Goal: Task Accomplishment & Management: Manage account settings

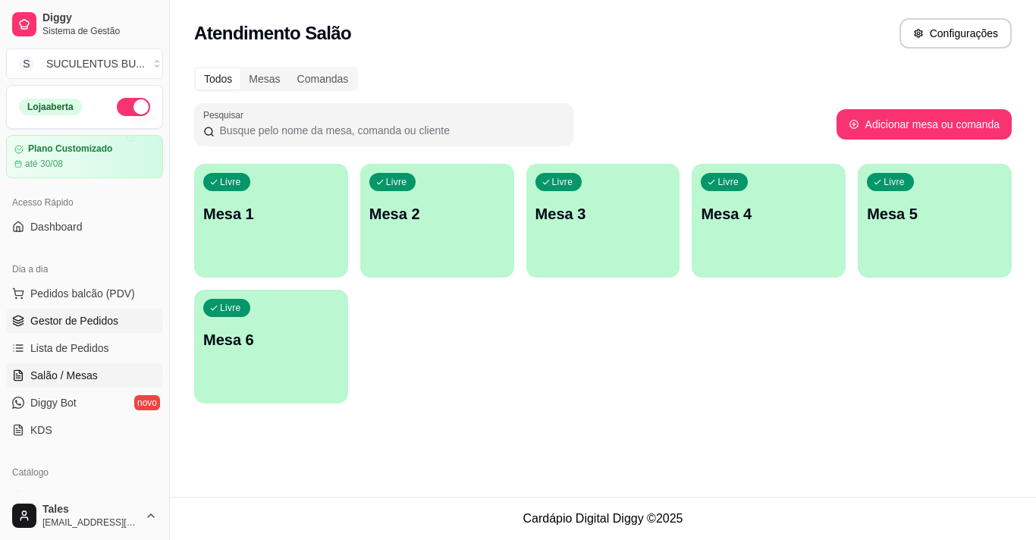
click at [96, 322] on span "Gestor de Pedidos" at bounding box center [74, 320] width 88 height 15
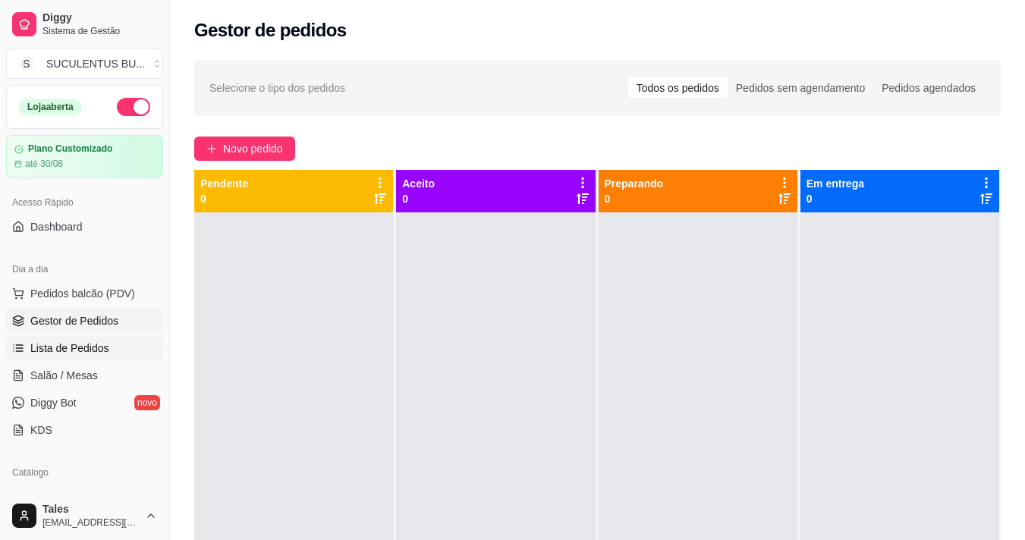
click at [83, 353] on span "Lista de Pedidos" at bounding box center [69, 348] width 79 height 15
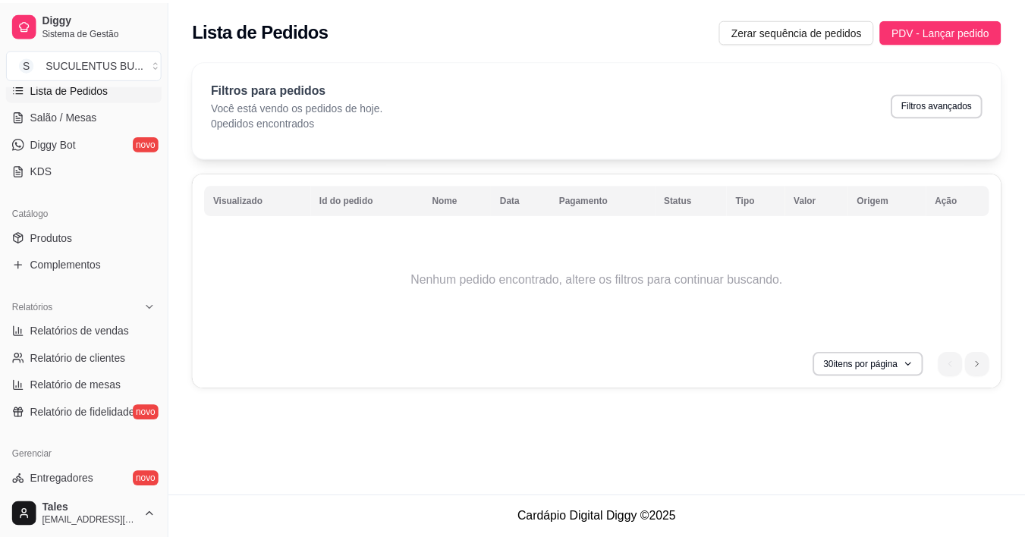
scroll to position [96, 0]
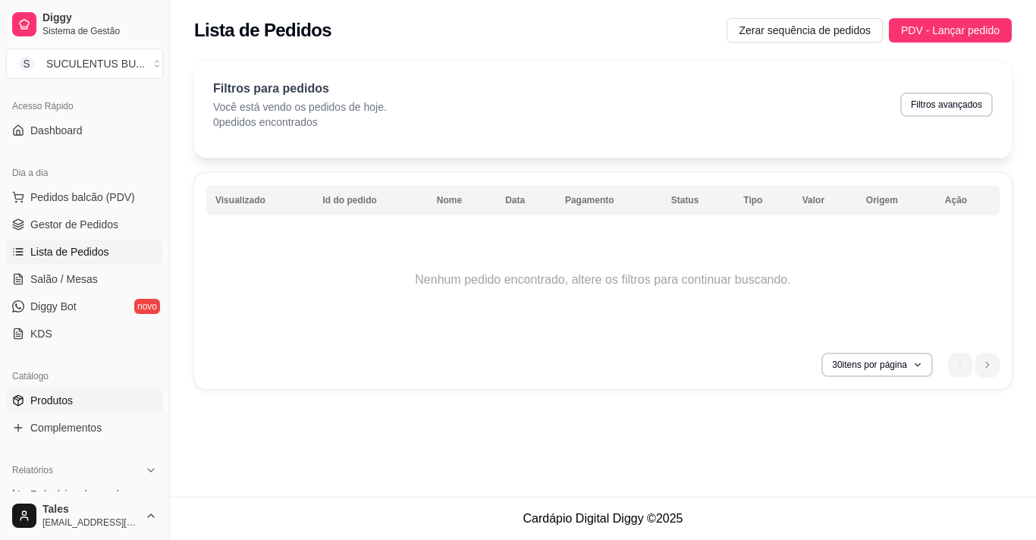
click at [58, 402] on span "Produtos" at bounding box center [51, 400] width 42 height 15
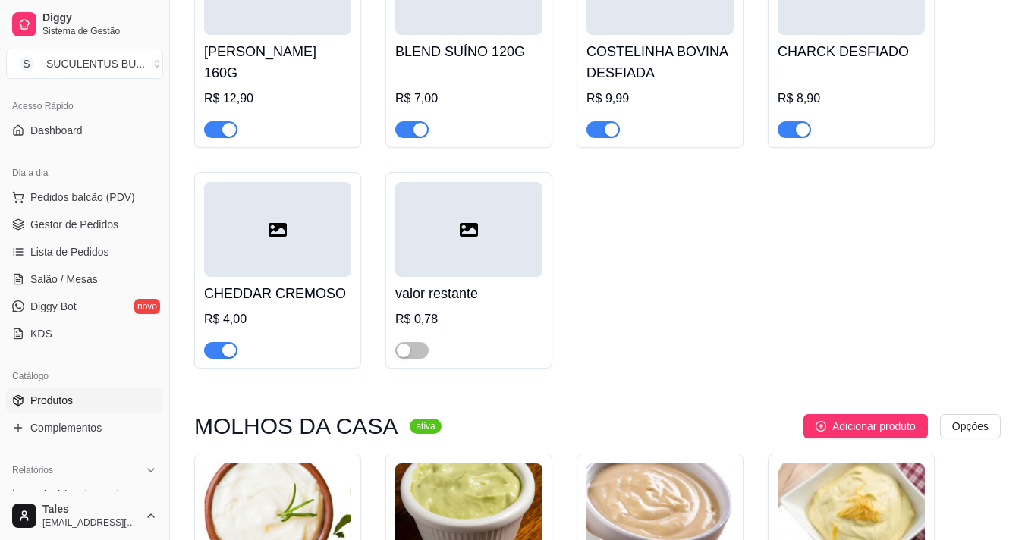
scroll to position [4703, 0]
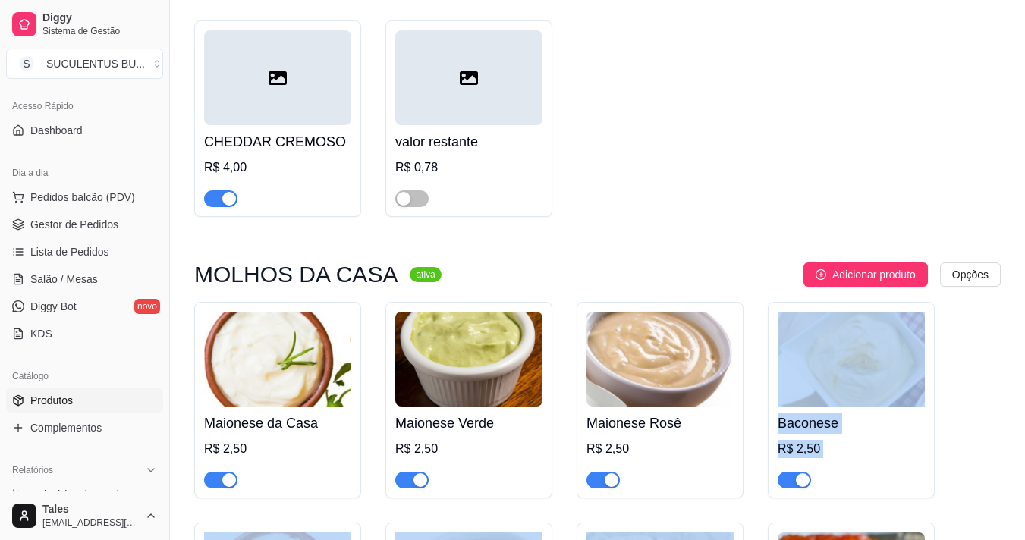
drag, startPoint x: 627, startPoint y: 473, endPoint x: 595, endPoint y: 482, distance: 33.1
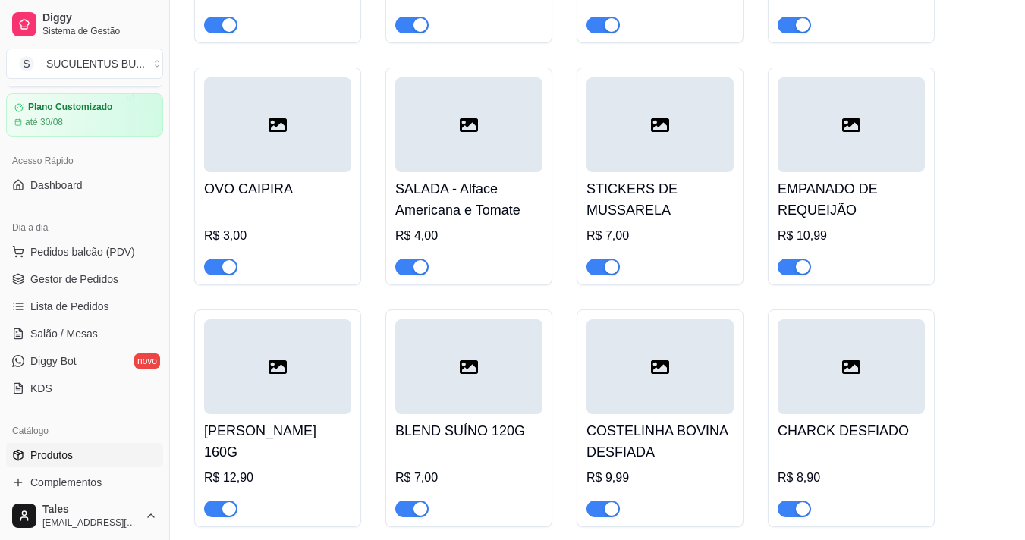
scroll to position [228, 0]
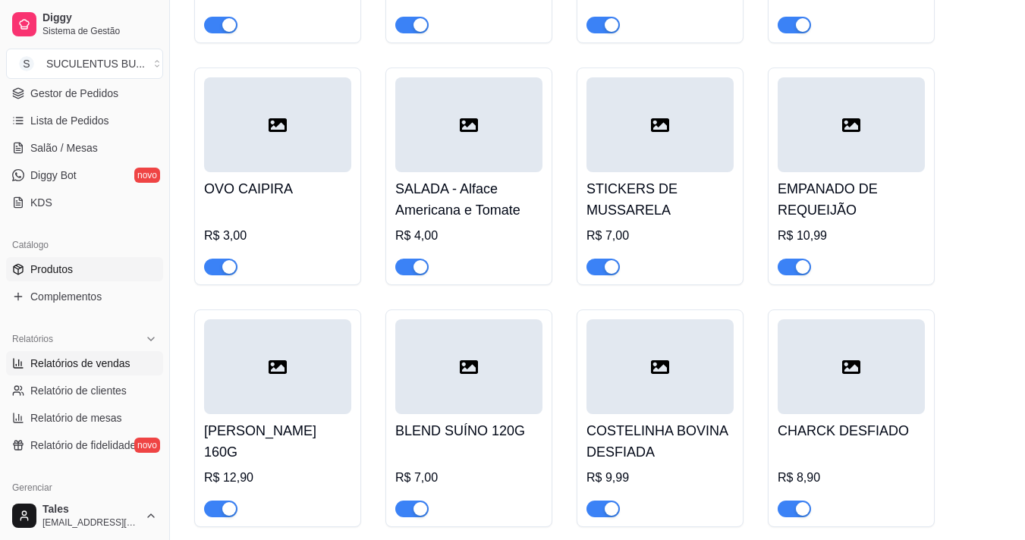
click at [74, 358] on span "Relatórios de vendas" at bounding box center [80, 363] width 100 height 15
select select "ALL"
select select "0"
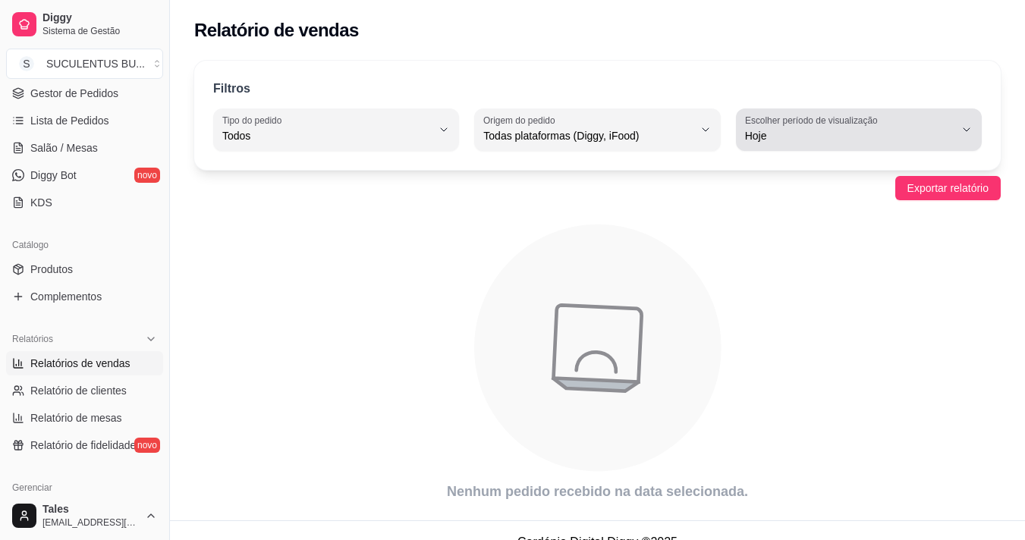
click at [803, 136] on span "Hoje" at bounding box center [849, 135] width 209 height 15
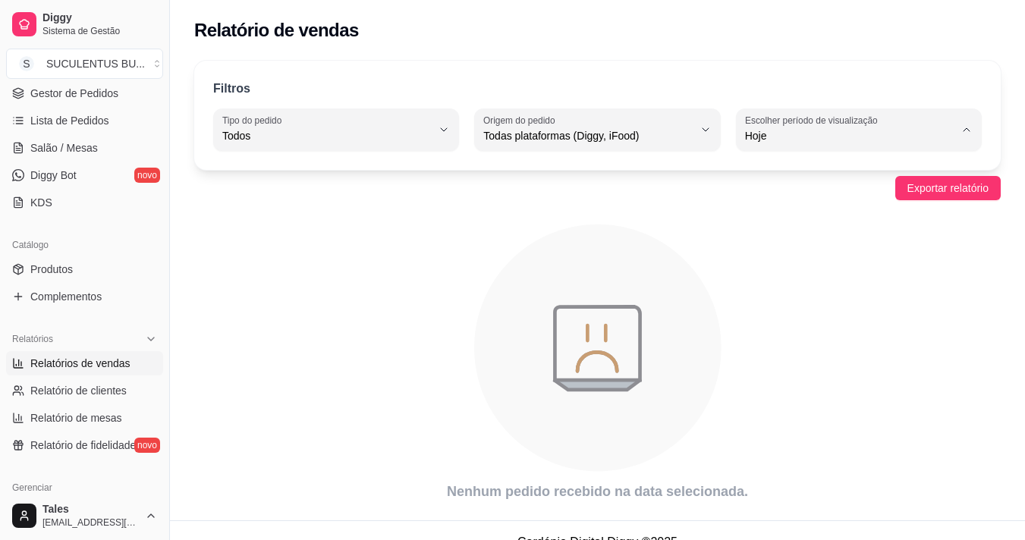
click at [777, 324] on span "Customizado" at bounding box center [851, 320] width 198 height 14
type input "-1"
select select "-1"
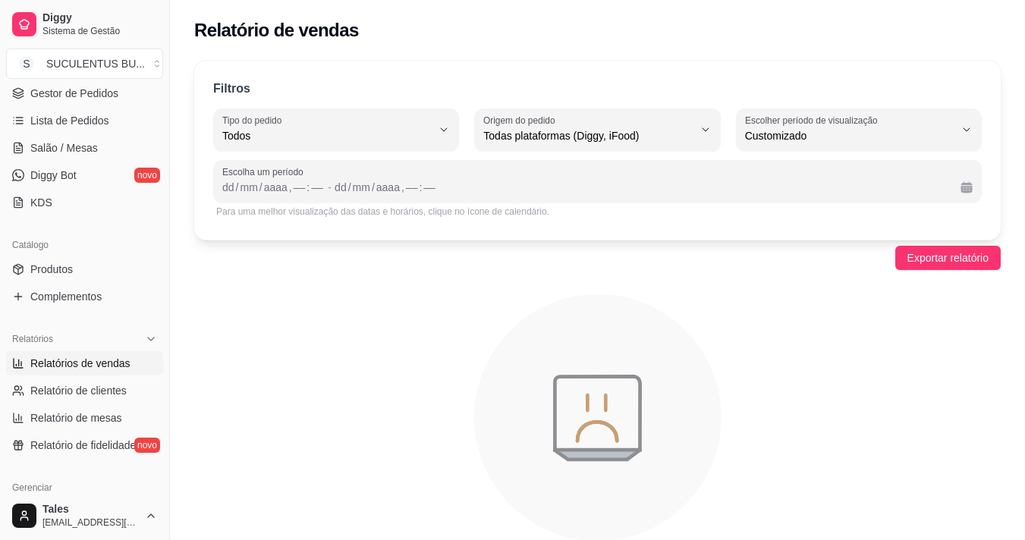
scroll to position [14, 0]
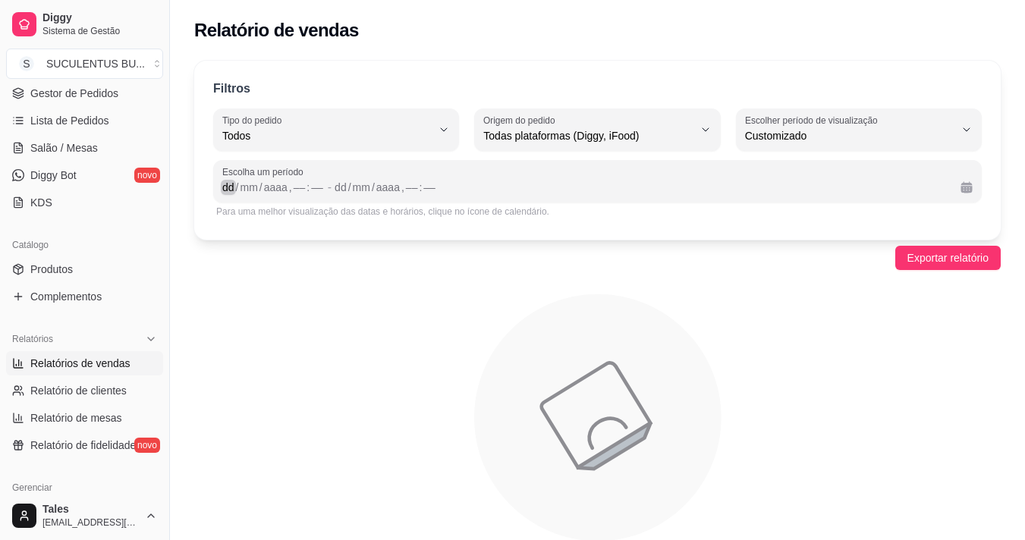
click at [224, 194] on div "dd" at bounding box center [228, 187] width 15 height 15
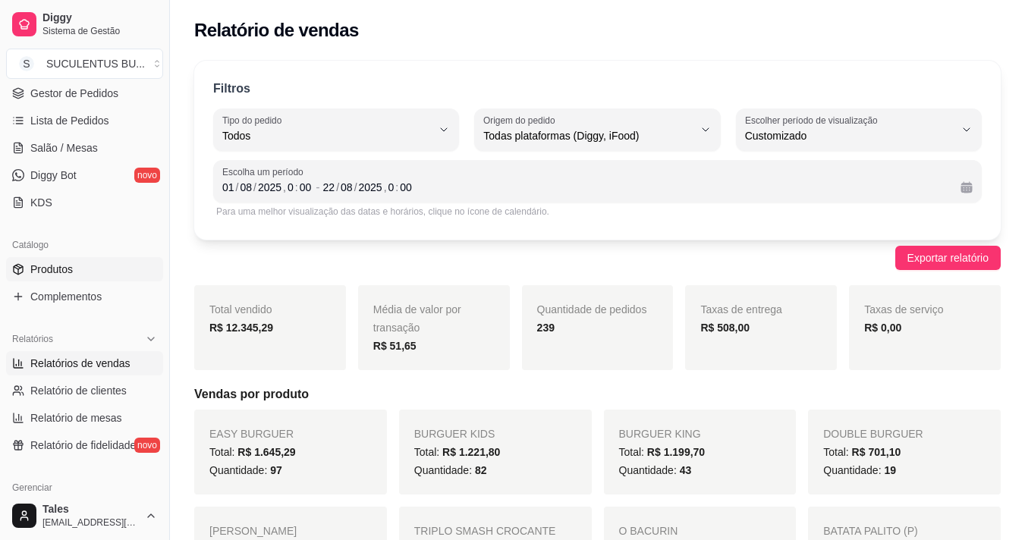
click at [52, 275] on span "Produtos" at bounding box center [51, 269] width 42 height 15
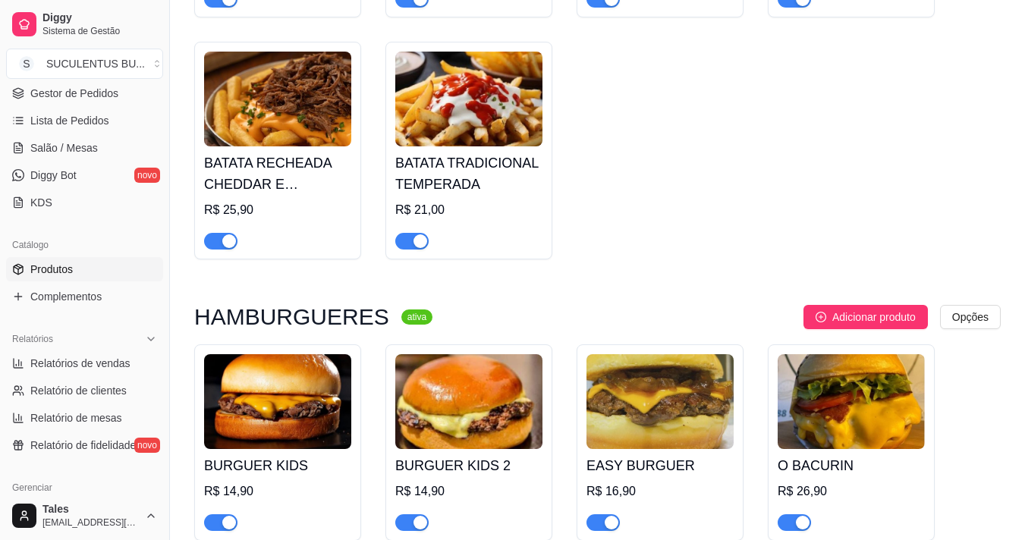
scroll to position [1593, 0]
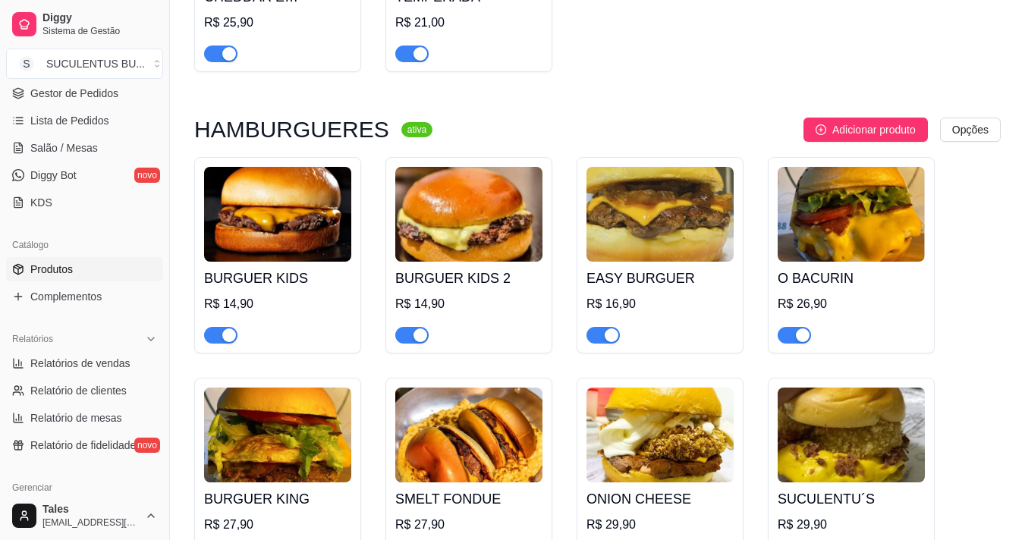
click at [658, 268] on h4 "EASY BURGUER" at bounding box center [659, 278] width 147 height 21
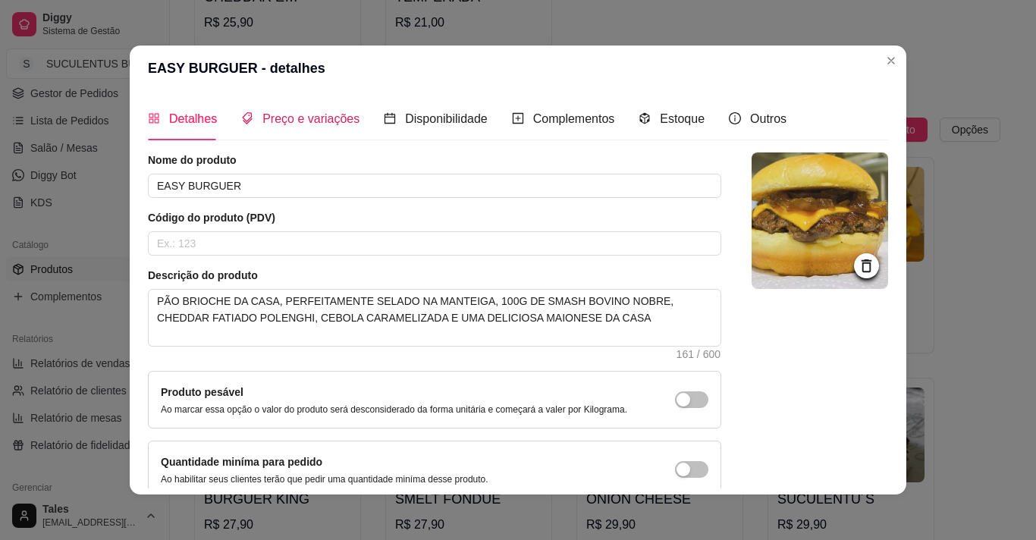
click at [300, 118] on span "Preço e variações" at bounding box center [310, 118] width 97 height 13
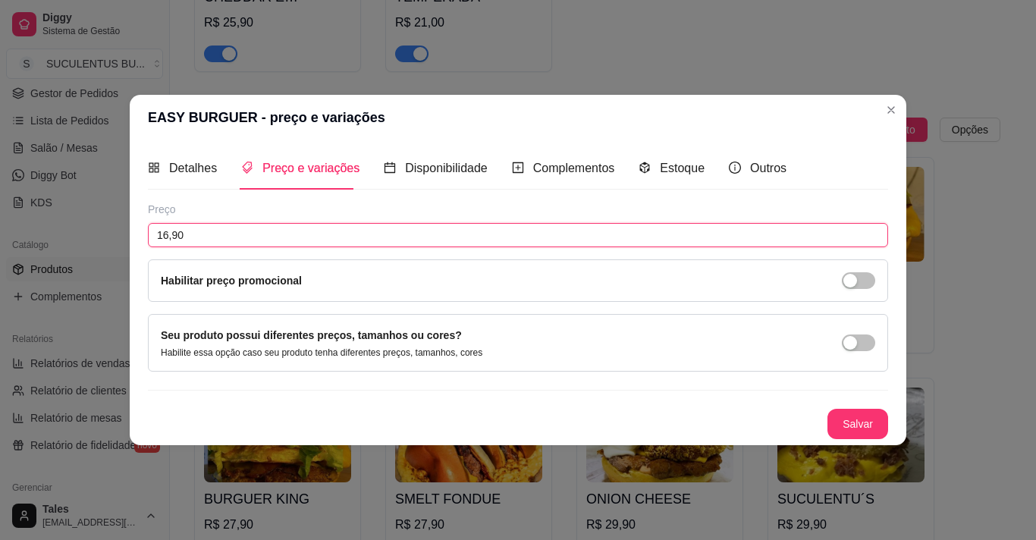
click at [173, 231] on input "16,90" at bounding box center [518, 235] width 740 height 24
click at [170, 237] on input "16,90" at bounding box center [518, 235] width 740 height 24
click at [168, 240] on input "16,90" at bounding box center [518, 235] width 740 height 24
type input "17,90"
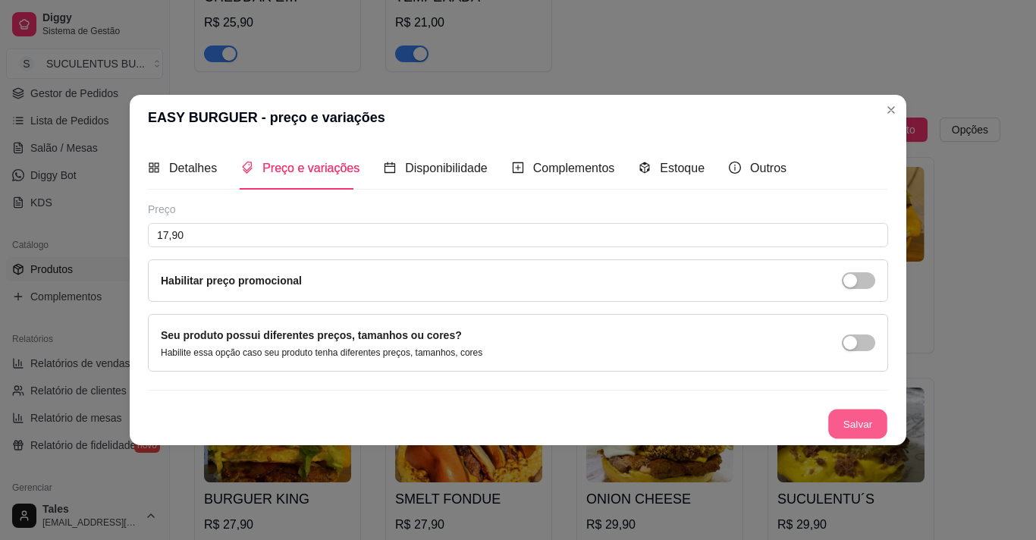
click at [840, 423] on button "Salvar" at bounding box center [857, 425] width 59 height 30
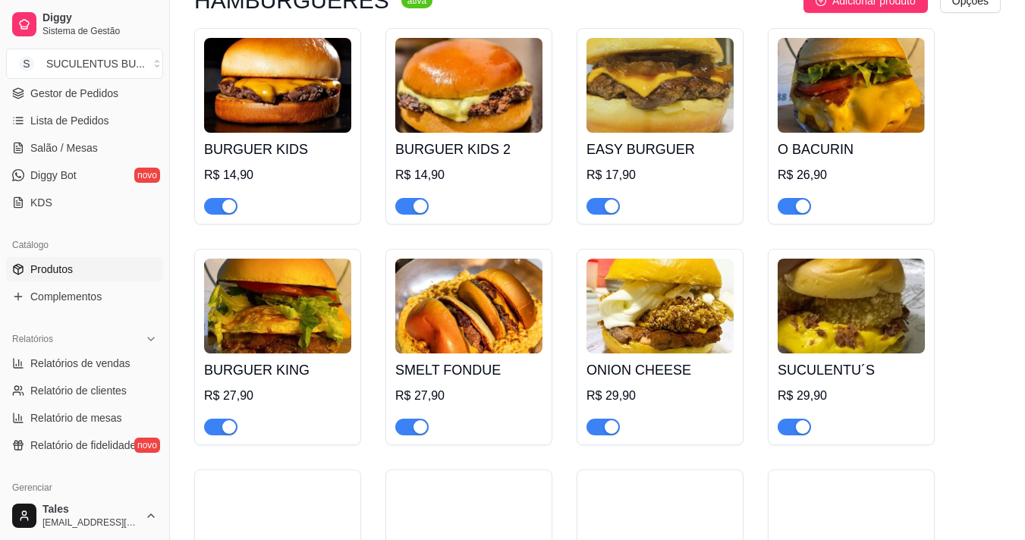
scroll to position [1745, 0]
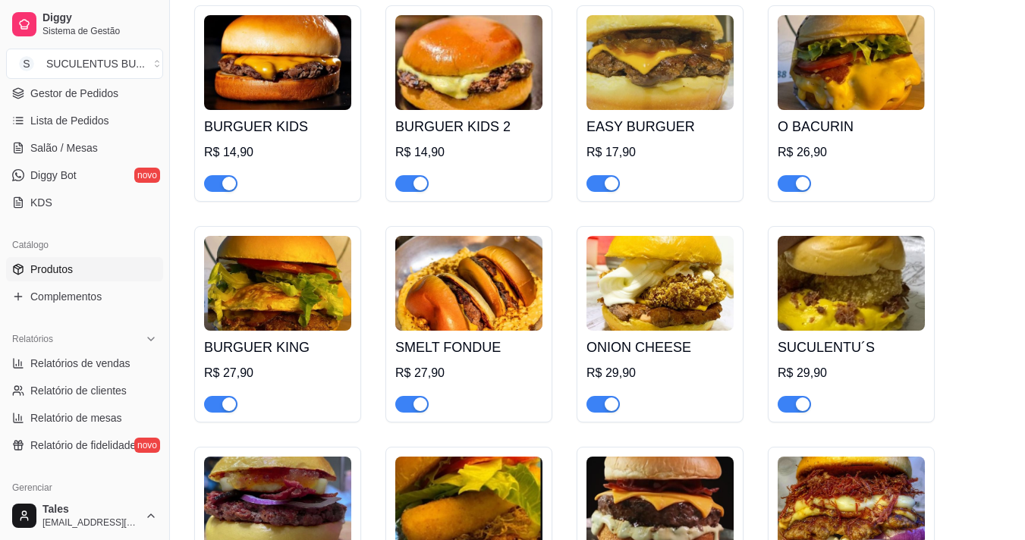
click at [262, 337] on h4 "BURGUER KING" at bounding box center [277, 347] width 147 height 21
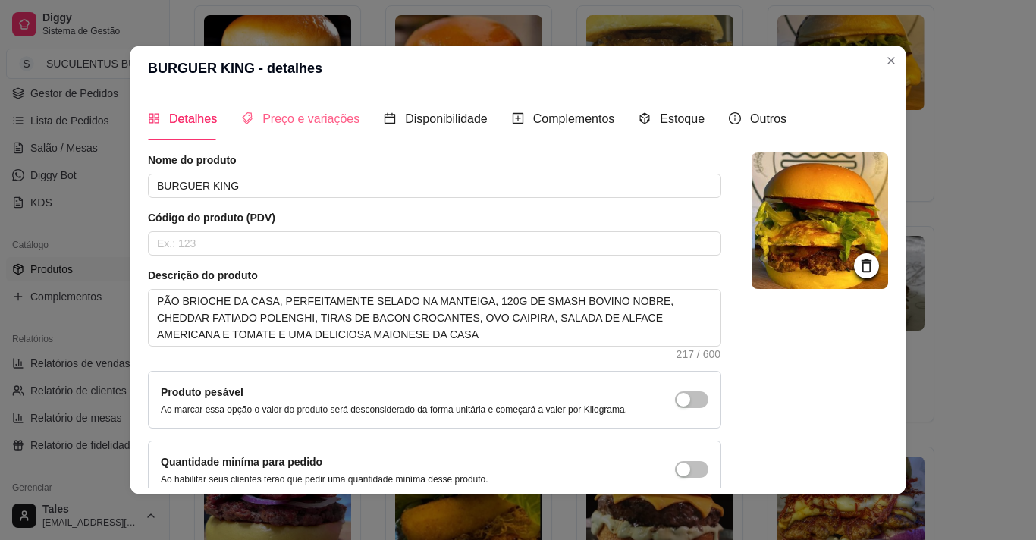
click at [302, 108] on div "Preço e variações" at bounding box center [300, 118] width 118 height 43
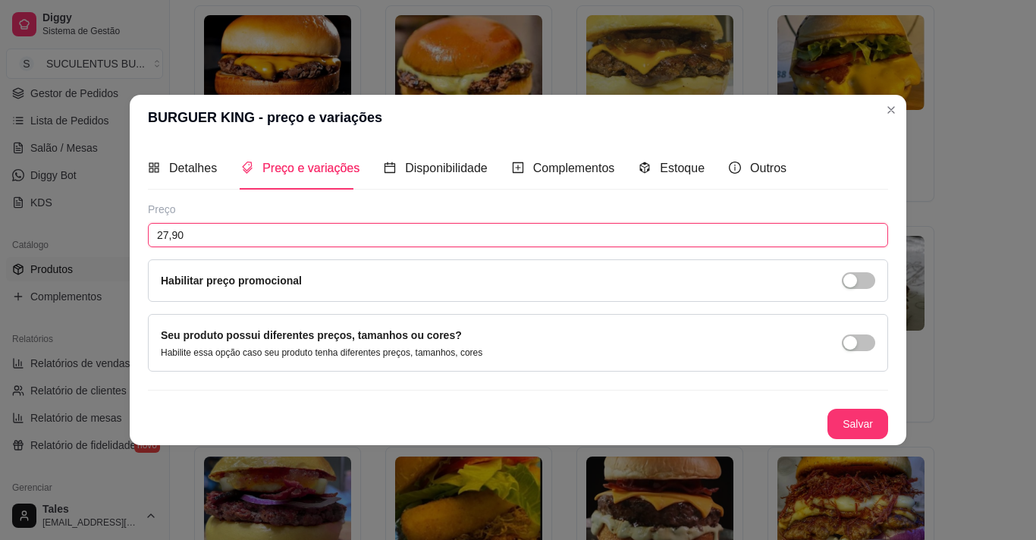
click at [170, 236] on input "27,90" at bounding box center [518, 235] width 740 height 24
click at [168, 237] on input "27,90" at bounding box center [518, 235] width 740 height 24
type input "28,90"
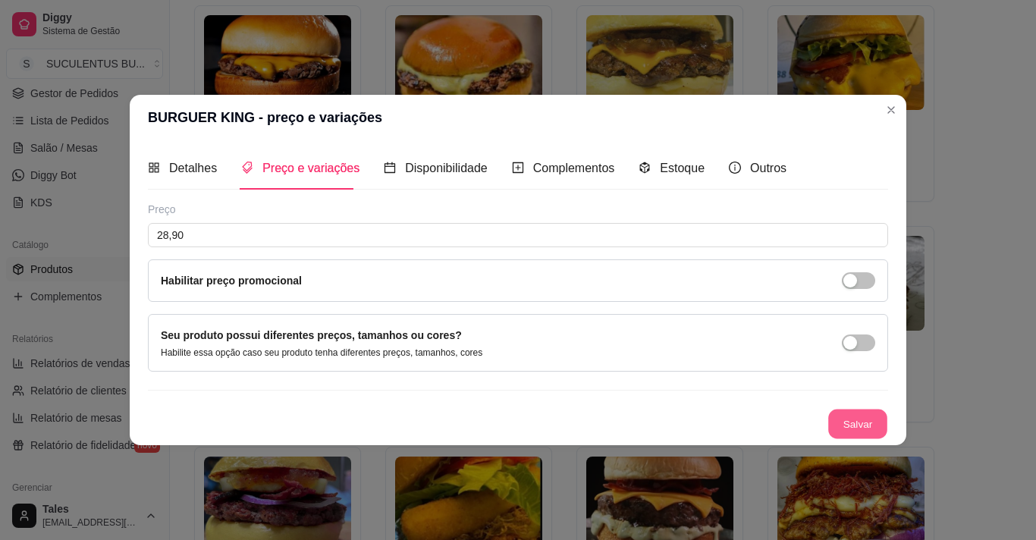
click at [843, 425] on button "Salvar" at bounding box center [857, 425] width 59 height 30
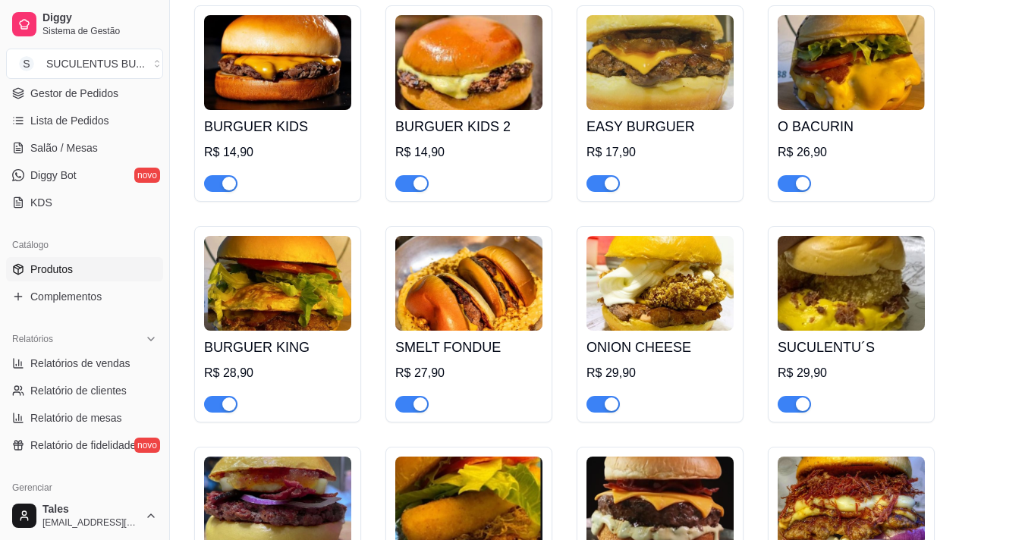
click at [803, 143] on div "R$ 26,90" at bounding box center [851, 152] width 147 height 18
click at [805, 131] on div "Detalhes Preço e variações Disponibilidade Complementos Estoque Outros" at bounding box center [512, 116] width 753 height 44
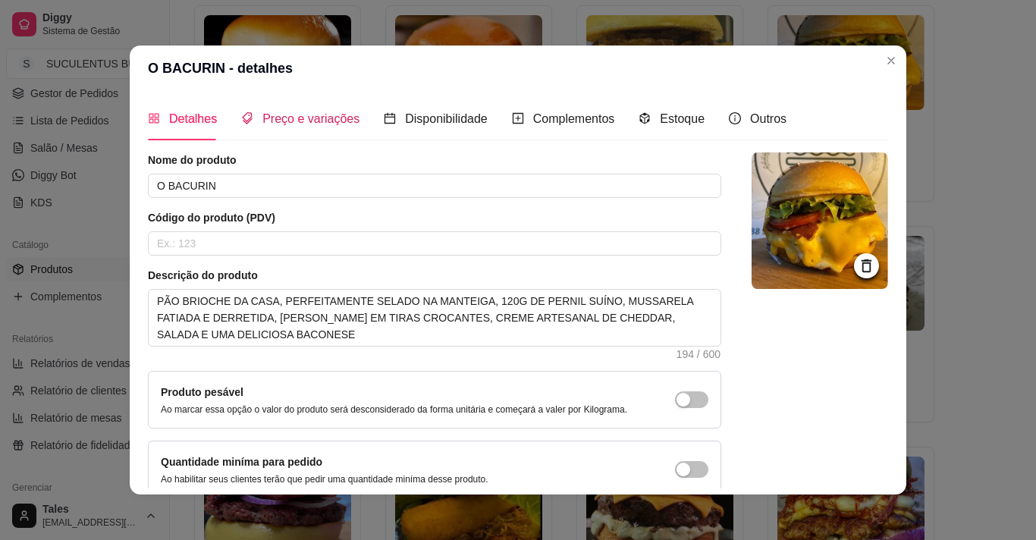
click at [298, 127] on div "Preço e variações" at bounding box center [300, 118] width 118 height 19
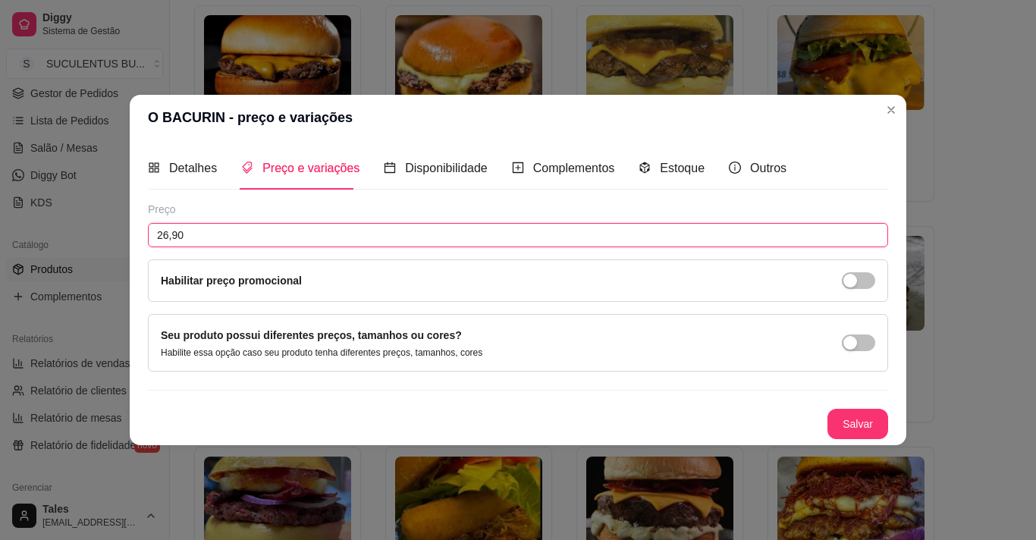
click at [167, 240] on input "26,90" at bounding box center [518, 235] width 740 height 24
type input "28,90"
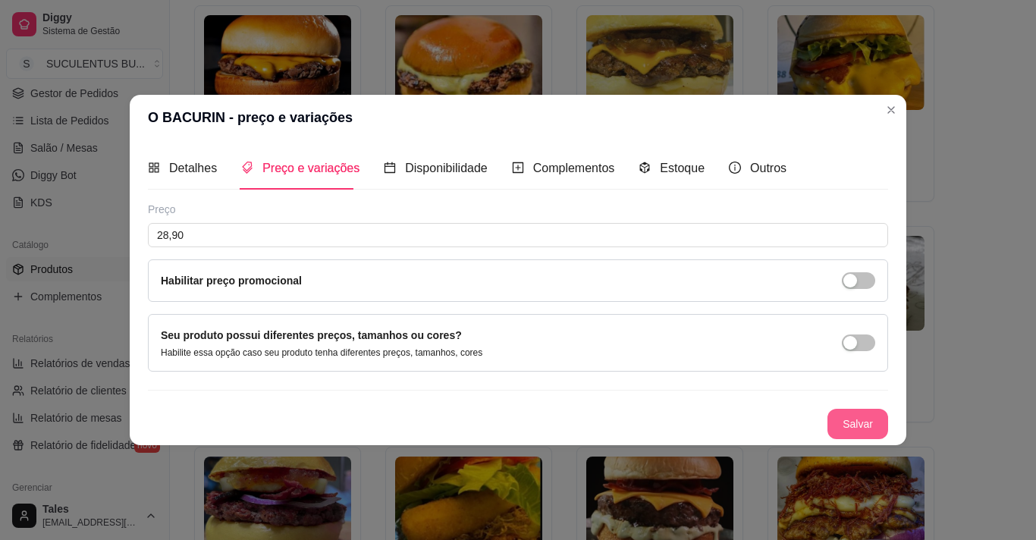
click at [844, 426] on button "Salvar" at bounding box center [858, 424] width 61 height 30
click at [870, 423] on button "Salvar" at bounding box center [857, 425] width 59 height 30
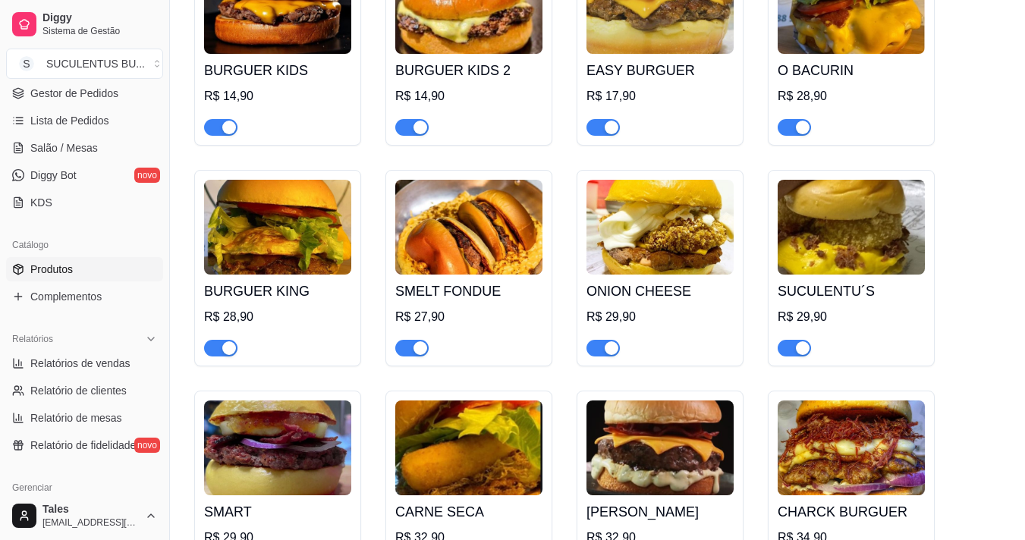
scroll to position [1896, 0]
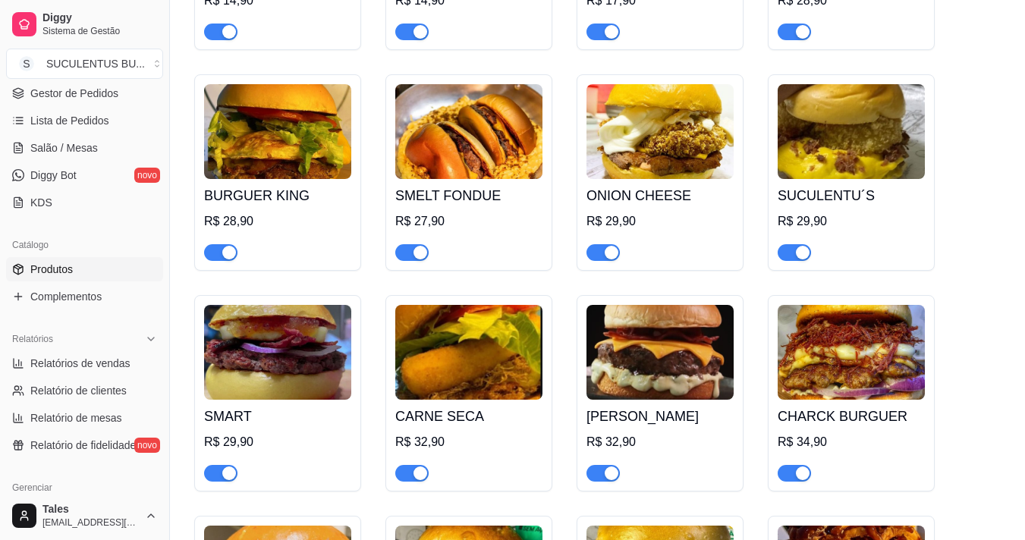
click at [445, 433] on div "R$ 32,90" at bounding box center [468, 442] width 147 height 18
click at [435, 433] on div "R$ 32,90" at bounding box center [468, 442] width 147 height 18
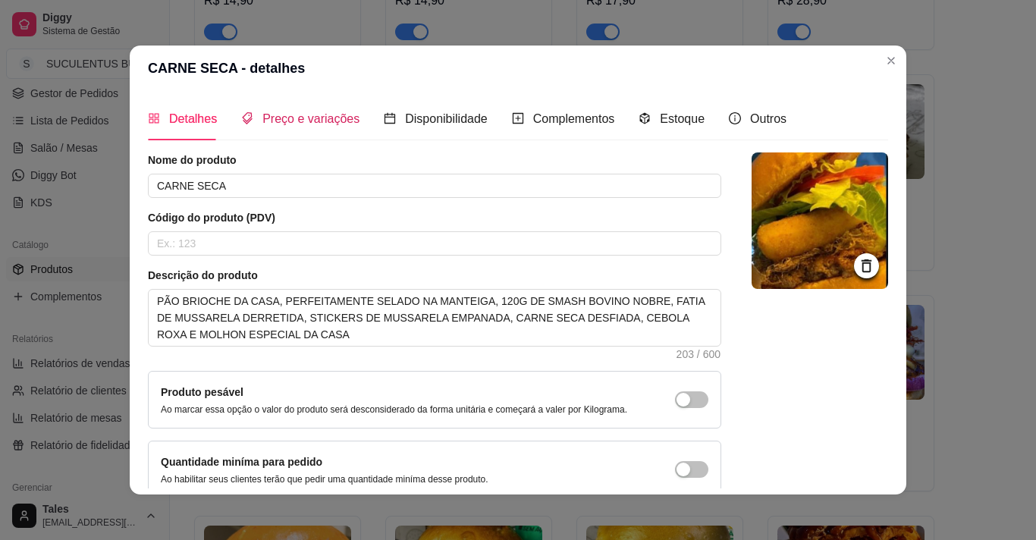
click at [296, 124] on span "Preço e variações" at bounding box center [310, 118] width 97 height 13
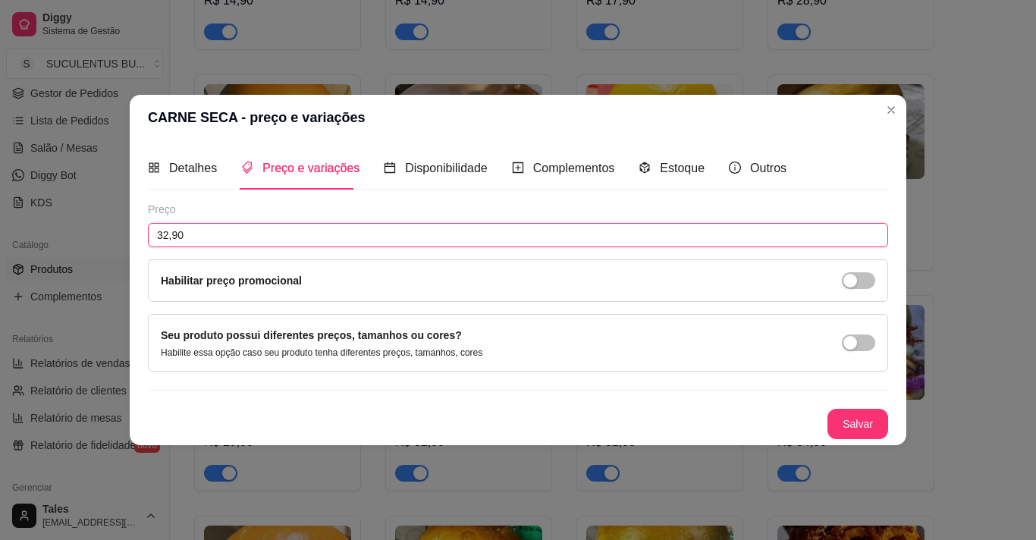
click at [168, 239] on input "32,90" at bounding box center [518, 235] width 740 height 24
type input "33,90"
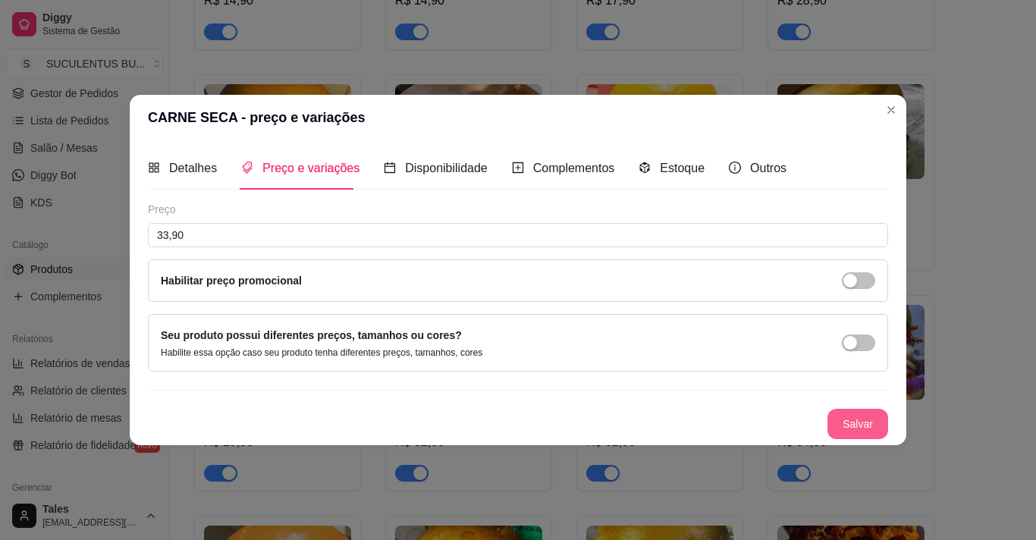
click at [840, 420] on button "Salvar" at bounding box center [858, 424] width 61 height 30
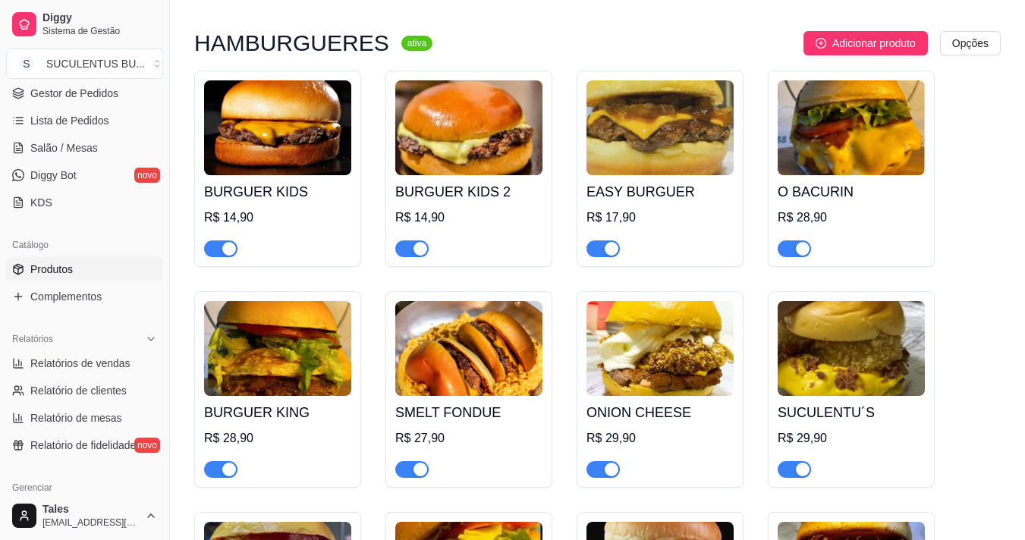
scroll to position [1669, 0]
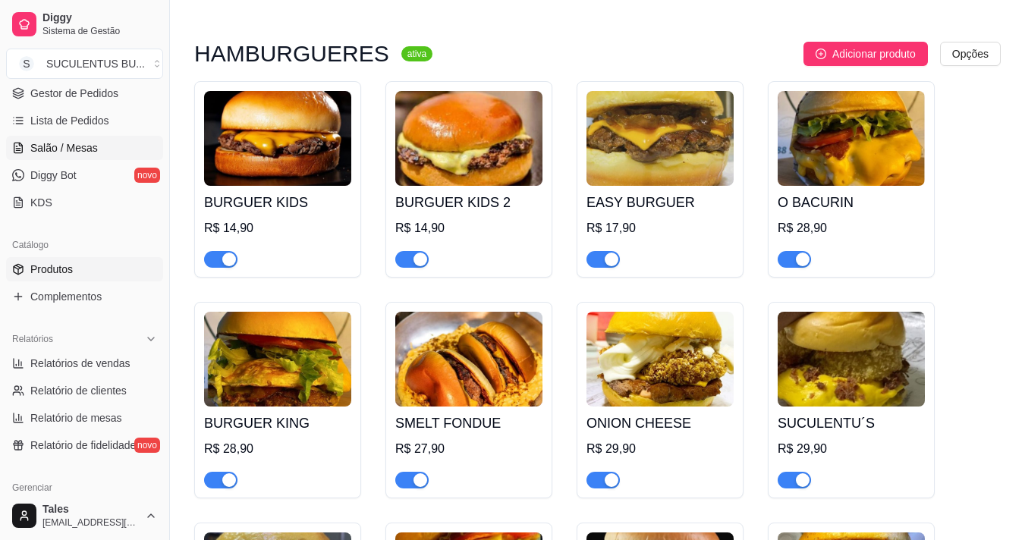
click at [90, 151] on span "Salão / Mesas" at bounding box center [64, 147] width 68 height 15
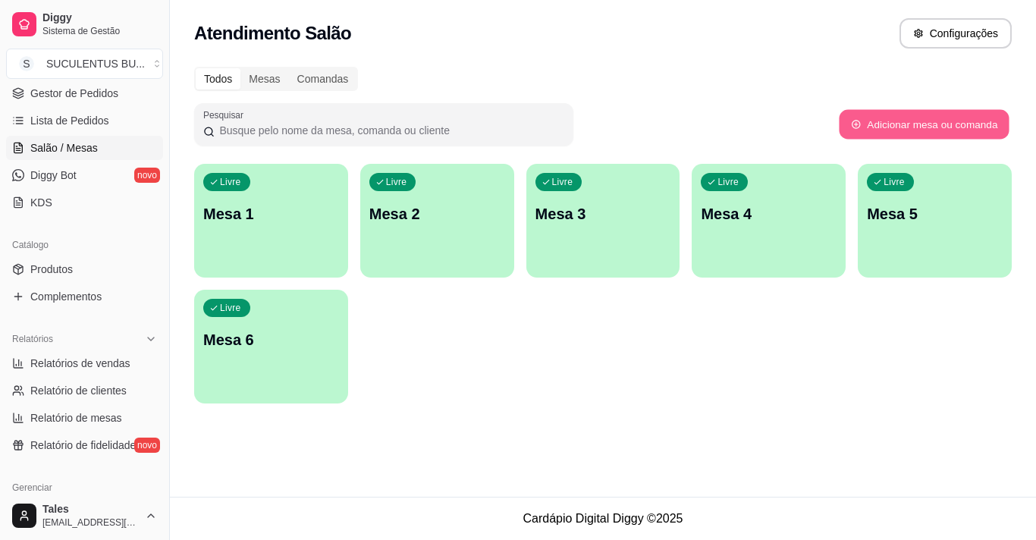
click at [914, 124] on button "Adicionar mesa ou comanda" at bounding box center [924, 125] width 170 height 30
select select "TABLE"
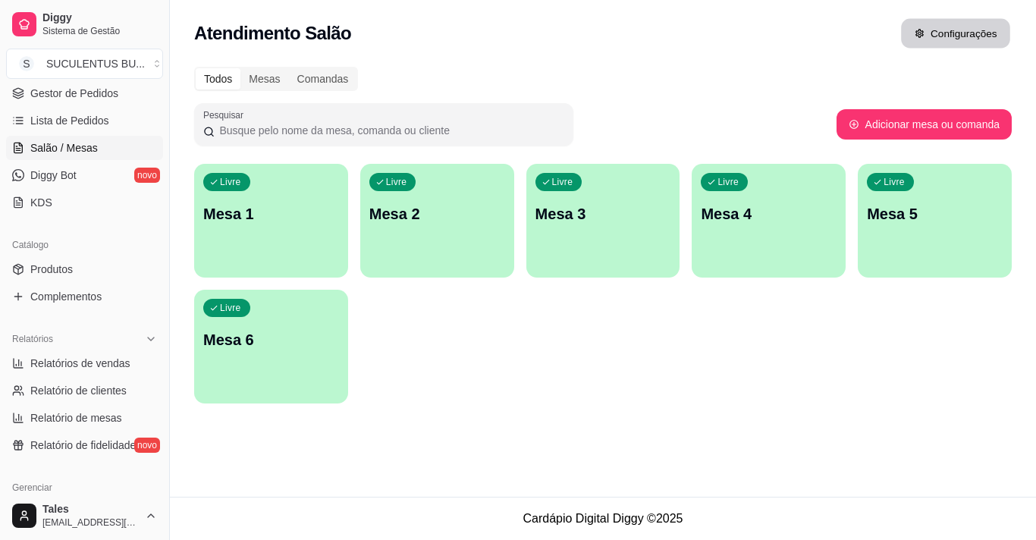
click at [935, 38] on button "Configurações" at bounding box center [955, 34] width 109 height 30
click at [269, 74] on div "Mesas" at bounding box center [264, 78] width 48 height 21
click at [240, 68] on input "Mesas" at bounding box center [240, 68] width 0 height 0
drag, startPoint x: 659, startPoint y: 336, endPoint x: 540, endPoint y: 322, distance: 119.9
click at [540, 322] on div "Livre Mesa 1 Livre Mesa 2 Livre Mesa 3 Livre Mesa 4 Livre Mesa 5 Livre Mesa 6" at bounding box center [603, 284] width 818 height 240
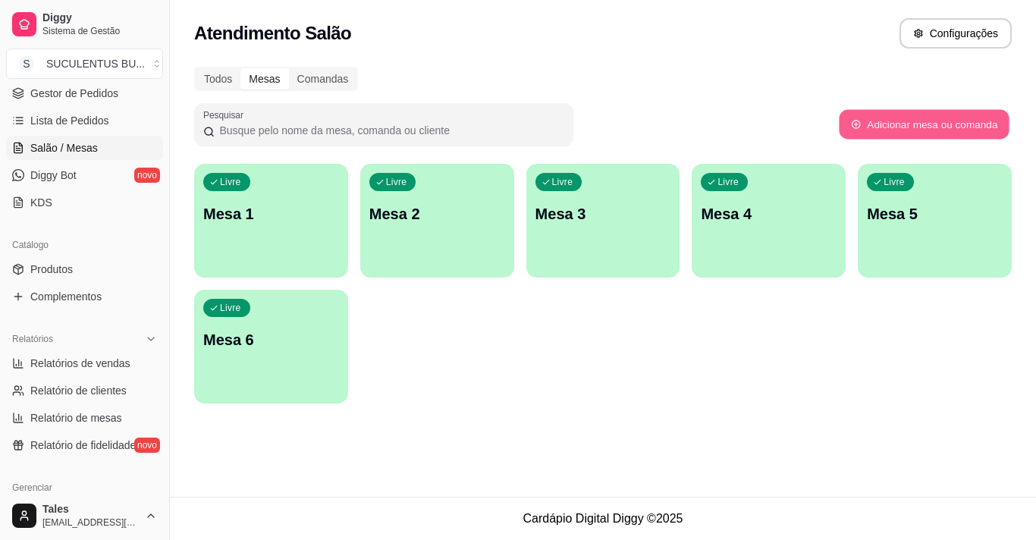
click at [963, 118] on button "Adicionar mesa ou comanda" at bounding box center [924, 125] width 170 height 30
select select "TABLE"
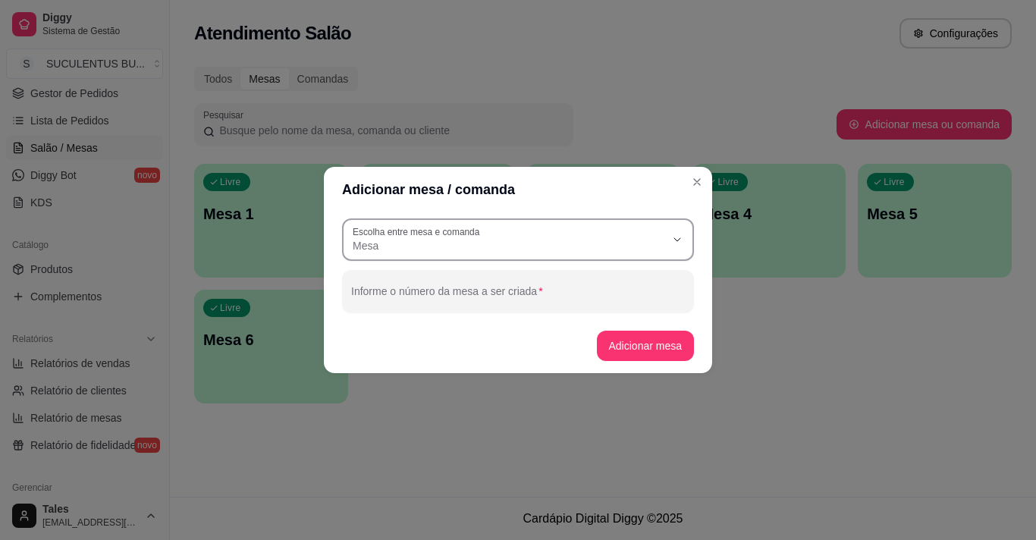
click at [655, 235] on div "Mesa" at bounding box center [509, 239] width 313 height 27
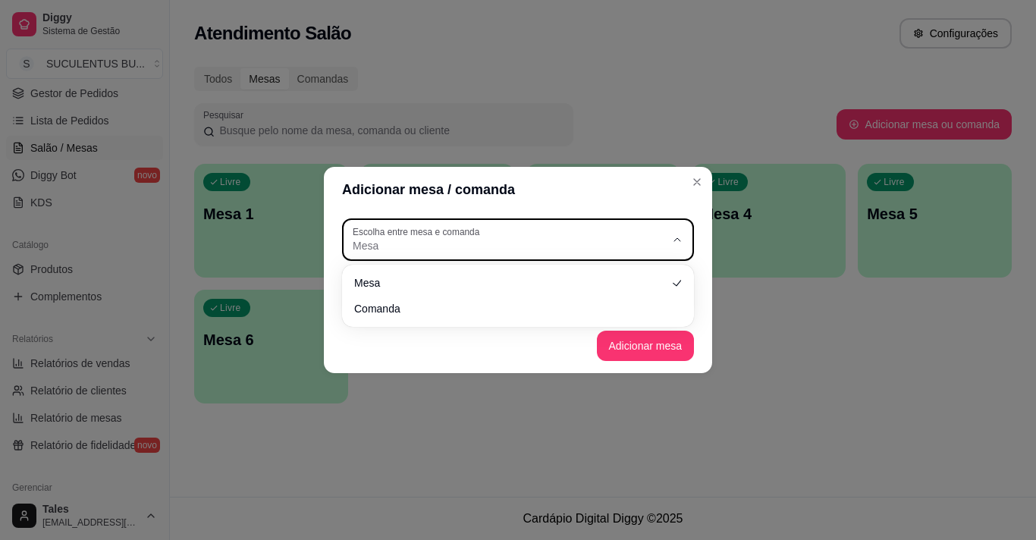
click at [749, 348] on div "Adicionar mesa / comanda TABLE Escolha entre mesa e comanda Mesa Comanda Escolh…" at bounding box center [518, 270] width 1036 height 540
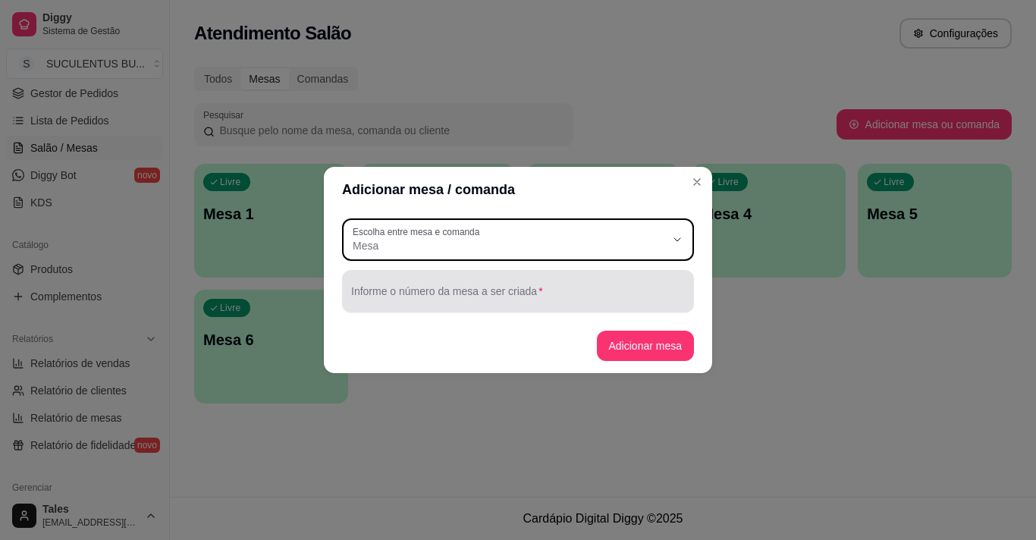
click at [644, 294] on input "Informe o número da mesa a ser criada" at bounding box center [518, 297] width 334 height 15
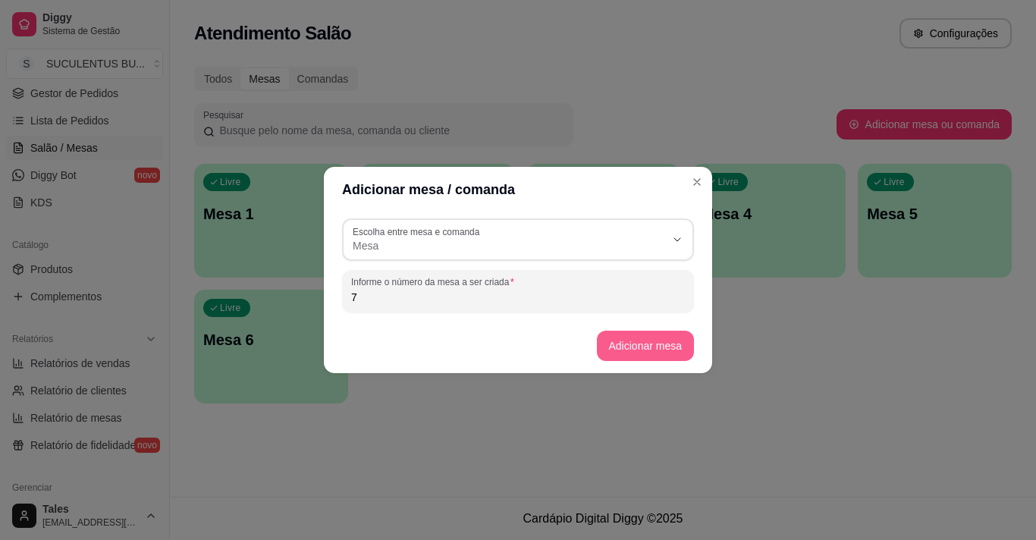
type input "7"
click at [646, 353] on button "Adicionar mesa" at bounding box center [645, 346] width 95 height 30
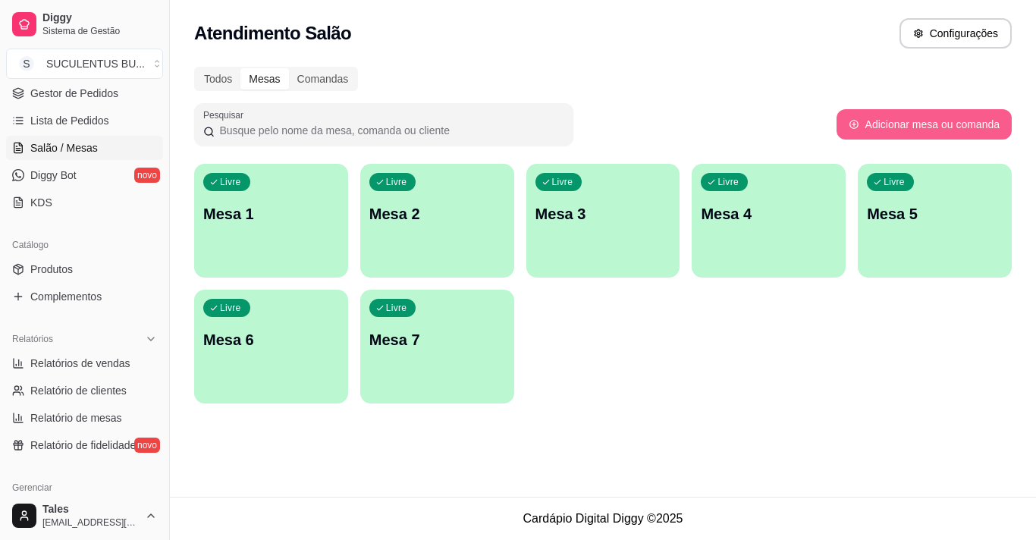
click at [868, 120] on button "Adicionar mesa ou comanda" at bounding box center [924, 124] width 175 height 30
select select "TABLE"
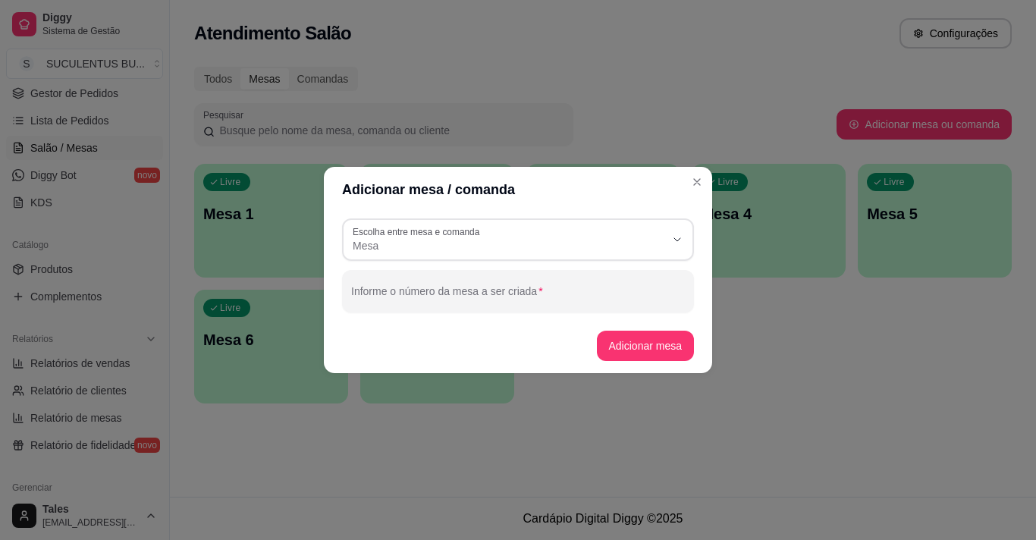
click at [631, 310] on div "Informe o número da mesa a ser criada" at bounding box center [518, 291] width 352 height 42
type input "8"
click at [661, 348] on button "Adicionar mesa" at bounding box center [646, 346] width 98 height 30
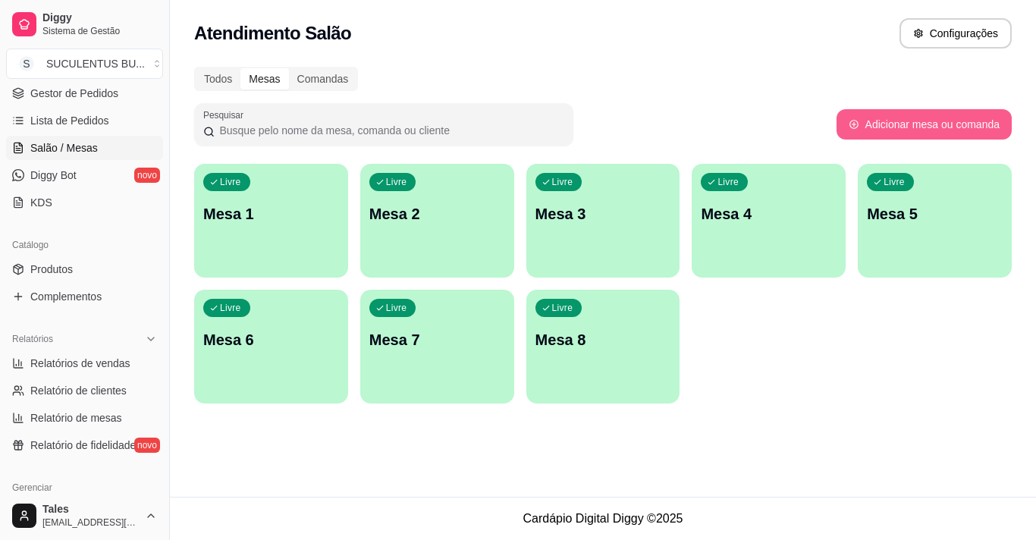
click at [927, 126] on button "Adicionar mesa ou comanda" at bounding box center [924, 124] width 175 height 30
select select "TABLE"
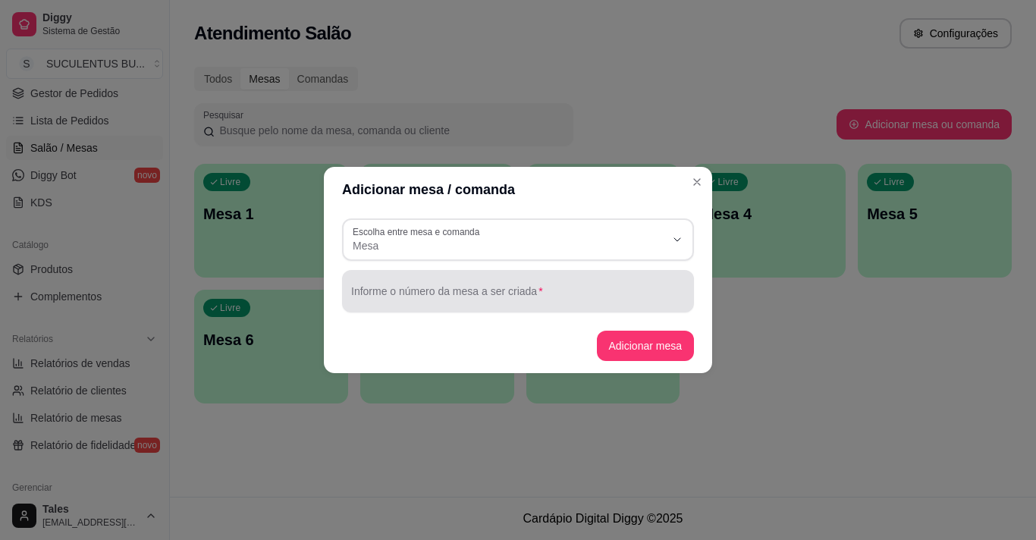
click at [382, 294] on input "Informe o número da mesa a ser criada" at bounding box center [518, 297] width 334 height 15
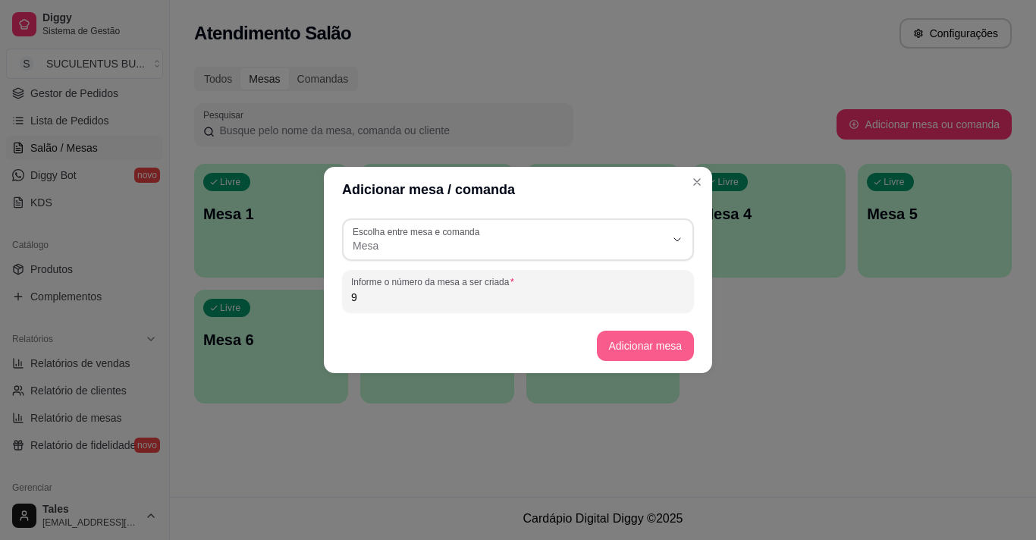
type input "9"
click at [608, 344] on button "Adicionar mesa" at bounding box center [646, 346] width 98 height 30
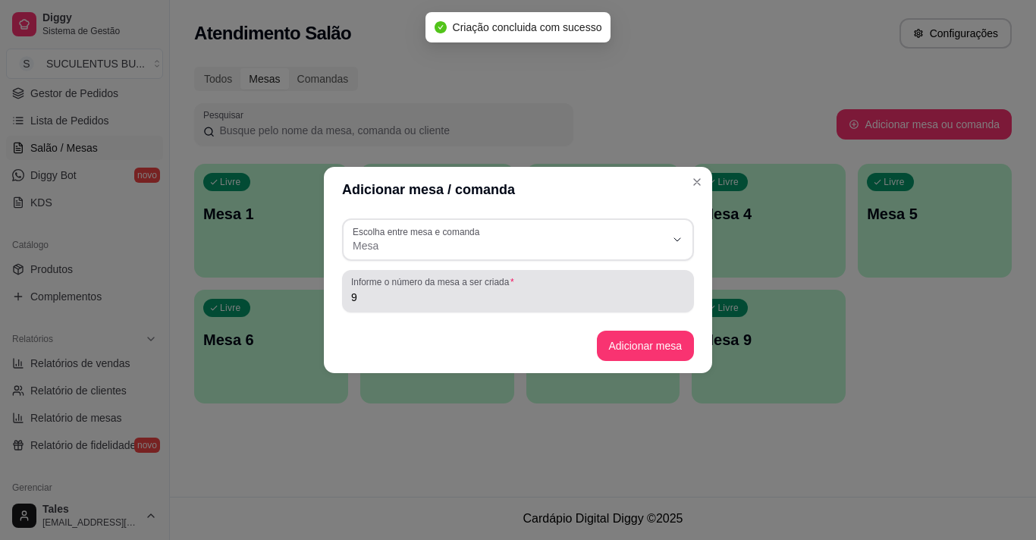
click at [536, 308] on div "Informe o número da mesa a ser criada 9" at bounding box center [518, 291] width 352 height 42
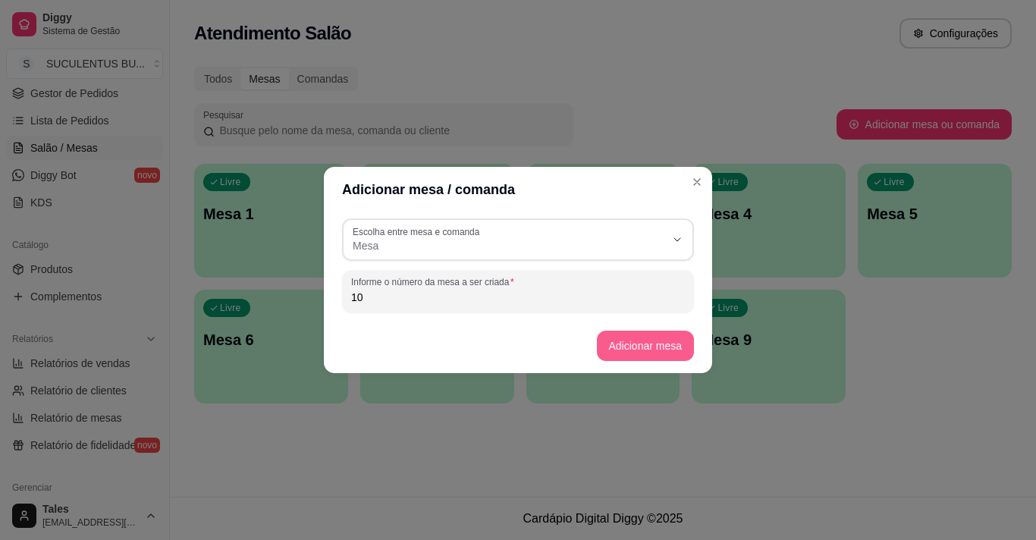
type input "10"
click at [652, 358] on button "Adicionar mesa" at bounding box center [646, 346] width 98 height 30
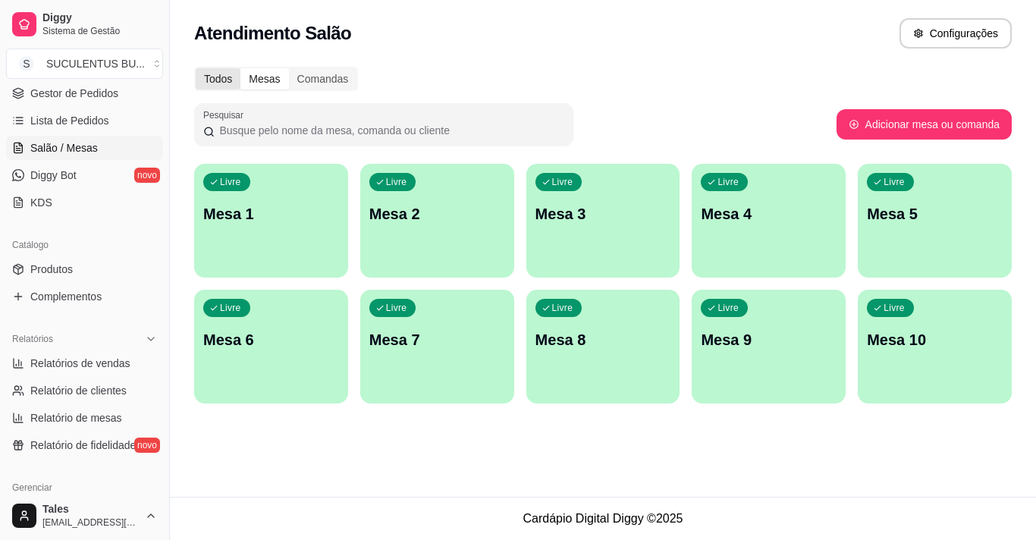
click at [223, 85] on div "Todos" at bounding box center [218, 78] width 45 height 21
click at [196, 68] on input "Todos" at bounding box center [196, 68] width 0 height 0
click at [330, 86] on div "Comandas" at bounding box center [323, 78] width 68 height 21
click at [289, 68] on input "Comandas" at bounding box center [289, 68] width 0 height 0
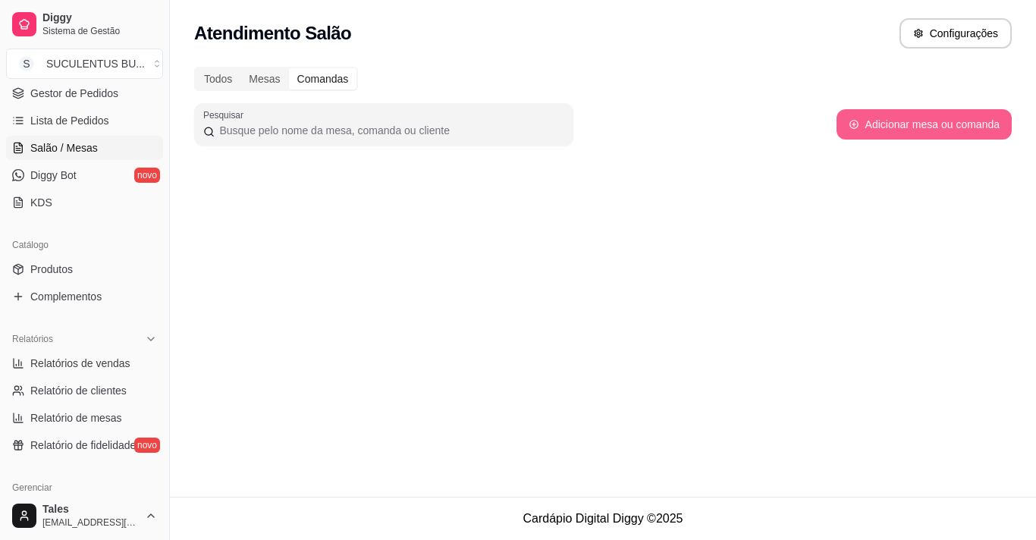
click at [869, 132] on button "Adicionar mesa ou comanda" at bounding box center [924, 124] width 175 height 30
select select "TABLE"
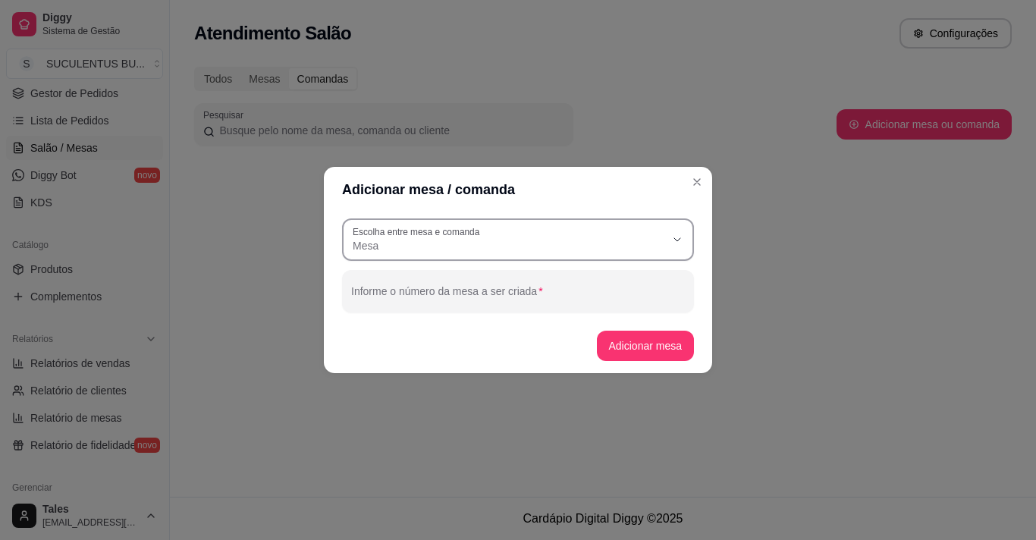
click at [507, 252] on span "Mesa" at bounding box center [509, 245] width 313 height 15
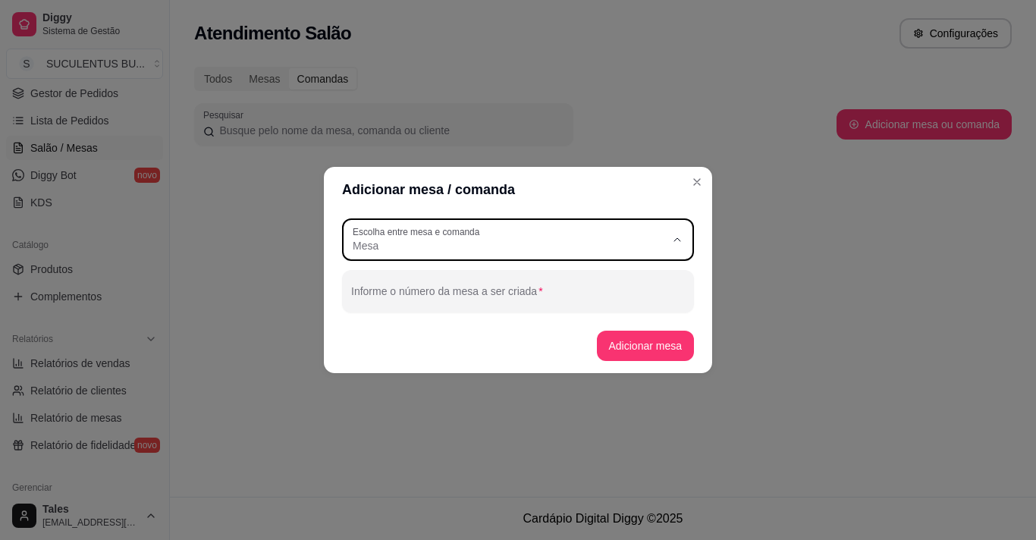
click at [482, 313] on span "Comanda" at bounding box center [511, 307] width 300 height 14
type input "CARD"
select select "CARD"
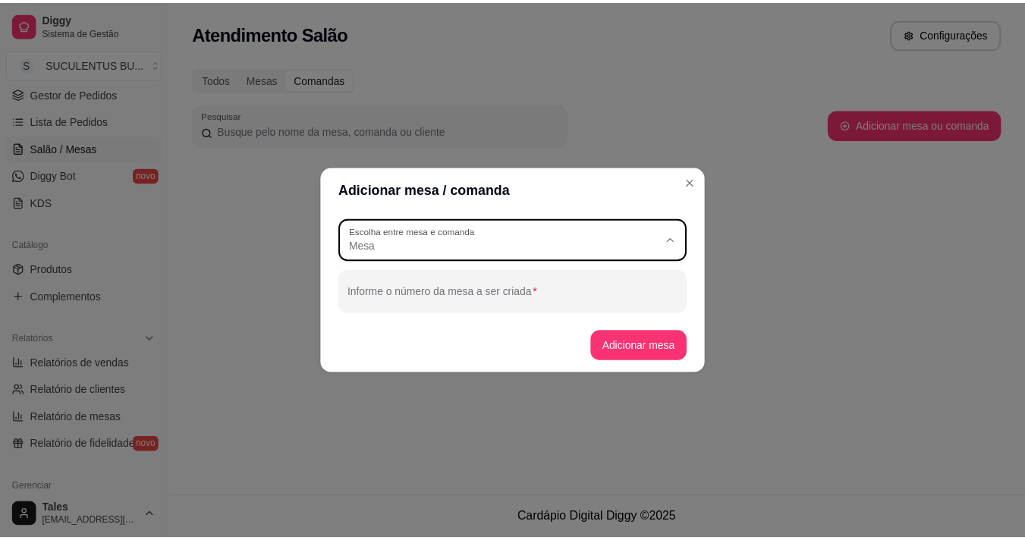
scroll to position [14, 0]
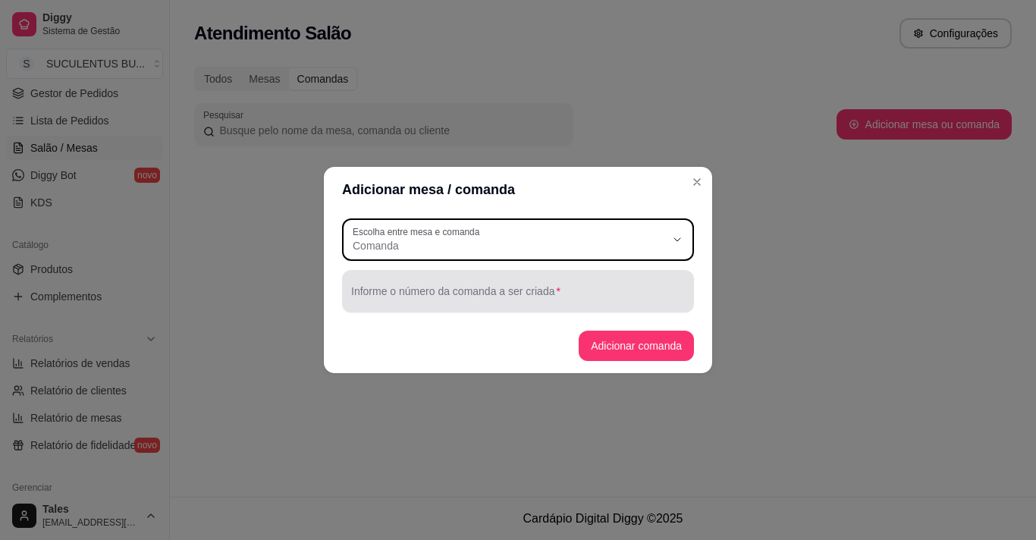
click at [587, 309] on div "Informe o número da comanda a ser criada" at bounding box center [518, 291] width 352 height 42
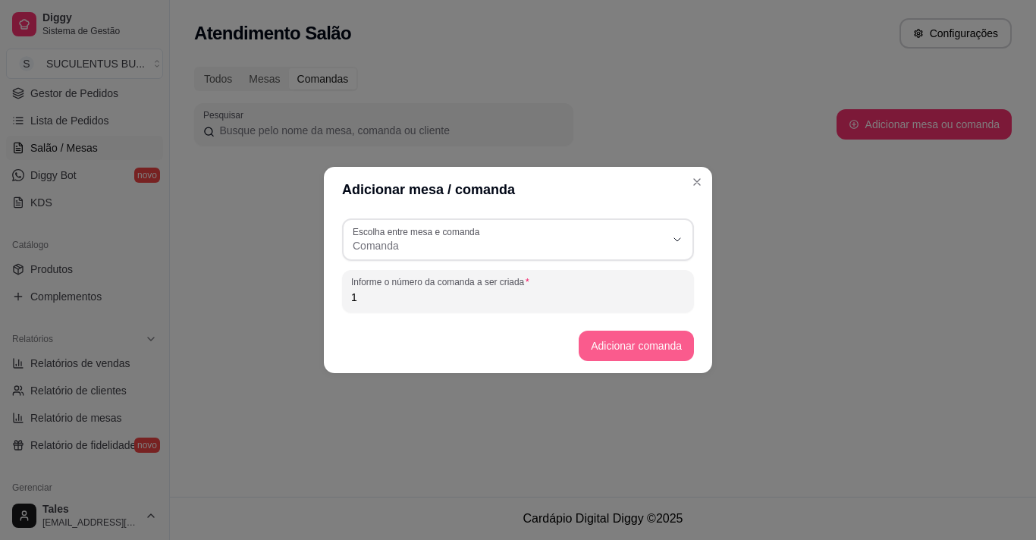
type input "1"
click at [626, 357] on button "Adicionar comanda" at bounding box center [636, 346] width 115 height 30
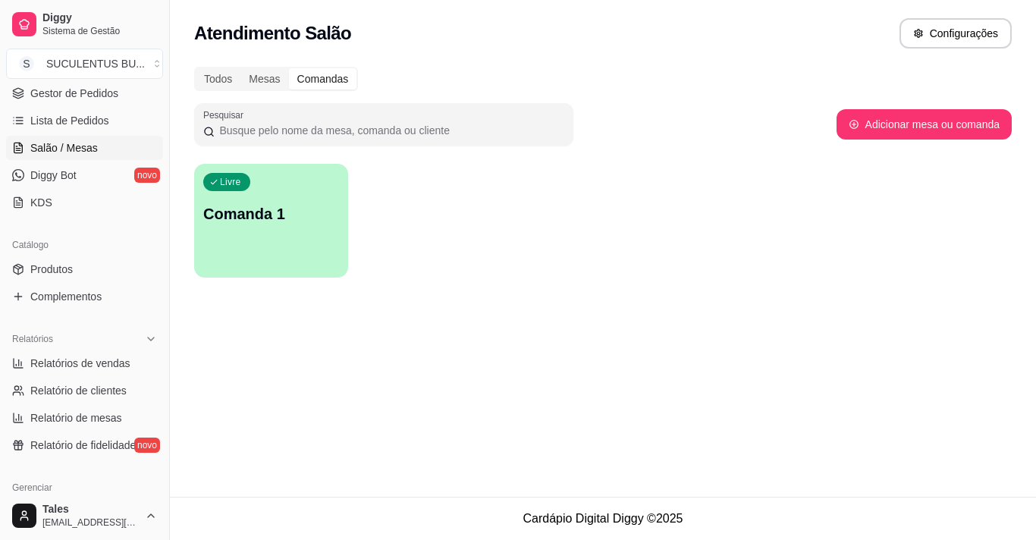
click at [253, 240] on div "Livre Comanda 1" at bounding box center [271, 212] width 154 height 96
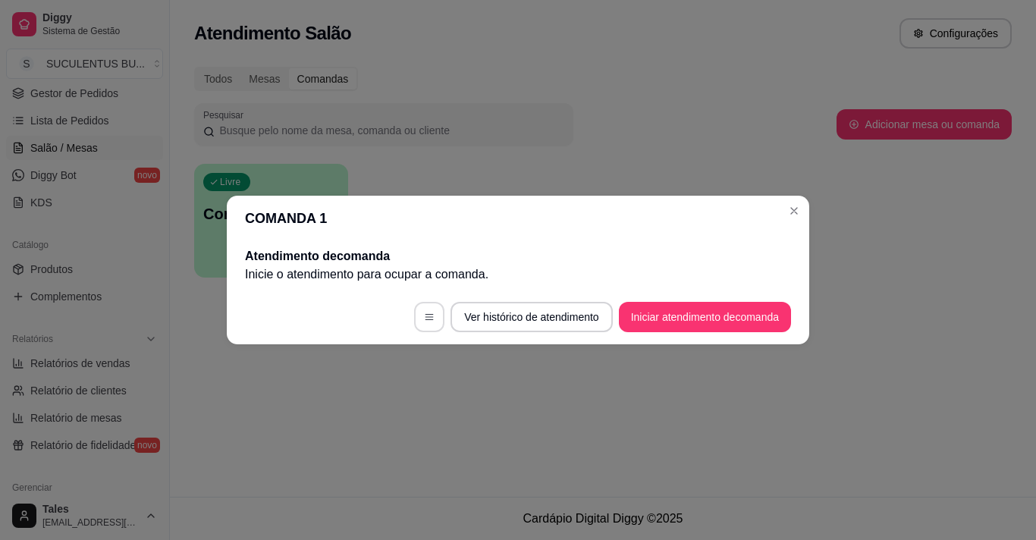
click at [426, 322] on button "button" at bounding box center [429, 317] width 30 height 30
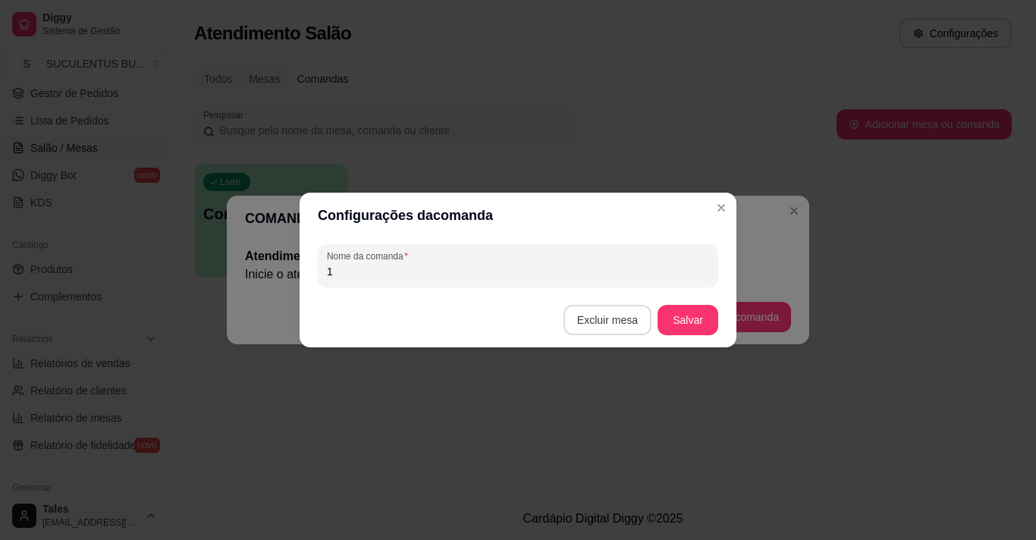
click at [619, 326] on button "Excluir mesa" at bounding box center [608, 320] width 88 height 30
click at [617, 423] on button "Confirmar" at bounding box center [611, 416] width 56 height 24
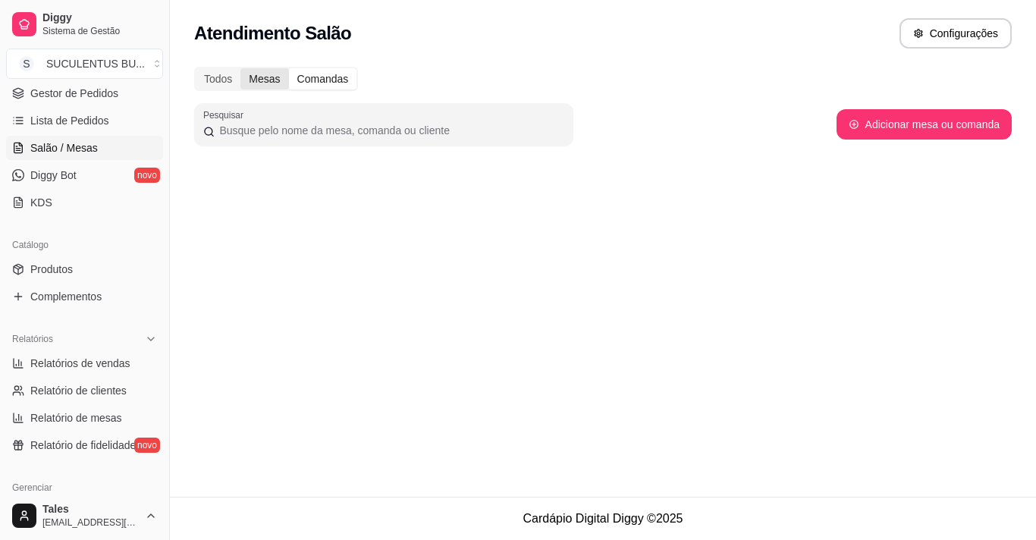
click at [263, 74] on div "Mesas" at bounding box center [264, 78] width 48 height 21
click at [240, 68] on input "Mesas" at bounding box center [240, 68] width 0 height 0
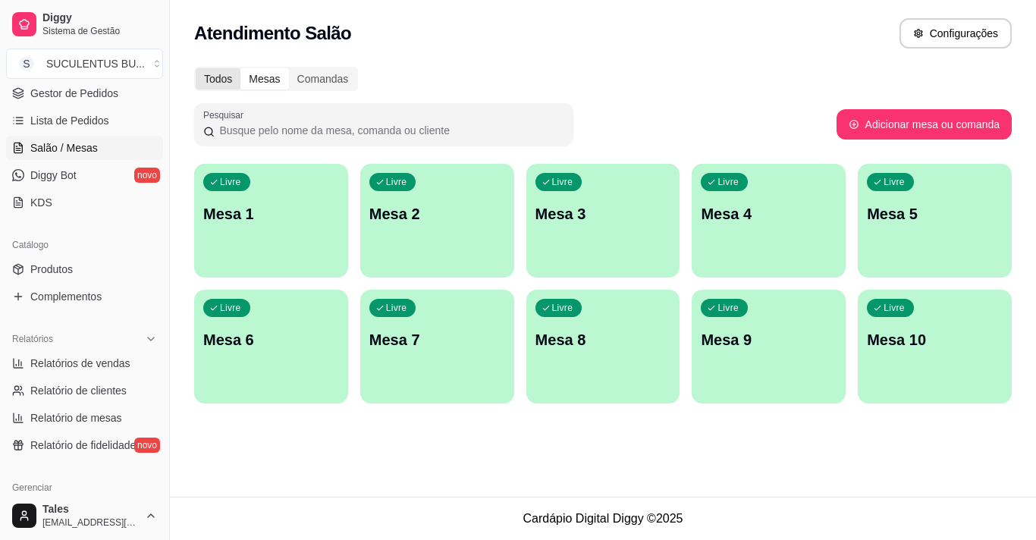
click at [217, 78] on div "Todos" at bounding box center [218, 78] width 45 height 21
click at [196, 68] on input "Todos" at bounding box center [196, 68] width 0 height 0
click at [957, 36] on button "Configurações" at bounding box center [956, 33] width 112 height 30
click at [106, 454] on link "Relatório de fidelidade novo" at bounding box center [84, 445] width 157 height 24
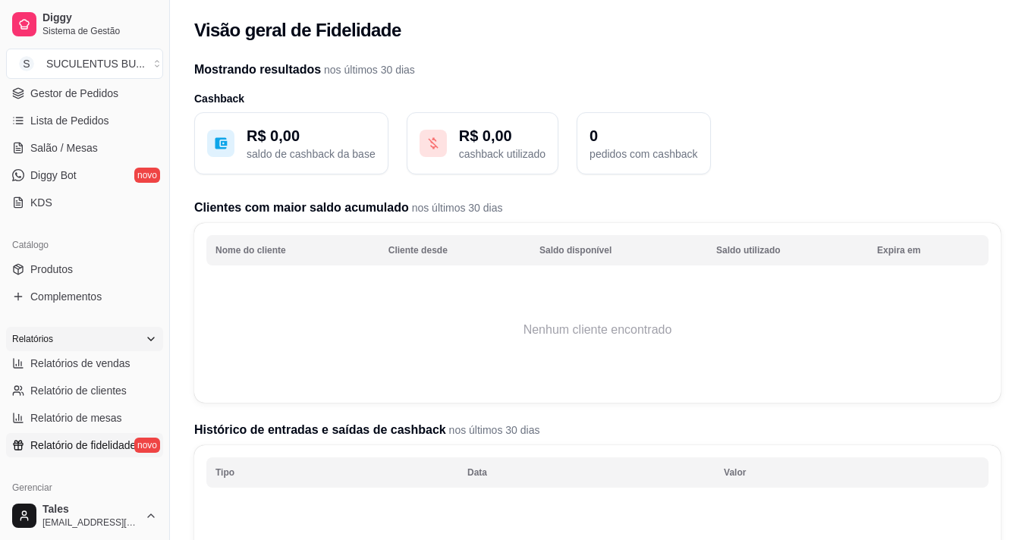
click at [131, 338] on div "Relatórios" at bounding box center [84, 339] width 157 height 24
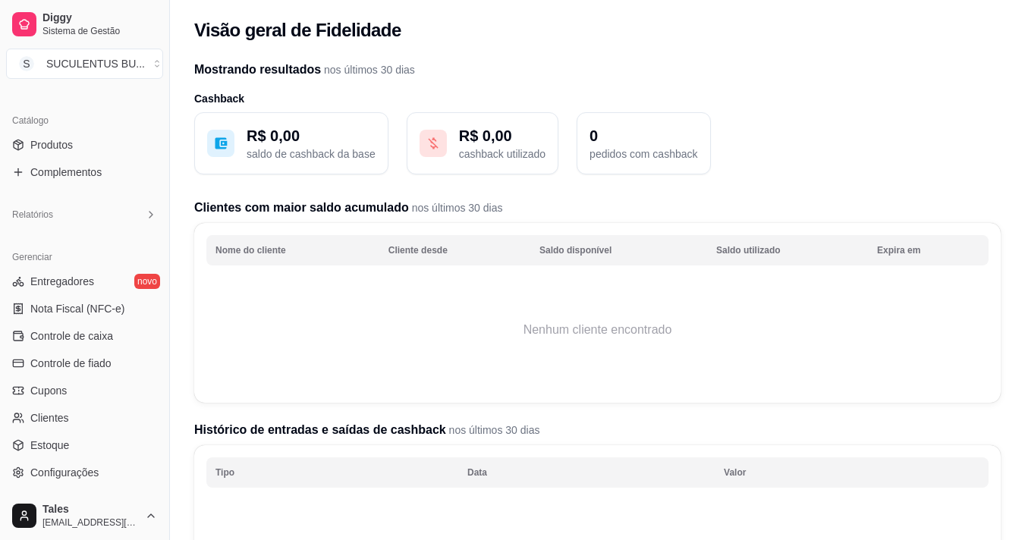
scroll to position [379, 0]
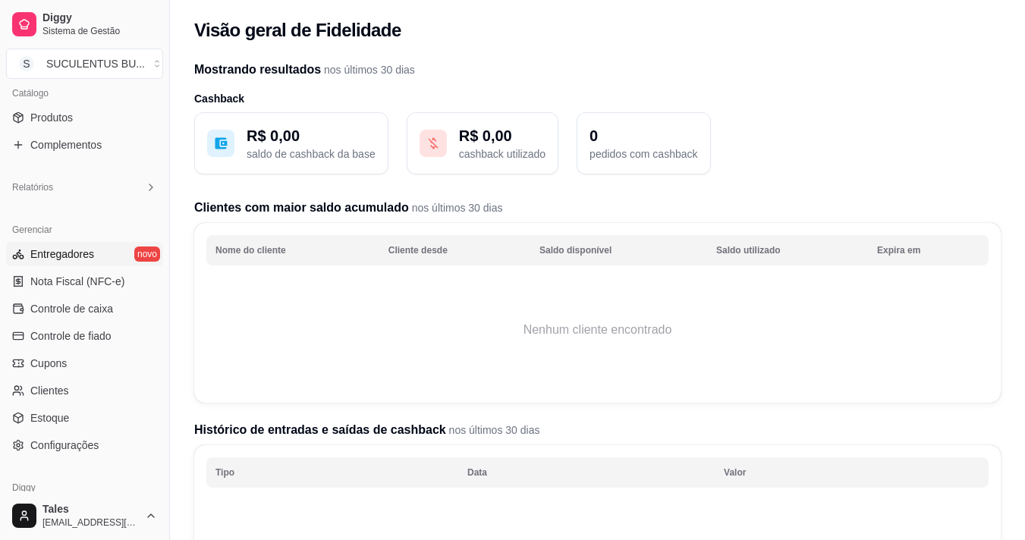
click at [134, 259] on link "Entregadores novo" at bounding box center [84, 254] width 157 height 24
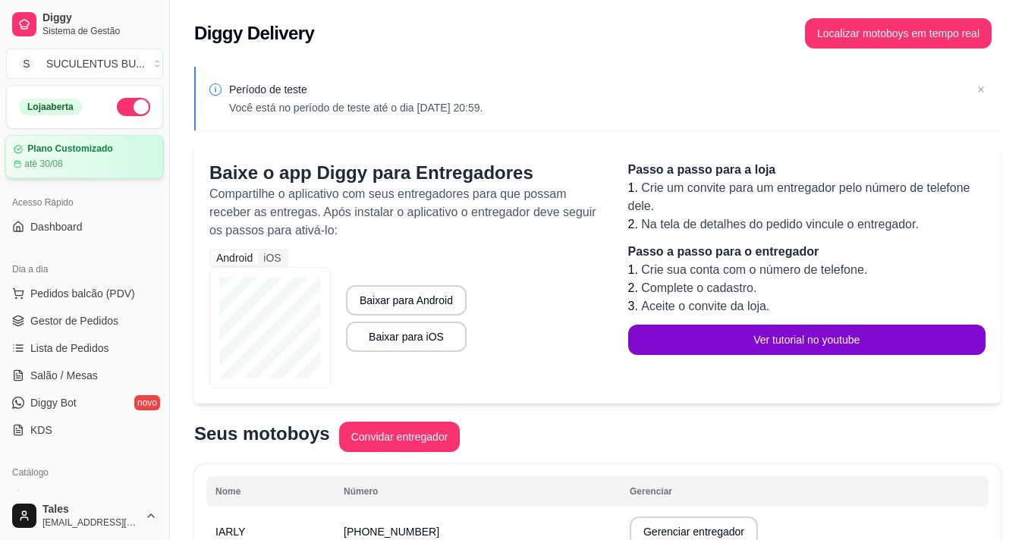
click at [108, 161] on div "até 30/08" at bounding box center [85, 164] width 142 height 12
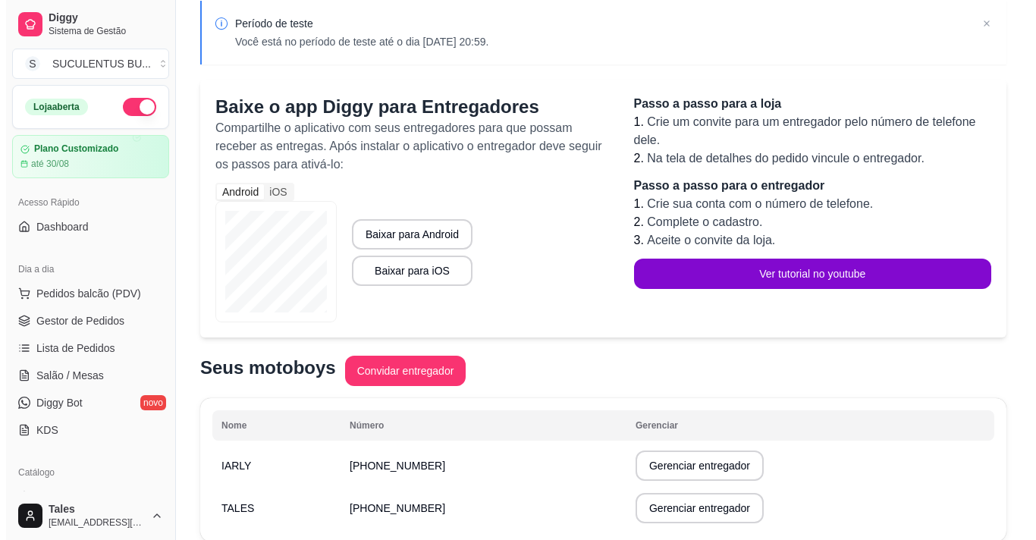
scroll to position [130, 0]
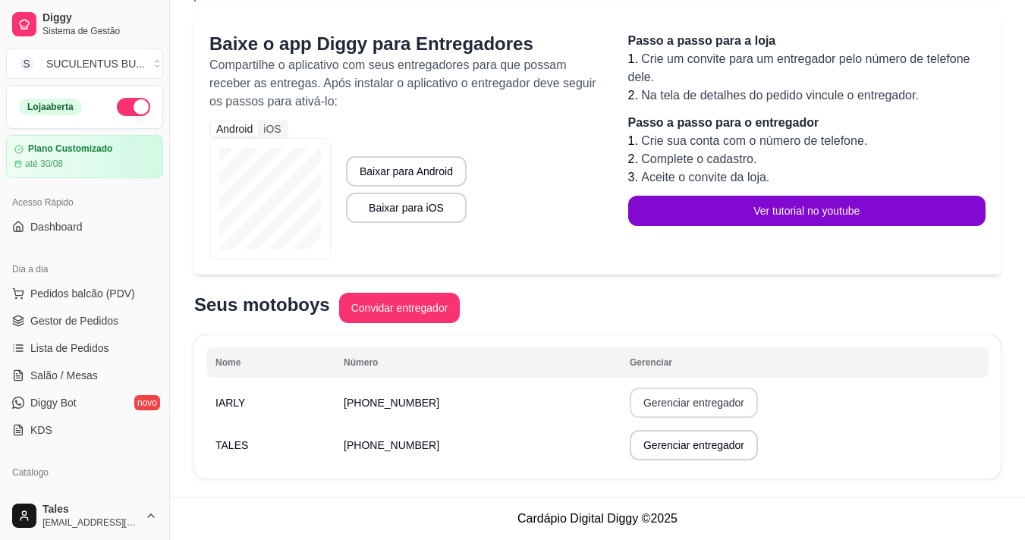
click at [670, 410] on button "Gerenciar entregador" at bounding box center [694, 403] width 128 height 30
select select "30"
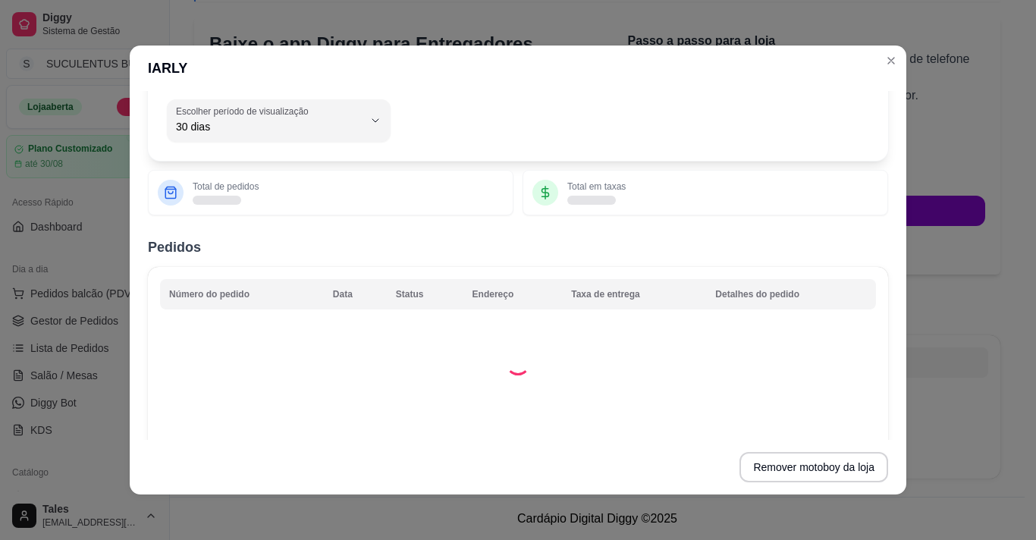
scroll to position [71, 0]
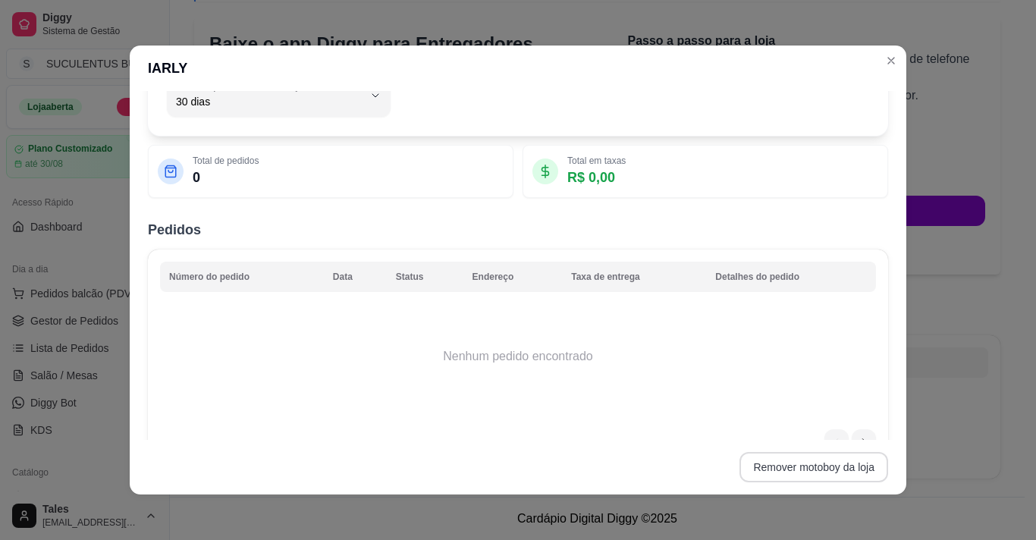
click at [792, 470] on button "Remover motoboy da loja" at bounding box center [814, 467] width 149 height 30
click at [834, 425] on button "Confirmar" at bounding box center [837, 425] width 56 height 24
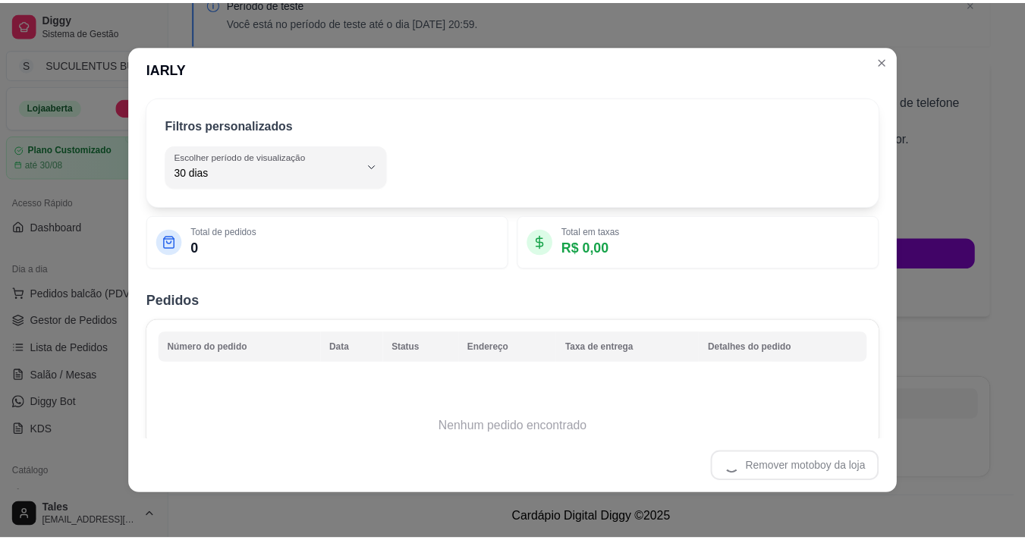
scroll to position [87, 0]
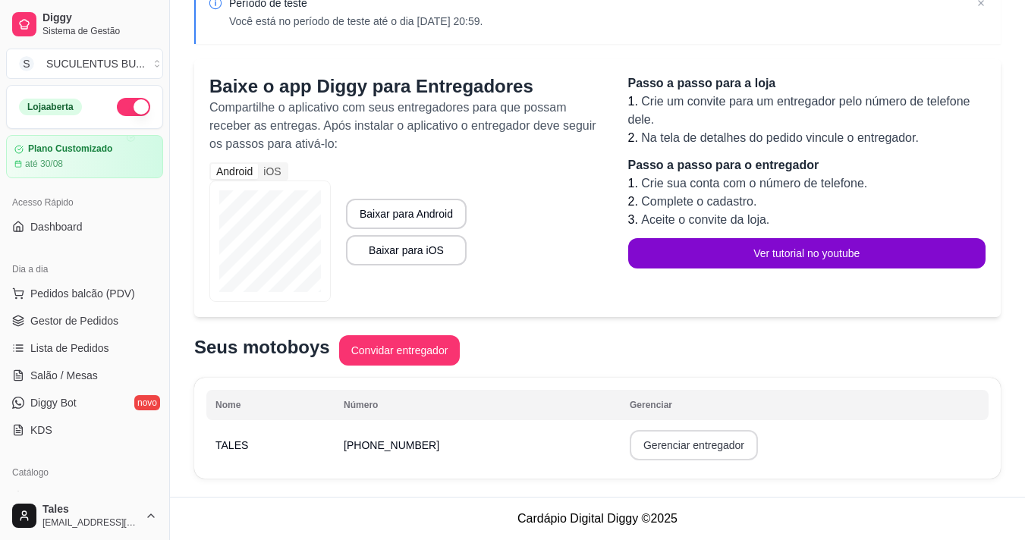
click at [665, 443] on button "Gerenciar entregador" at bounding box center [694, 445] width 128 height 30
select select "30"
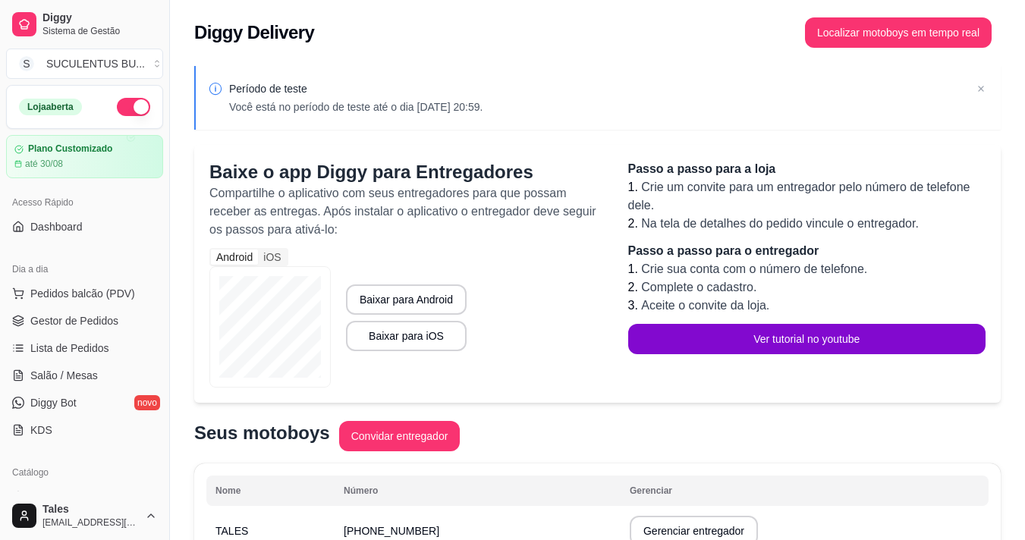
scroll to position [0, 0]
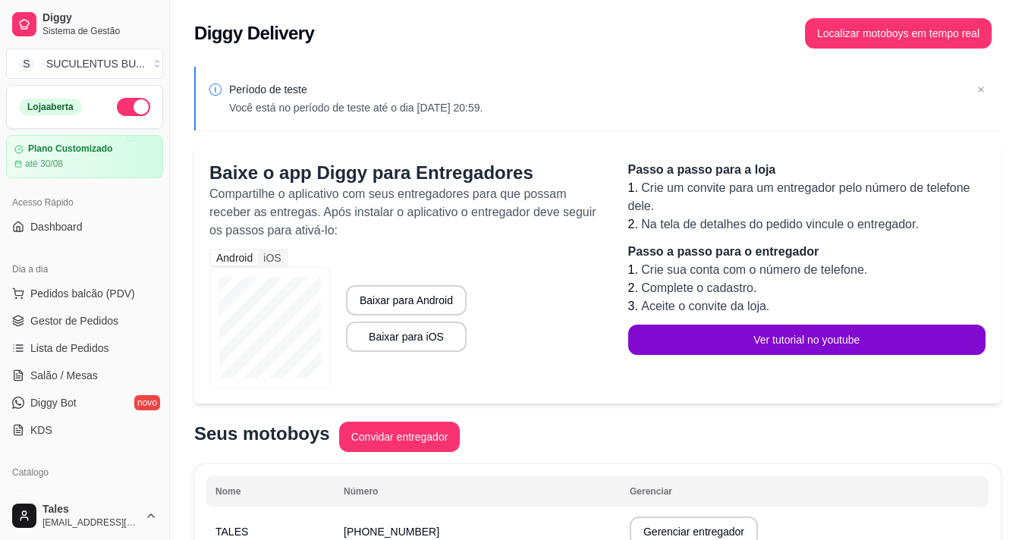
click at [243, 259] on div "Android" at bounding box center [234, 257] width 47 height 15
click at [211, 250] on input "Android" at bounding box center [211, 250] width 0 height 0
click at [276, 259] on div "iOS" at bounding box center [272, 257] width 28 height 15
click at [258, 250] on input "iOS" at bounding box center [258, 250] width 0 height 0
click at [243, 264] on div "Android" at bounding box center [234, 257] width 47 height 15
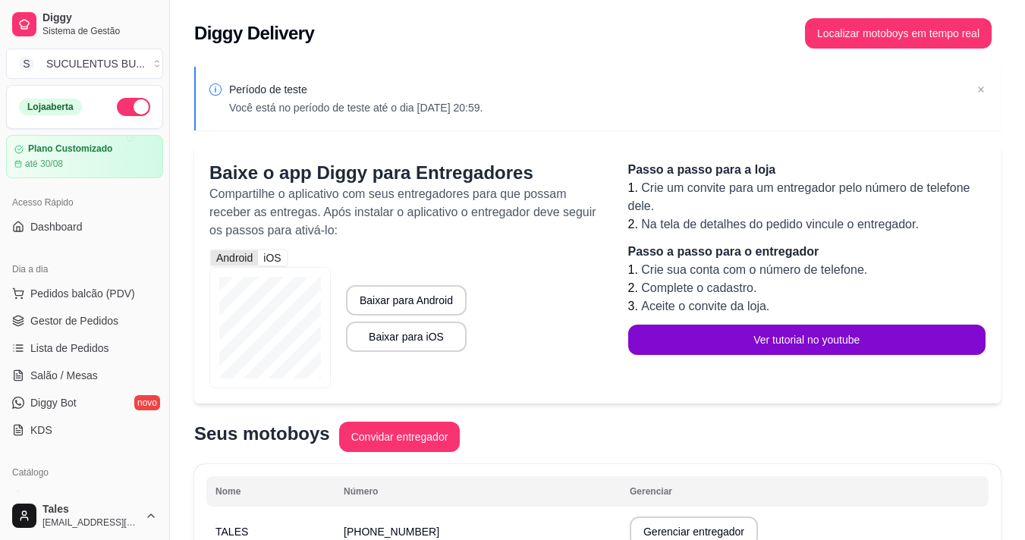
click at [211, 250] on input "Android" at bounding box center [211, 250] width 0 height 0
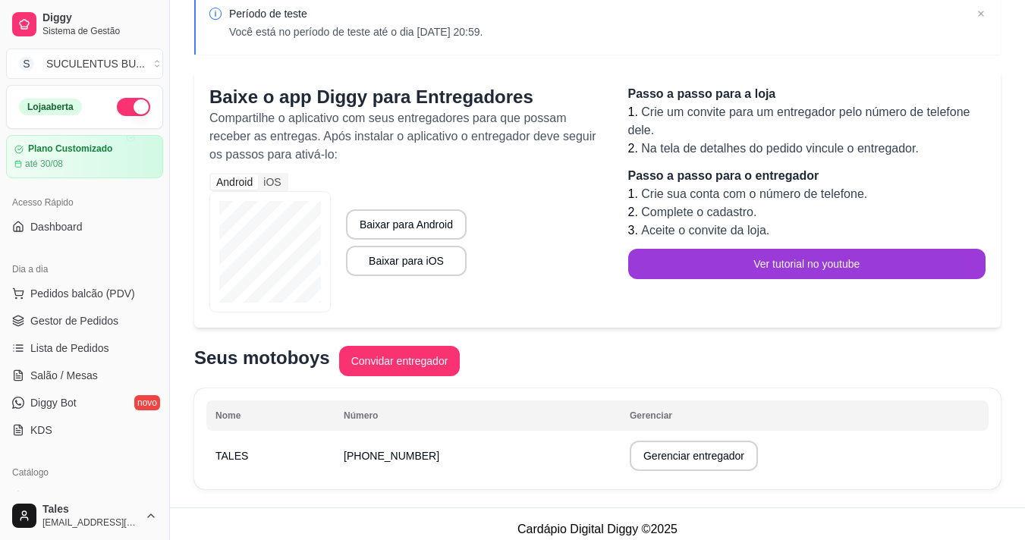
scroll to position [87, 0]
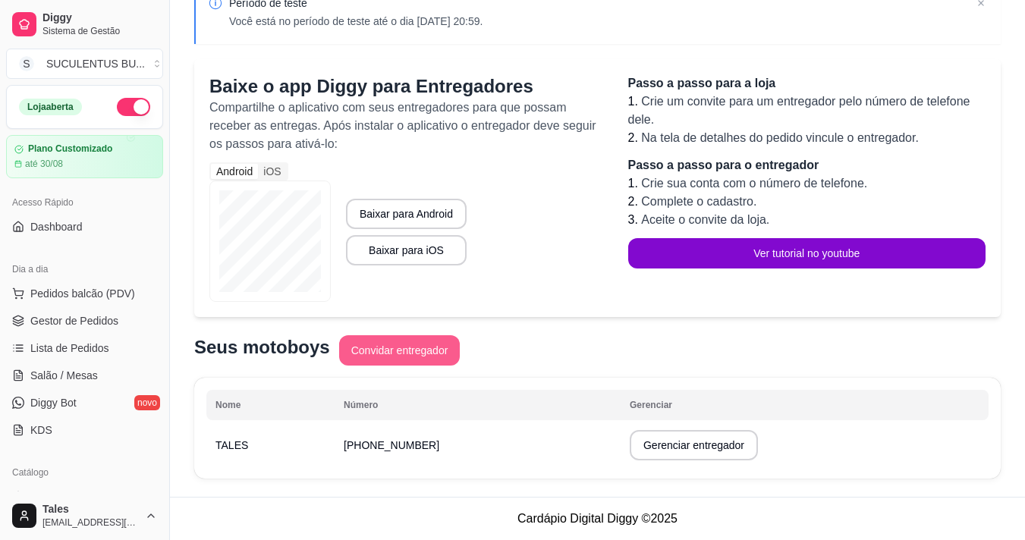
click at [417, 350] on button "Convidar entregador" at bounding box center [399, 350] width 121 height 30
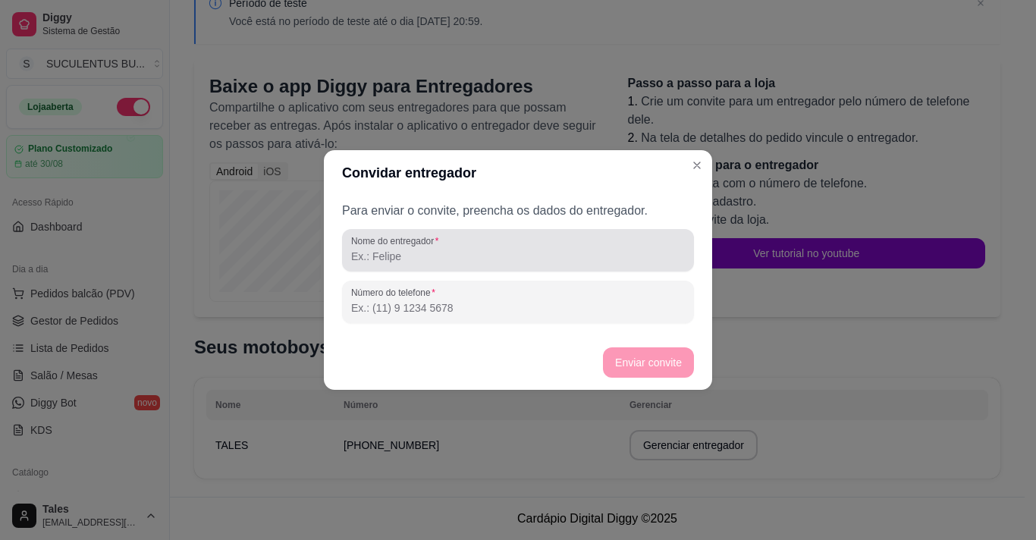
click at [451, 267] on div "Nome do entregador" at bounding box center [518, 250] width 352 height 42
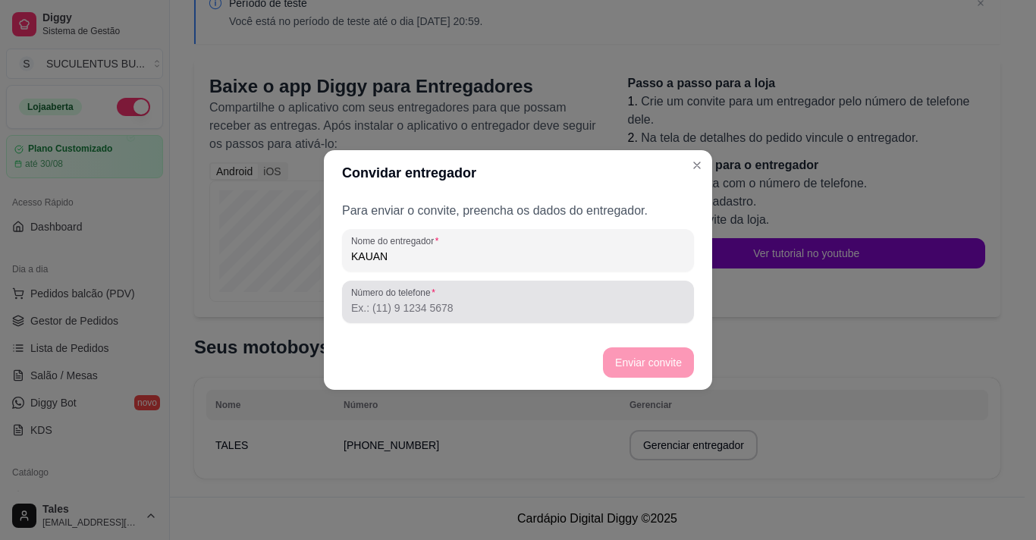
type input "KAUAN"
click at [454, 309] on input "Número do telefone" at bounding box center [518, 307] width 334 height 15
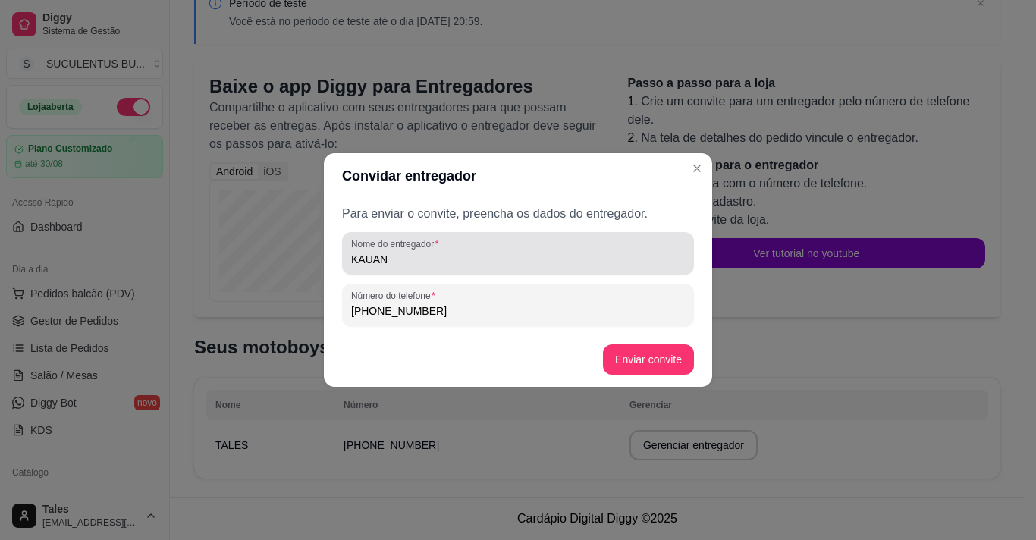
type input "[PHONE_NUMBER]"
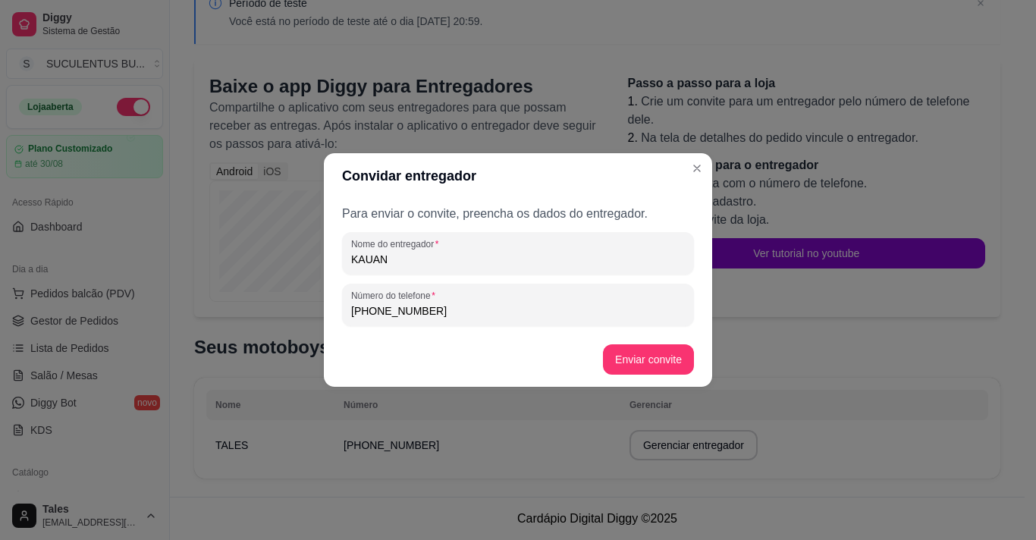
click at [353, 256] on input "KAUAN" at bounding box center [518, 259] width 334 height 15
type input "[PERSON_NAME]"
click at [650, 368] on button "Enviar convite" at bounding box center [648, 359] width 91 height 30
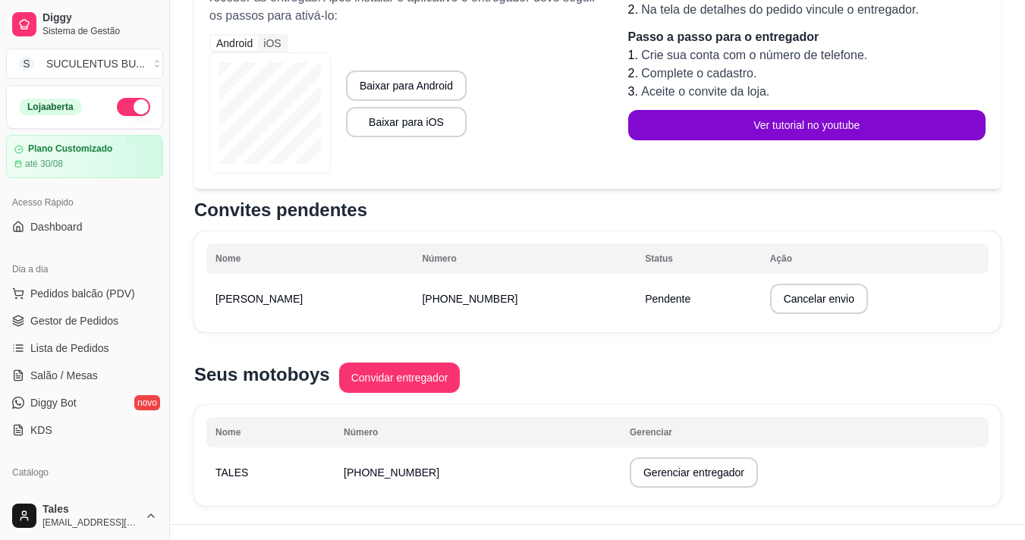
scroll to position [239, 0]
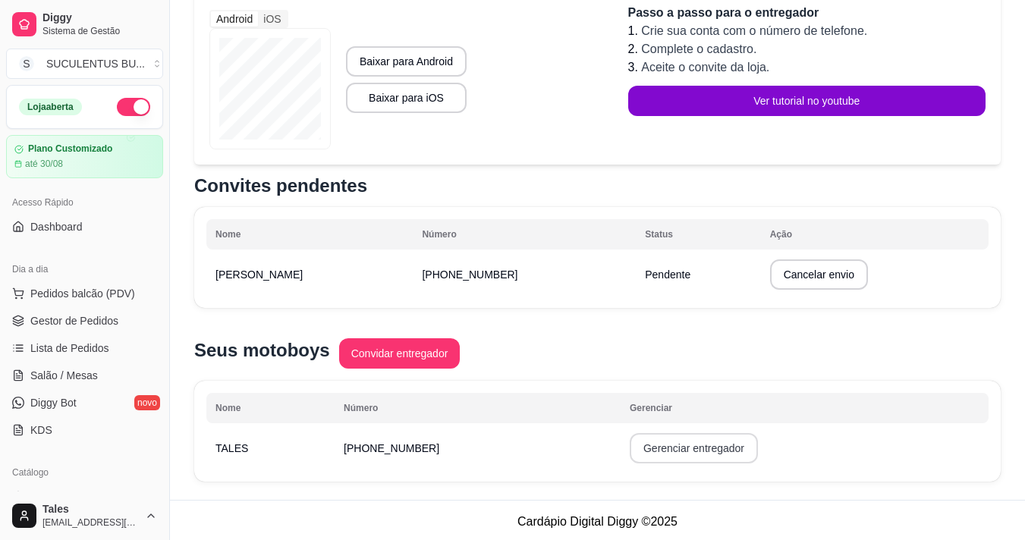
click at [668, 456] on button "Gerenciar entregador" at bounding box center [694, 448] width 128 height 30
select select "30"
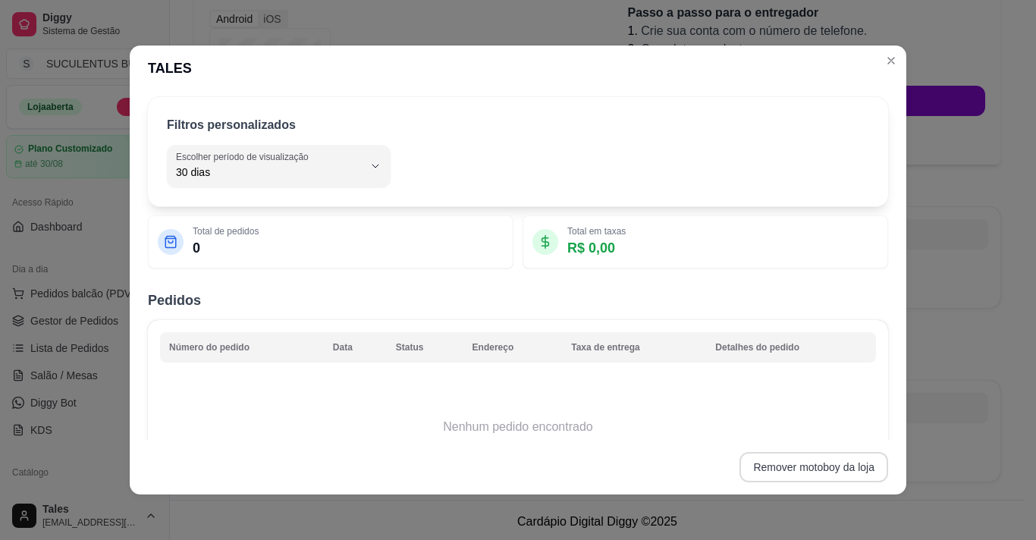
click at [826, 469] on button "Remover motoboy da loja" at bounding box center [814, 467] width 149 height 30
click at [834, 426] on button "Confirmar" at bounding box center [837, 425] width 56 height 24
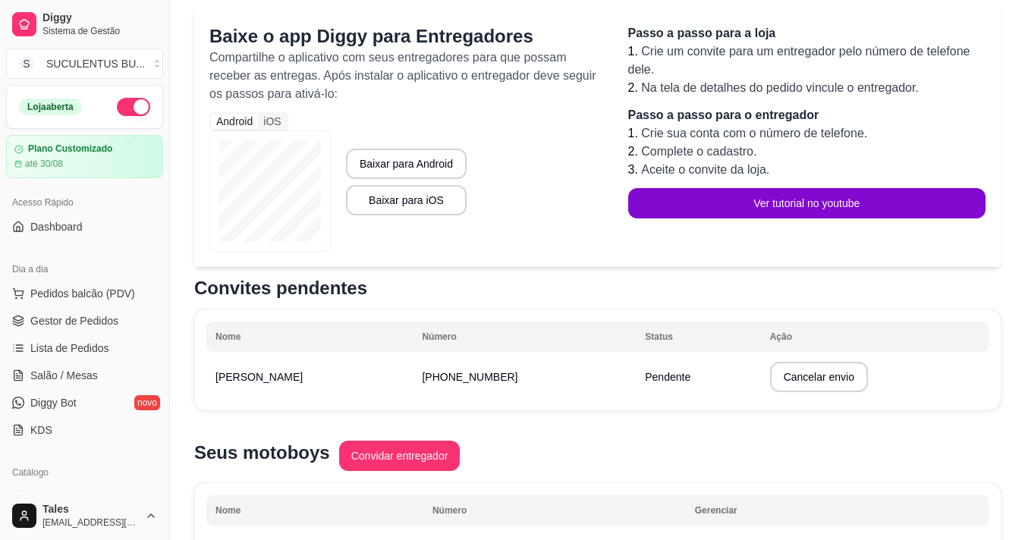
scroll to position [163, 0]
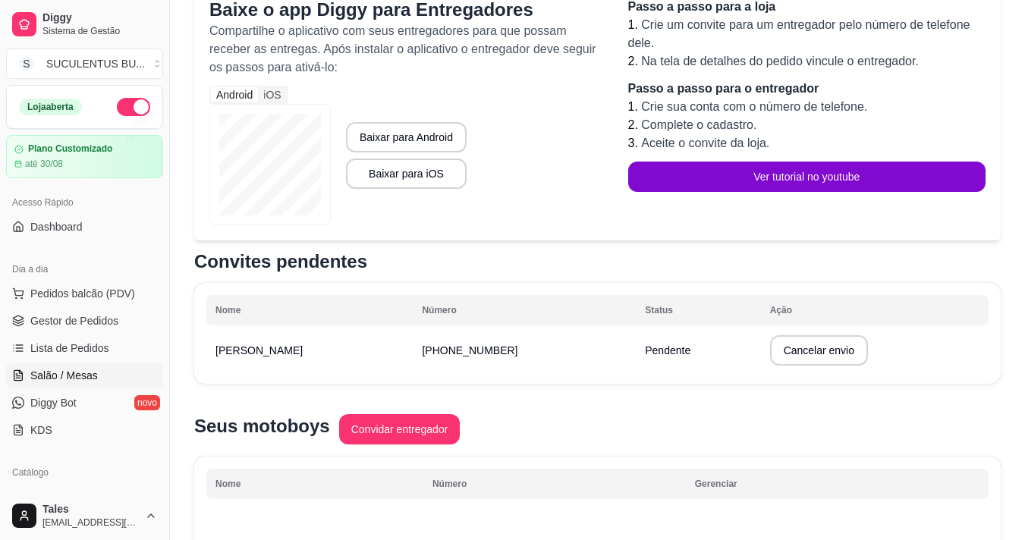
click at [67, 372] on span "Salão / Mesas" at bounding box center [64, 375] width 68 height 15
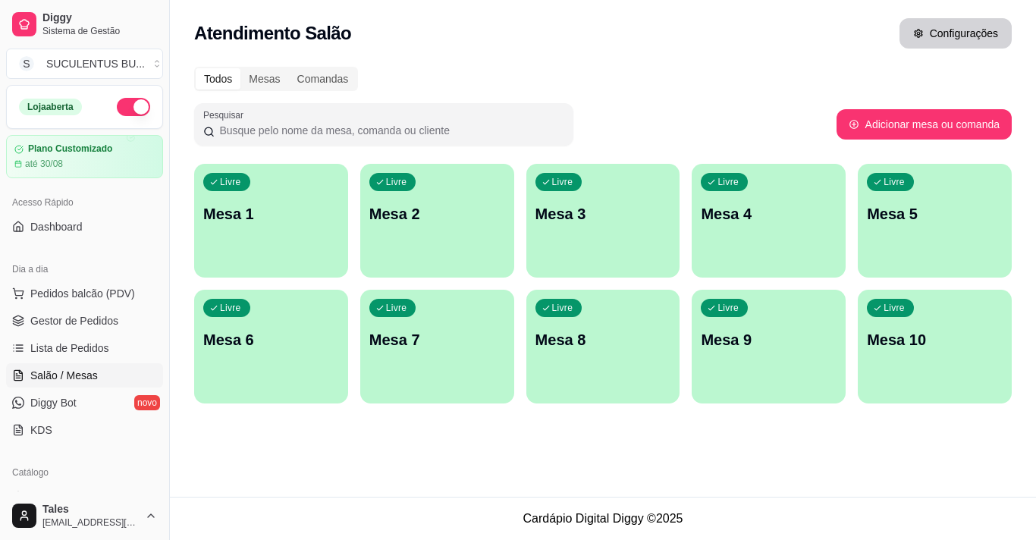
click at [980, 35] on button "Configurações" at bounding box center [956, 33] width 112 height 30
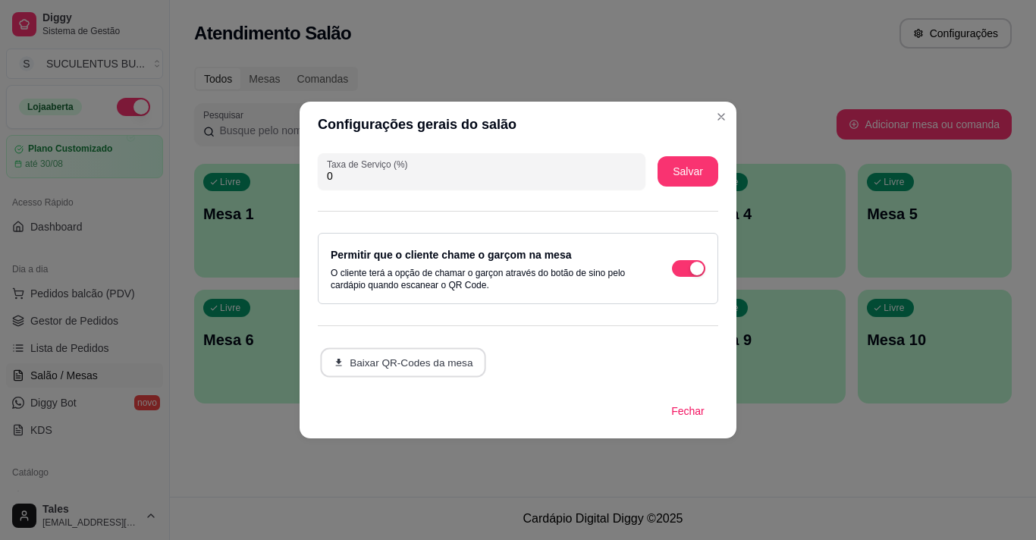
click at [455, 374] on button "Baixar QR-Codes da mesa" at bounding box center [403, 363] width 166 height 30
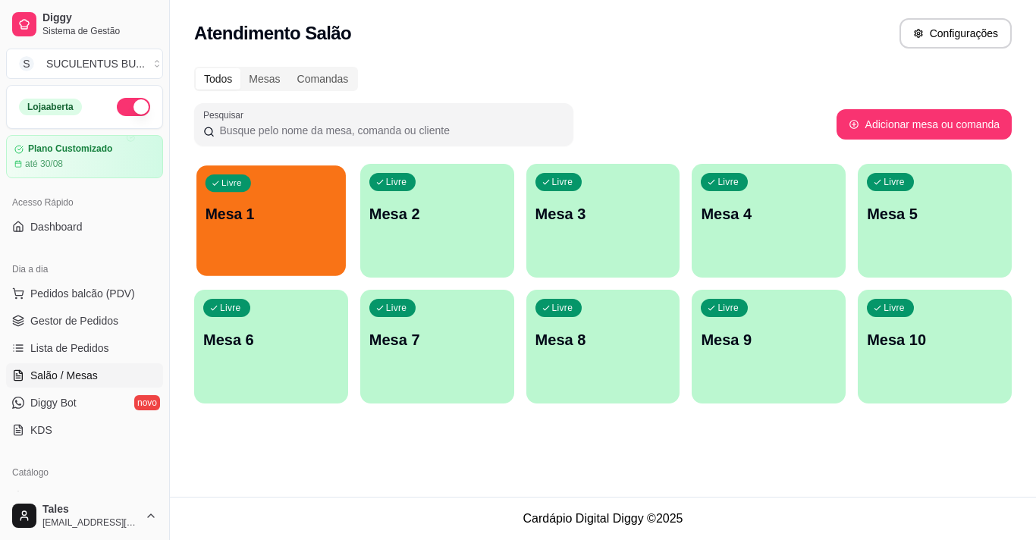
click at [311, 230] on div "Livre Mesa 1" at bounding box center [270, 211] width 149 height 93
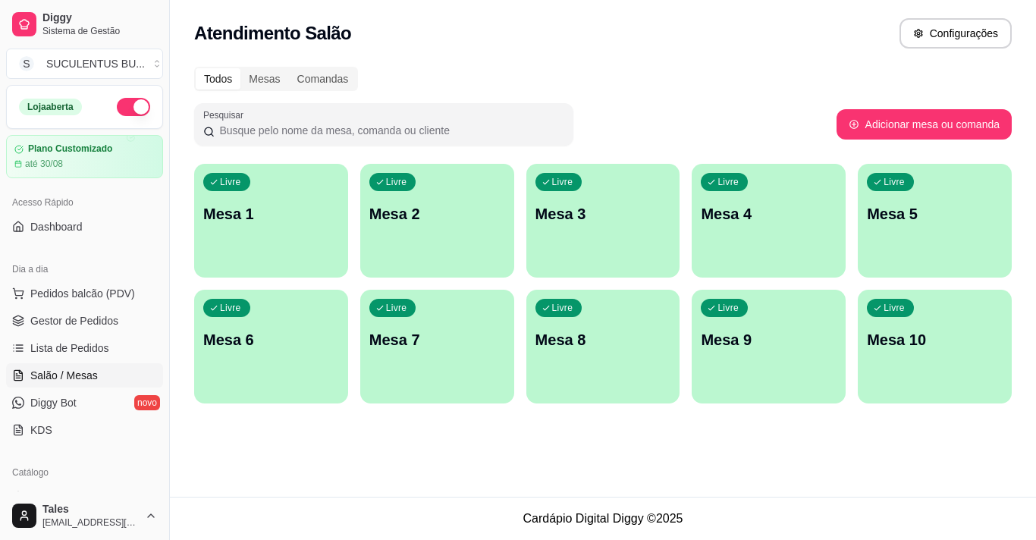
click at [600, 36] on div "Atendimento Salão Configurações" at bounding box center [603, 33] width 818 height 30
click at [960, 30] on button "Configurações" at bounding box center [956, 33] width 112 height 30
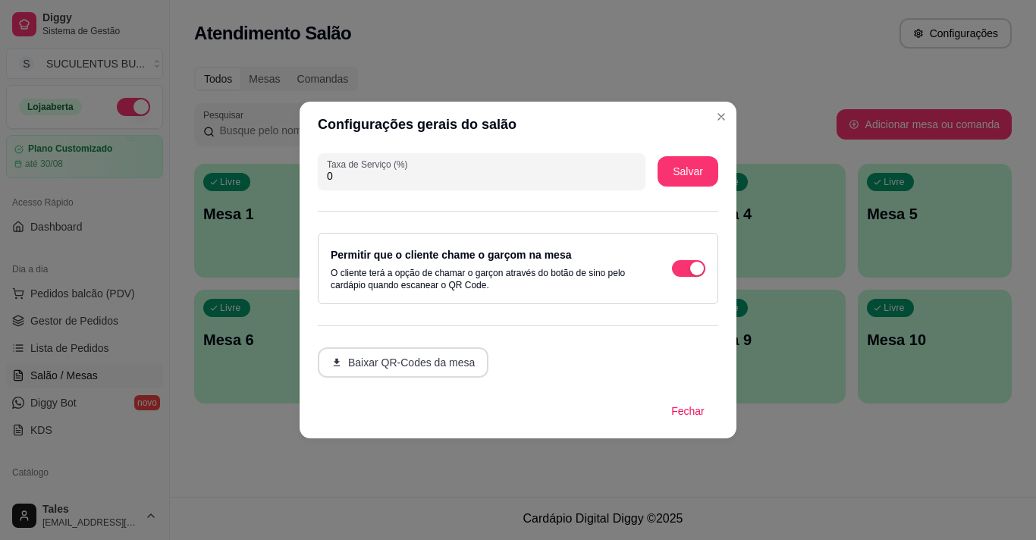
click at [438, 357] on button "Baixar QR-Codes da mesa" at bounding box center [403, 362] width 171 height 30
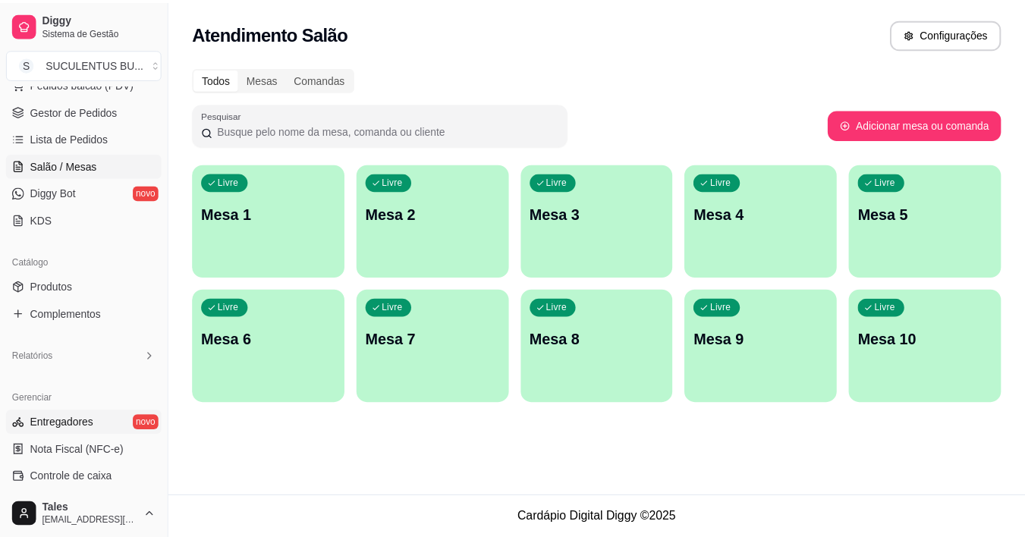
scroll to position [228, 0]
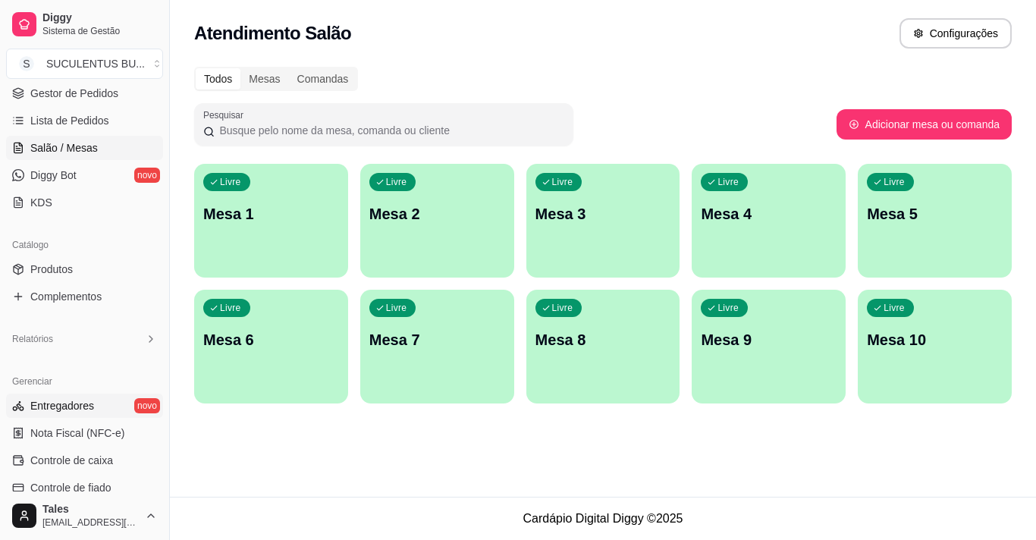
click at [108, 402] on link "Entregadores novo" at bounding box center [84, 406] width 157 height 24
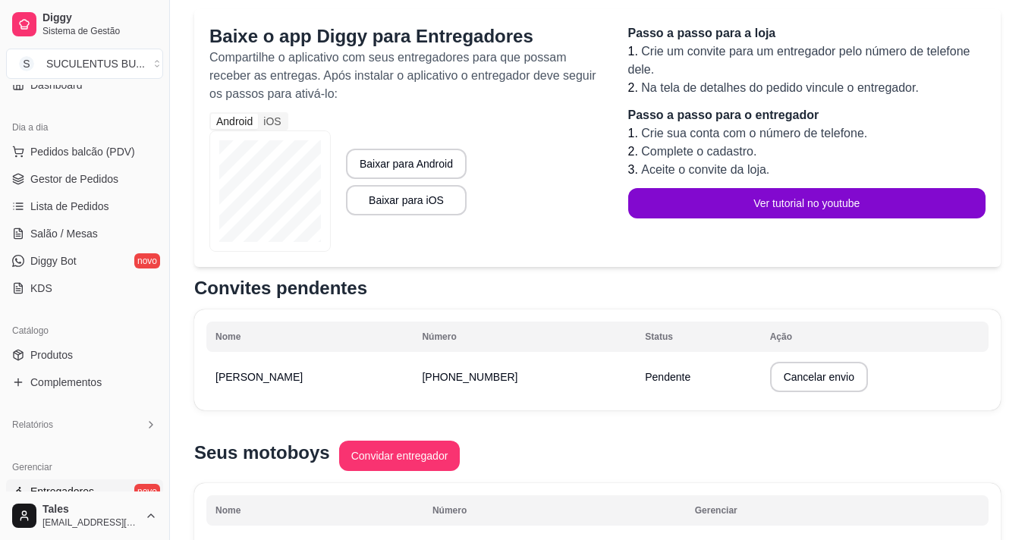
scroll to position [84, 0]
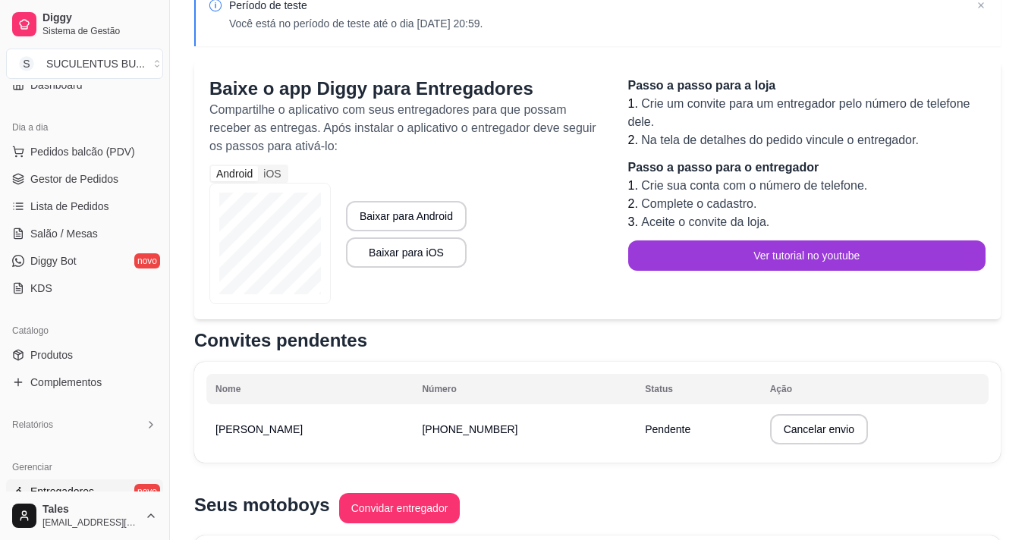
click at [676, 259] on button "Ver tutorial no youtube" at bounding box center [807, 255] width 358 height 30
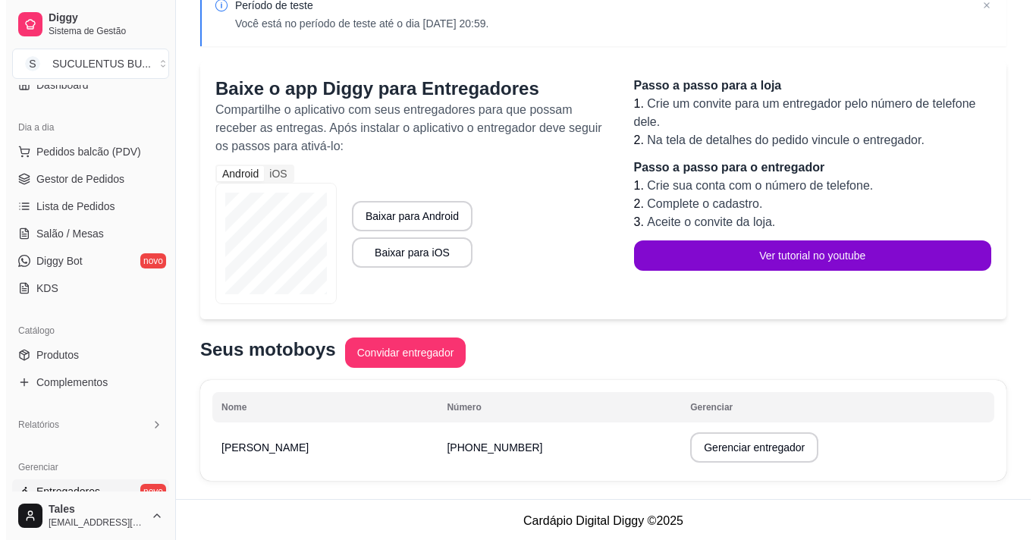
scroll to position [87, 0]
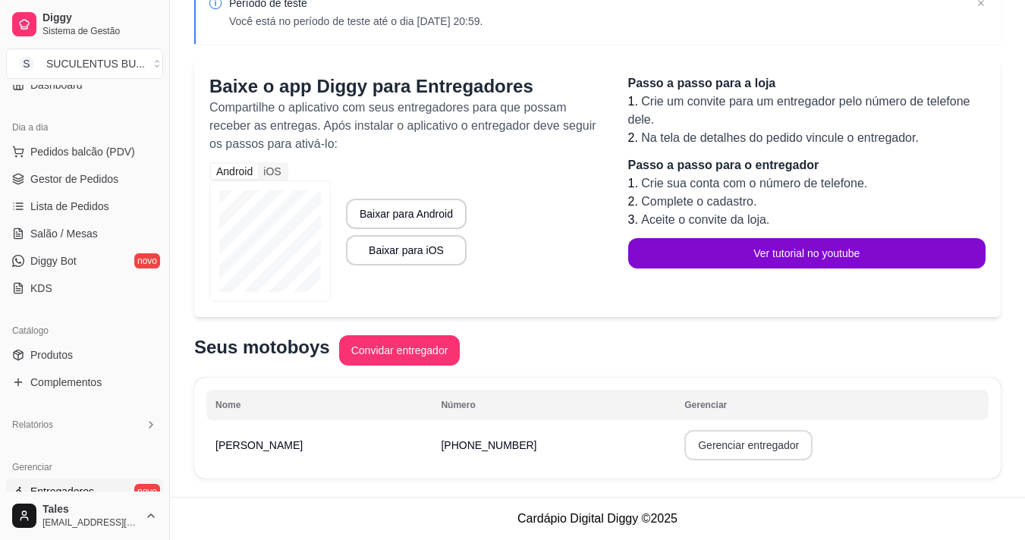
click at [693, 448] on button "Gerenciar entregador" at bounding box center [748, 445] width 128 height 30
select select "30"
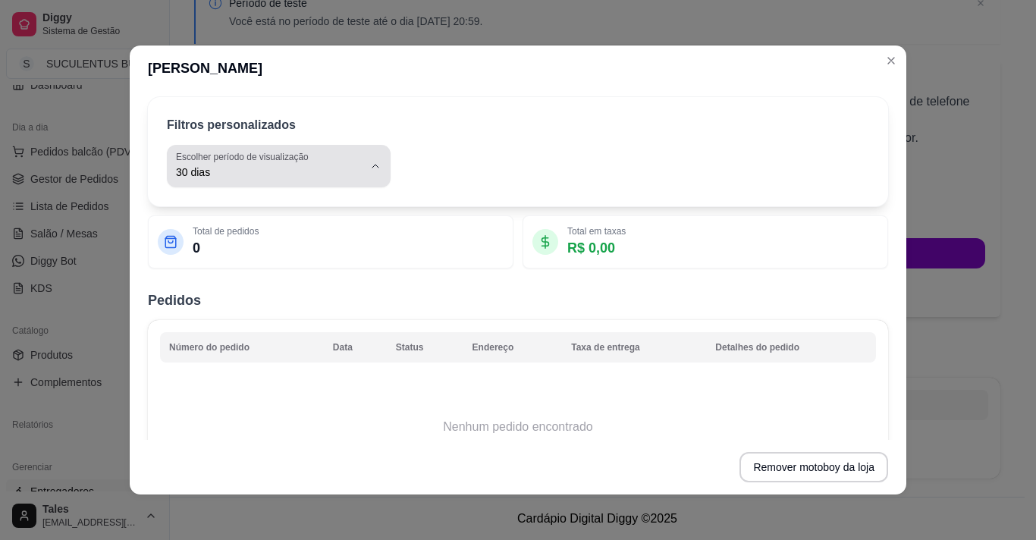
click at [349, 165] on span "30 dias" at bounding box center [269, 172] width 187 height 15
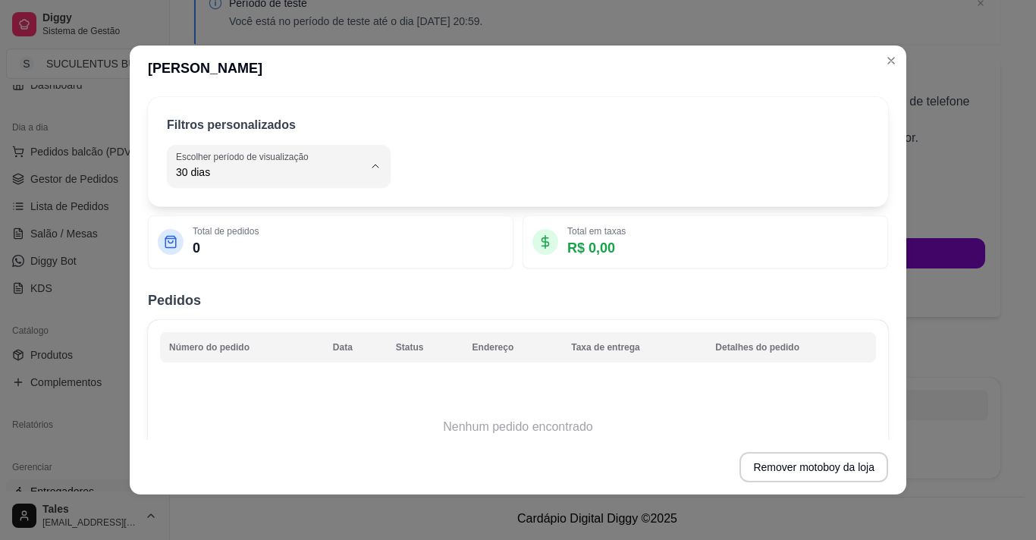
click at [217, 216] on span "Hoje" at bounding box center [265, 209] width 174 height 14
type input "0"
select select "0"
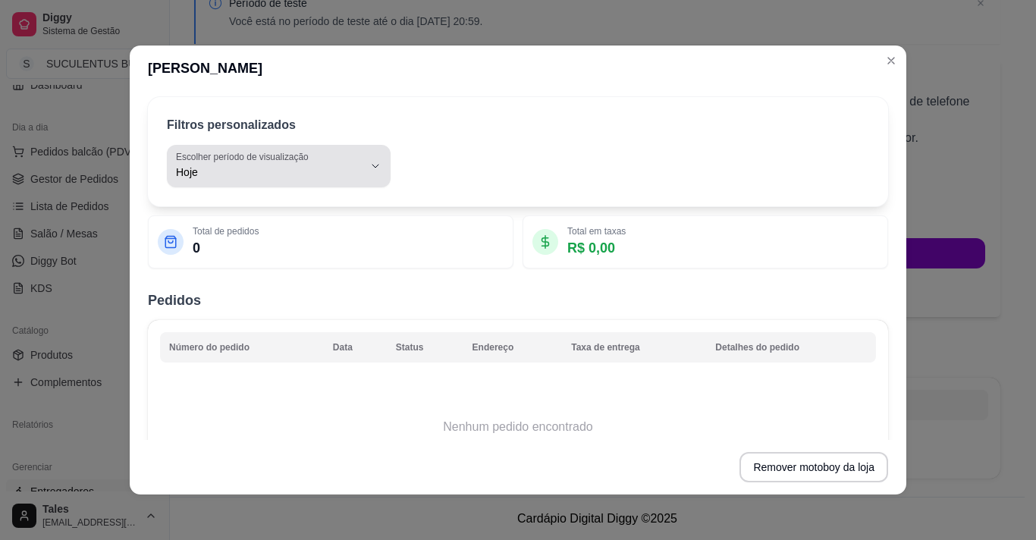
click at [335, 176] on span "Hoje" at bounding box center [269, 172] width 187 height 15
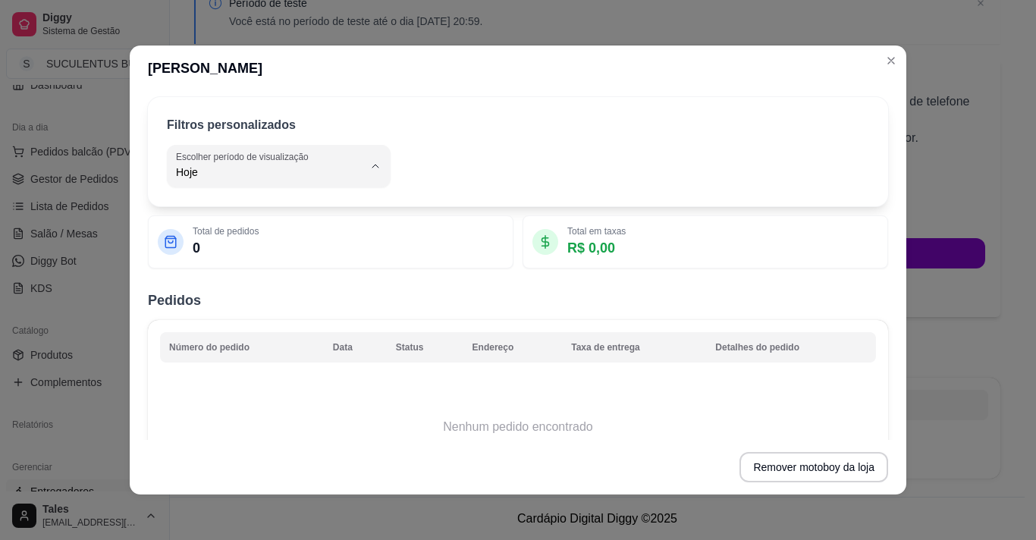
click at [215, 370] on li "Customizado" at bounding box center [270, 359] width 199 height 24
type input "-1"
select select "-1"
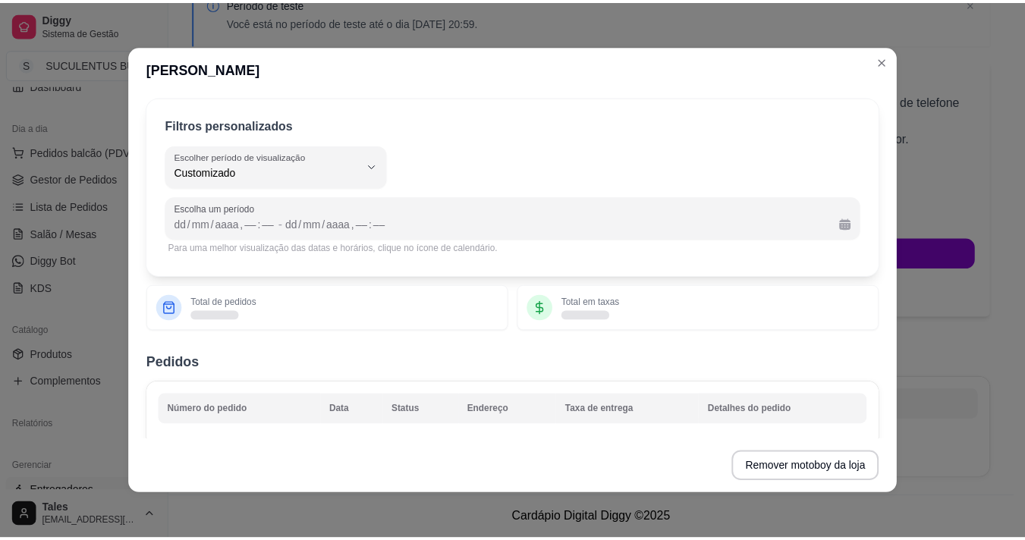
scroll to position [14, 0]
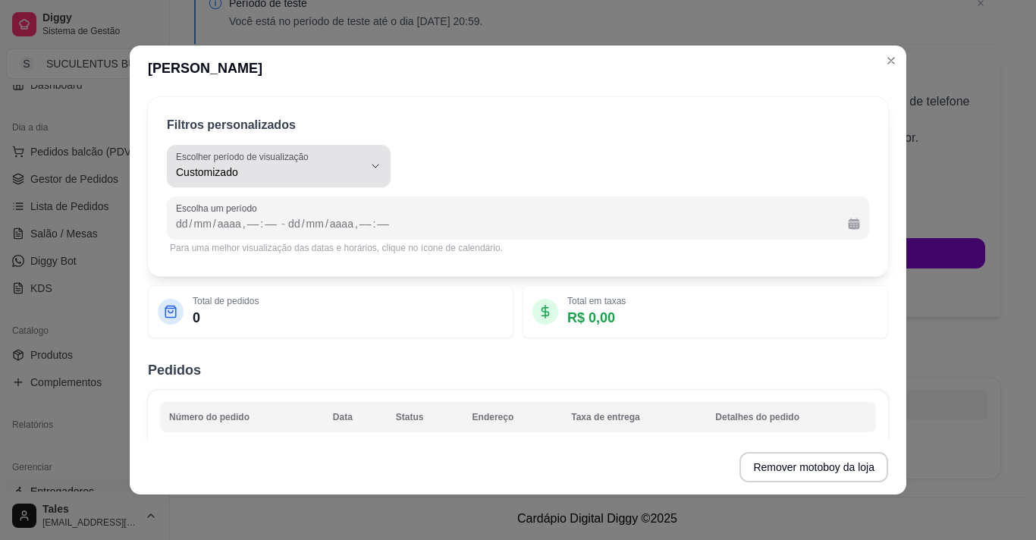
click at [379, 172] on button "Escolher período de visualização Customizado" at bounding box center [279, 166] width 224 height 42
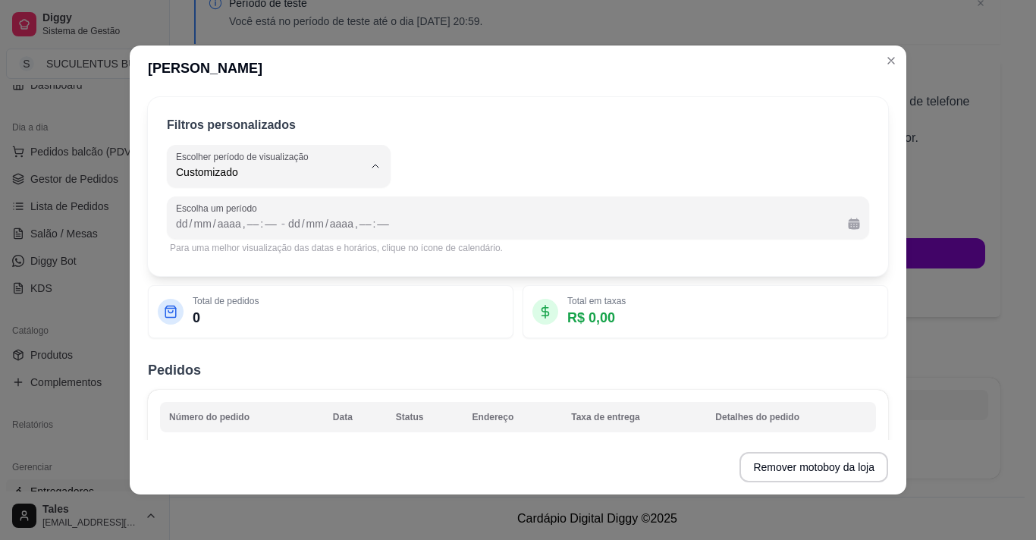
click at [267, 211] on span "Hoje" at bounding box center [265, 209] width 174 height 14
type input "0"
select select "0"
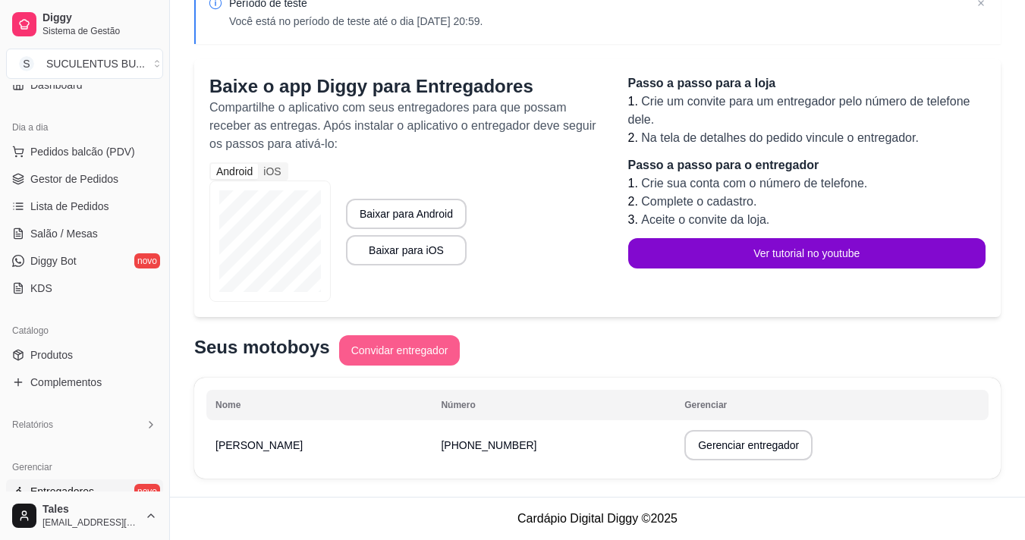
click at [402, 350] on button "Convidar entregador" at bounding box center [399, 350] width 121 height 30
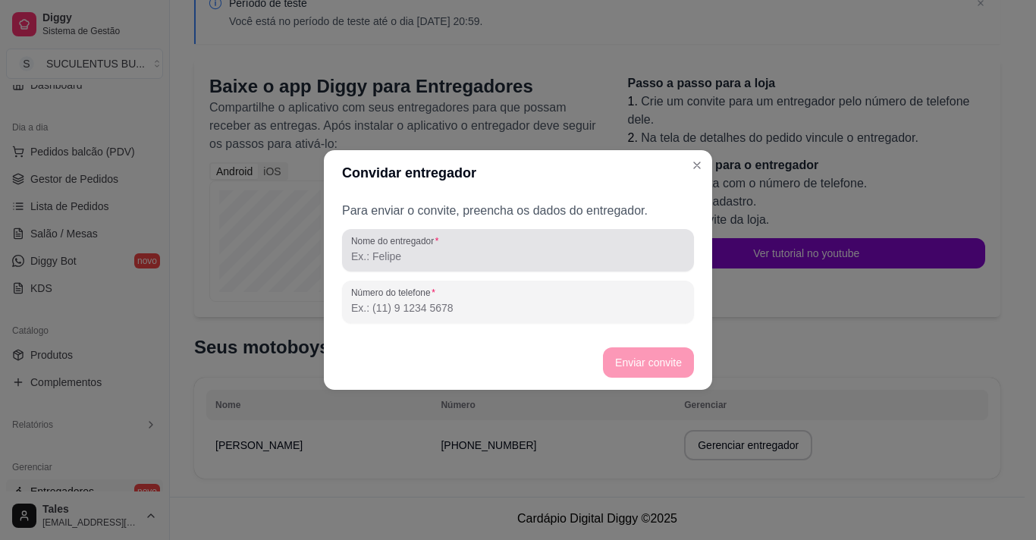
click at [392, 264] on div at bounding box center [518, 250] width 334 height 30
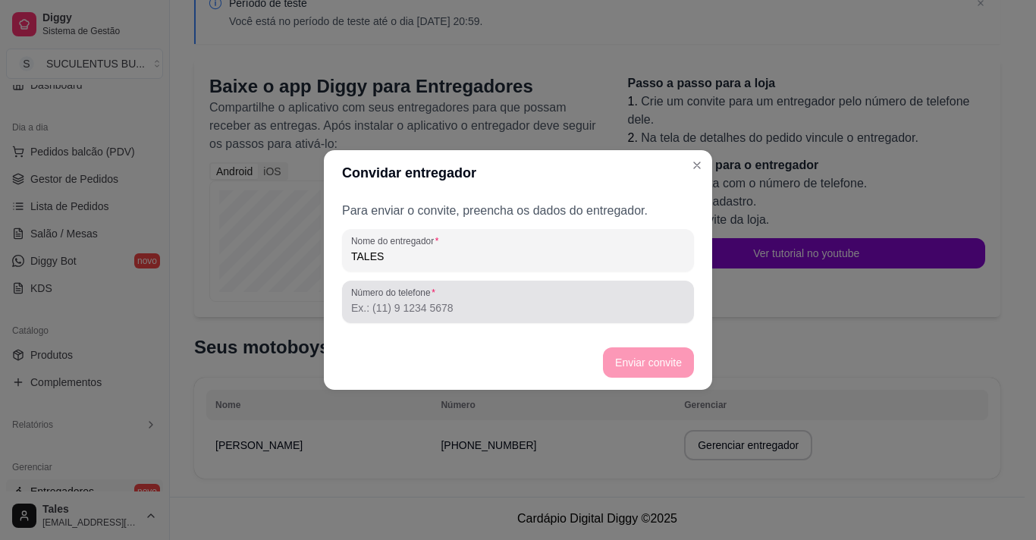
type input "TALES"
click at [419, 322] on div "Número do telefone" at bounding box center [518, 302] width 352 height 42
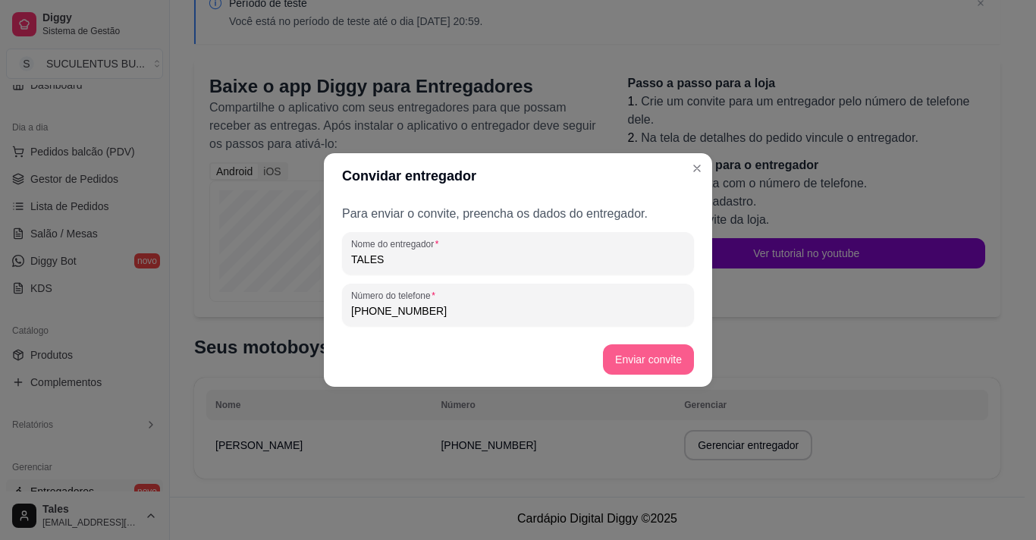
type input "[PHONE_NUMBER]"
click at [632, 363] on button "Enviar convite" at bounding box center [648, 359] width 91 height 30
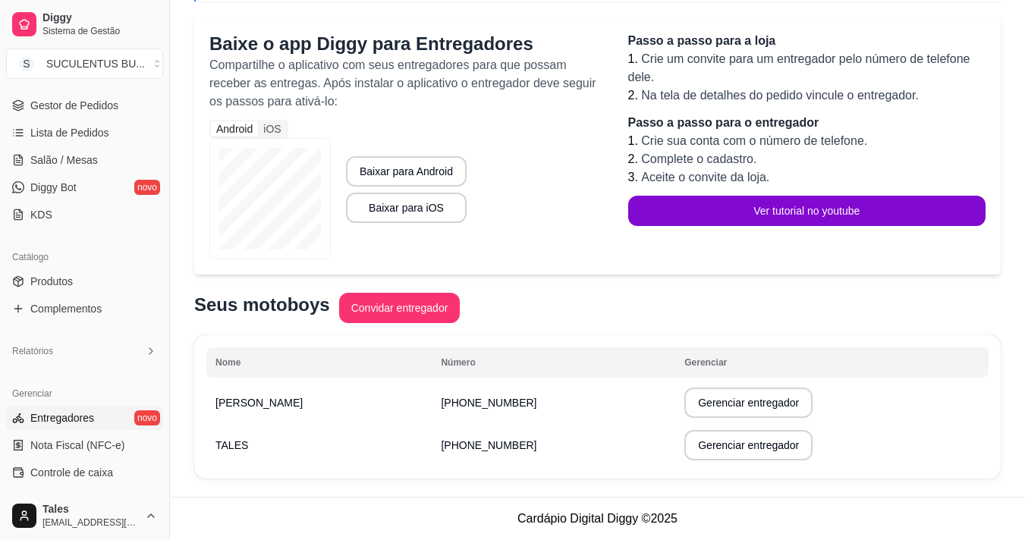
scroll to position [294, 0]
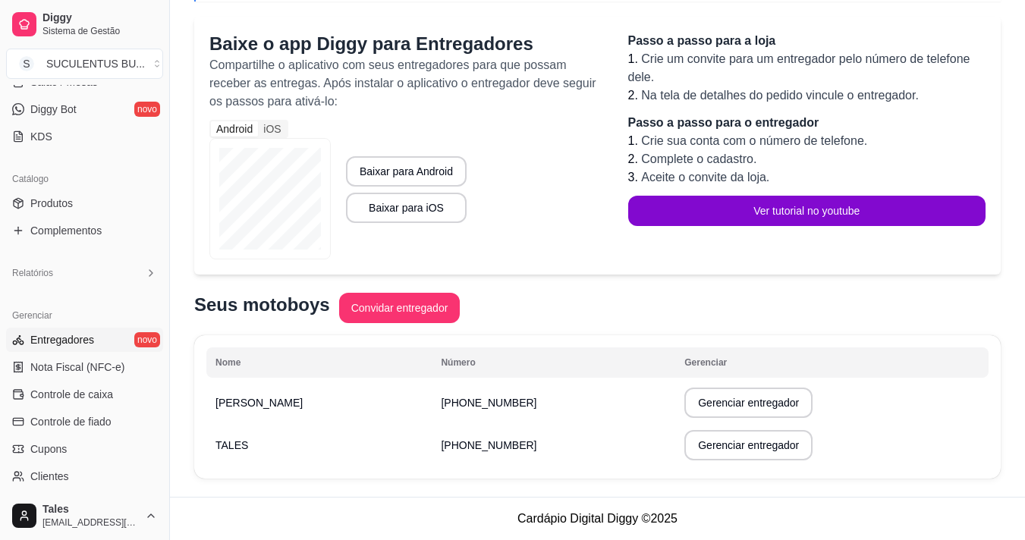
click at [90, 339] on span "Entregadores" at bounding box center [62, 339] width 64 height 15
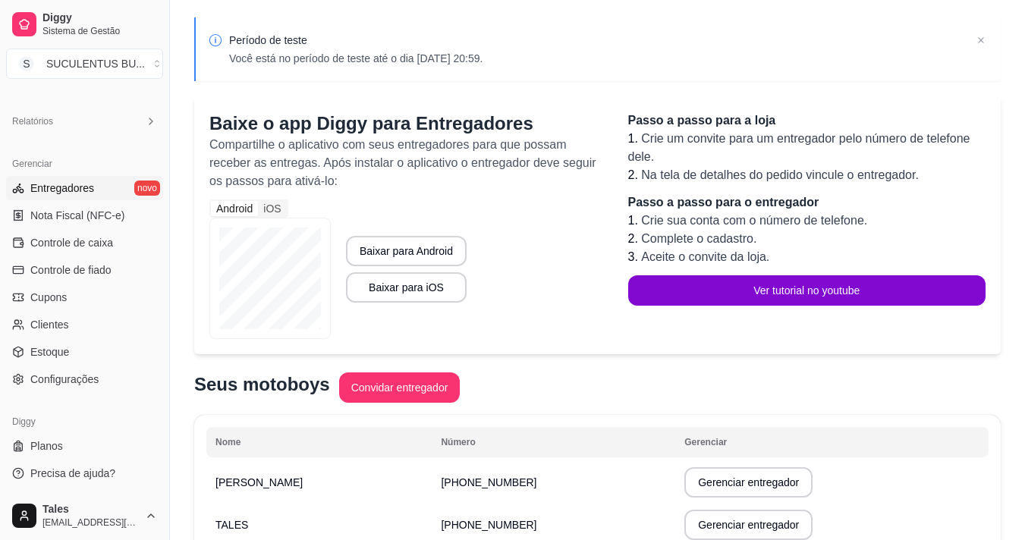
scroll to position [130, 0]
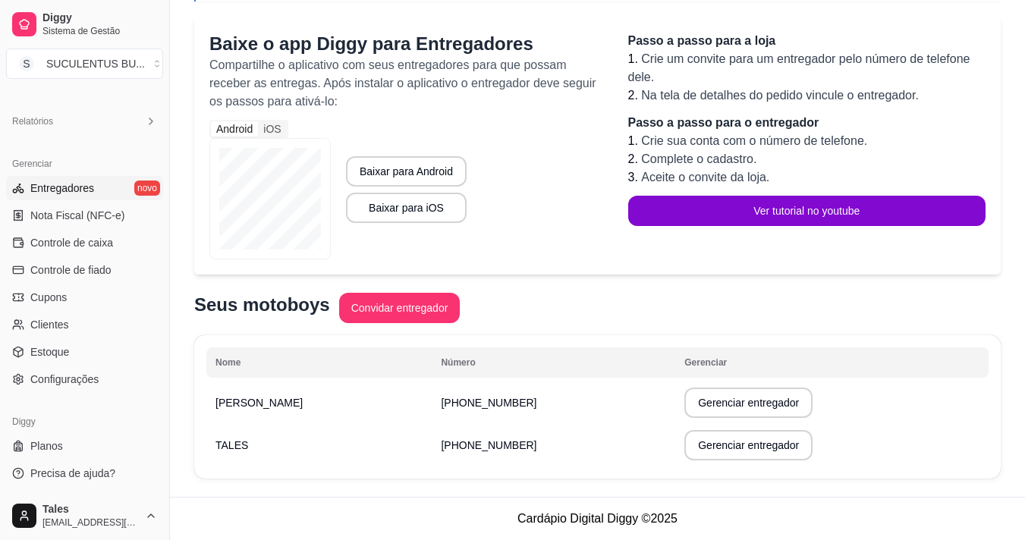
click at [517, 419] on td "[PHONE_NUMBER]" at bounding box center [553, 403] width 243 height 42
click at [695, 432] on button "Gerenciar entregador" at bounding box center [748, 445] width 128 height 30
select select "30"
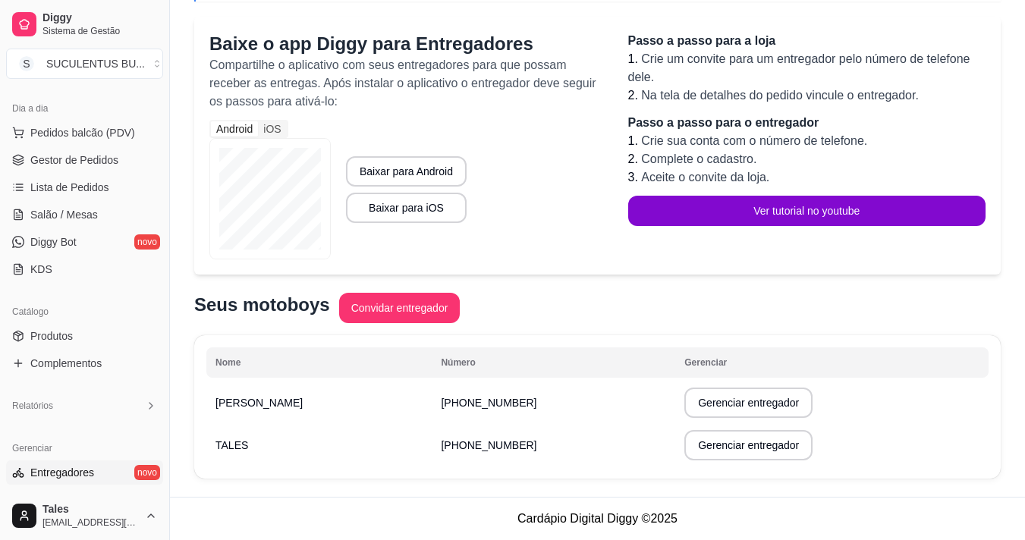
scroll to position [142, 0]
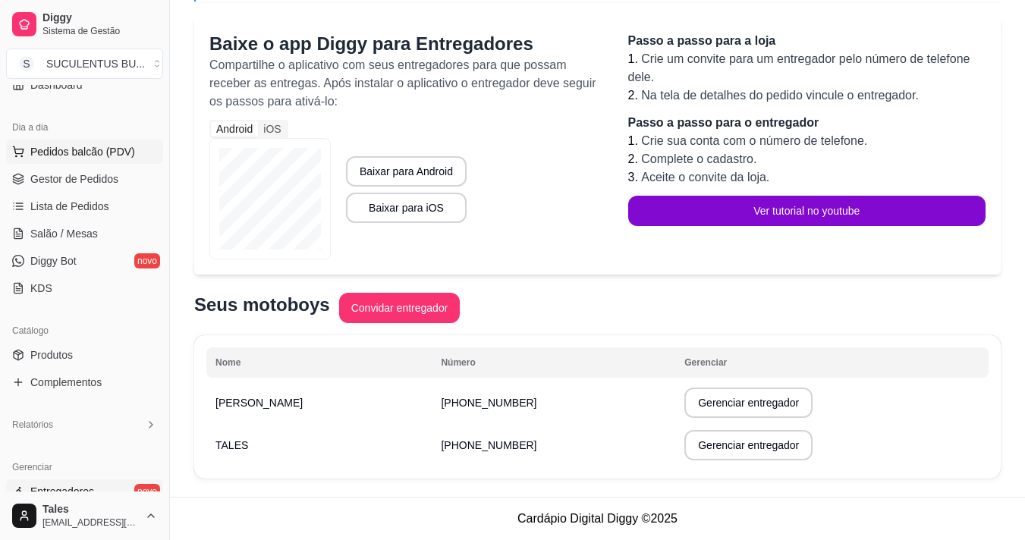
click at [115, 150] on span "Pedidos balcão (PDV)" at bounding box center [82, 151] width 105 height 15
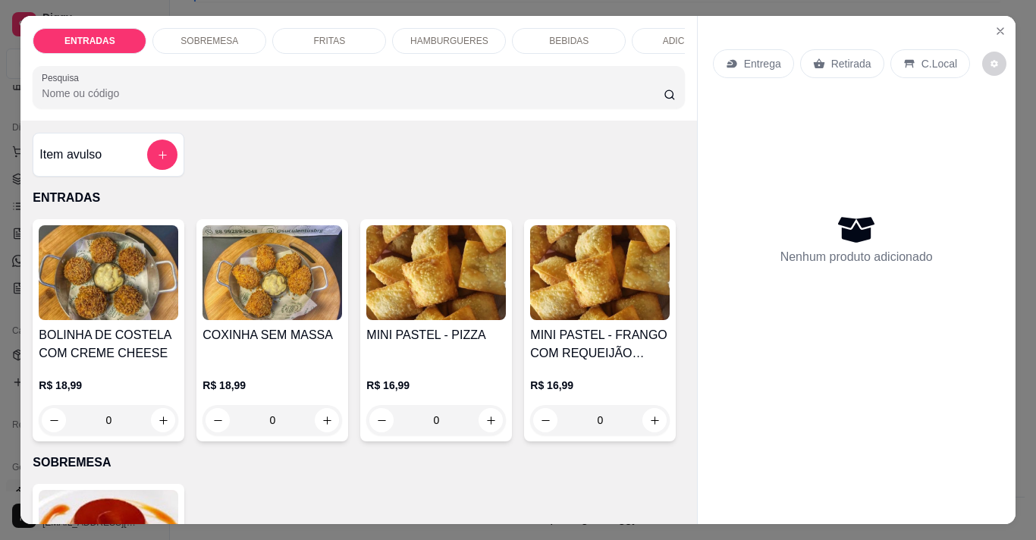
click at [127, 287] on img at bounding box center [109, 272] width 140 height 95
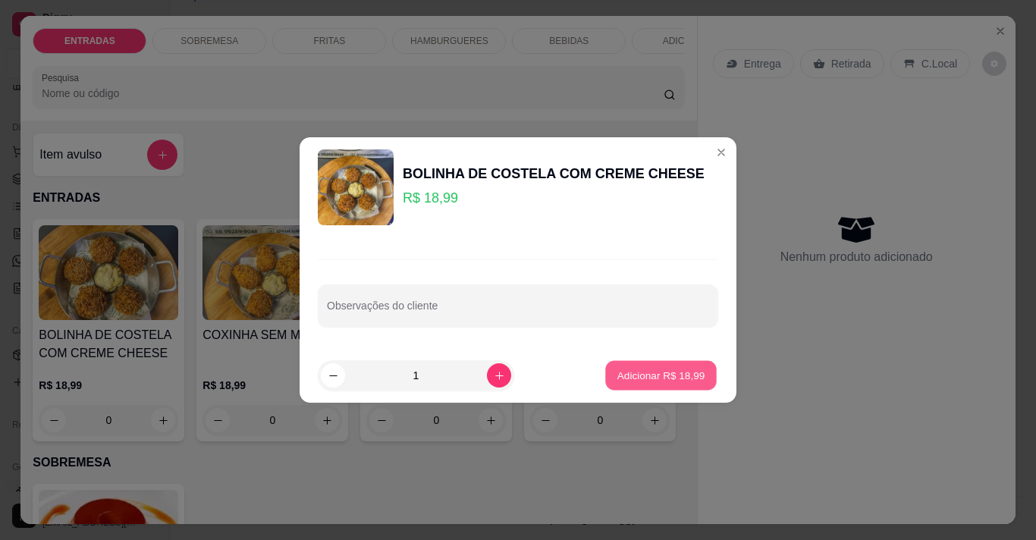
click at [653, 366] on button "Adicionar R$ 18,99" at bounding box center [661, 376] width 112 height 30
type input "1"
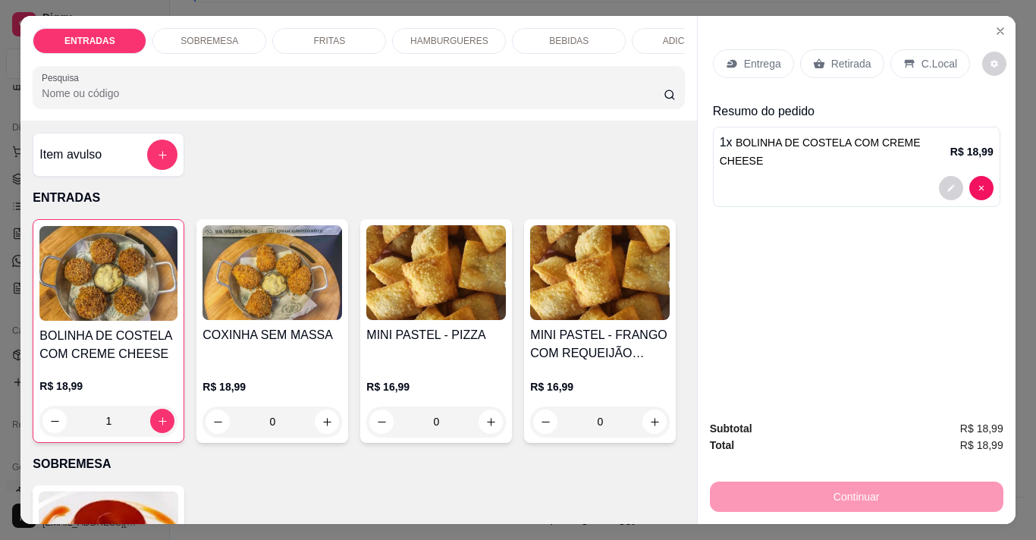
click at [733, 56] on div "Entrega" at bounding box center [753, 63] width 81 height 29
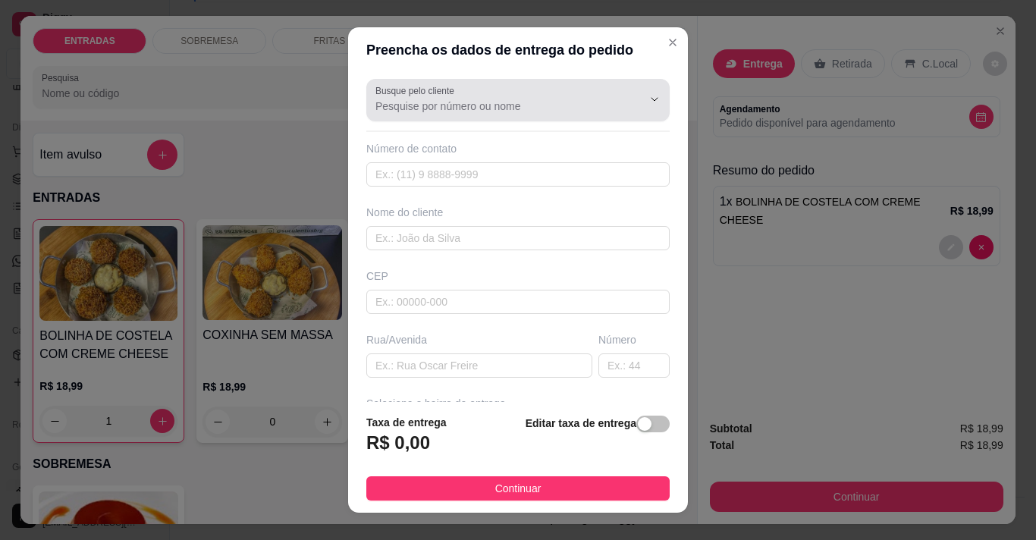
click at [559, 115] on div "Busque pelo cliente" at bounding box center [517, 100] width 303 height 42
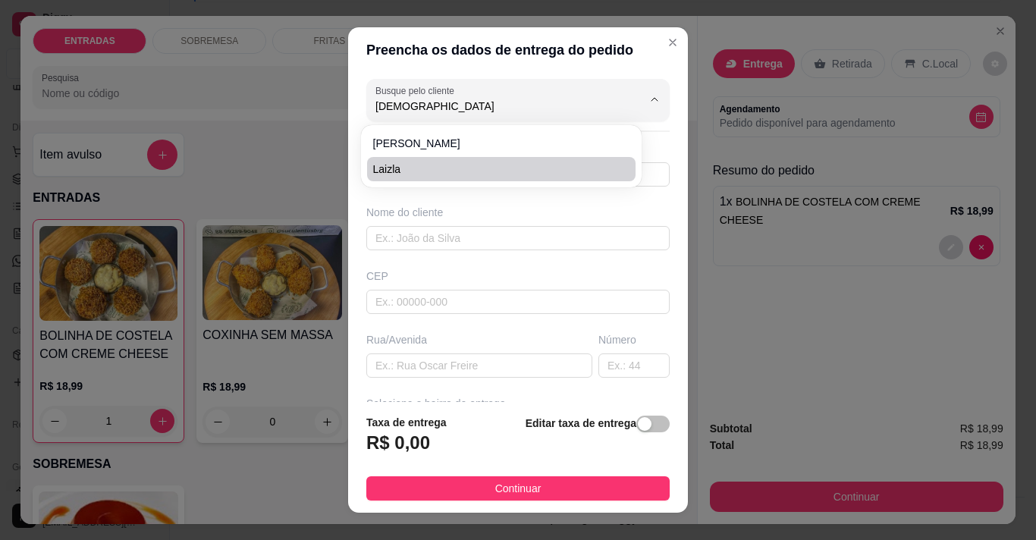
click at [402, 176] on li "Laizla" at bounding box center [501, 169] width 269 height 24
type input "Laizla"
type input "88992535485"
type input "Laizla"
type input "63155000"
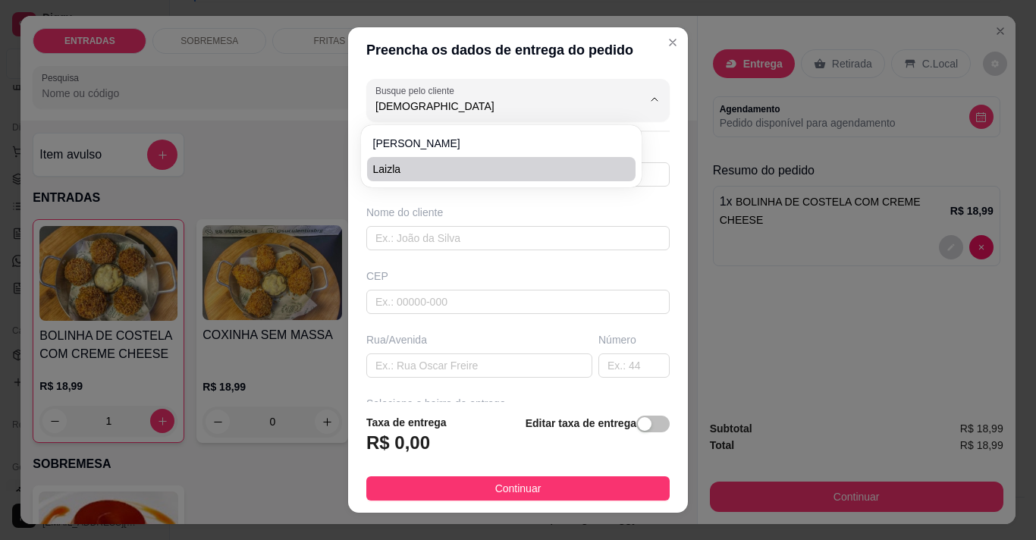
type input "Trav [GEOGRAPHIC_DATA]"
type input "23"
type input "Salitre"
type input "Apto"
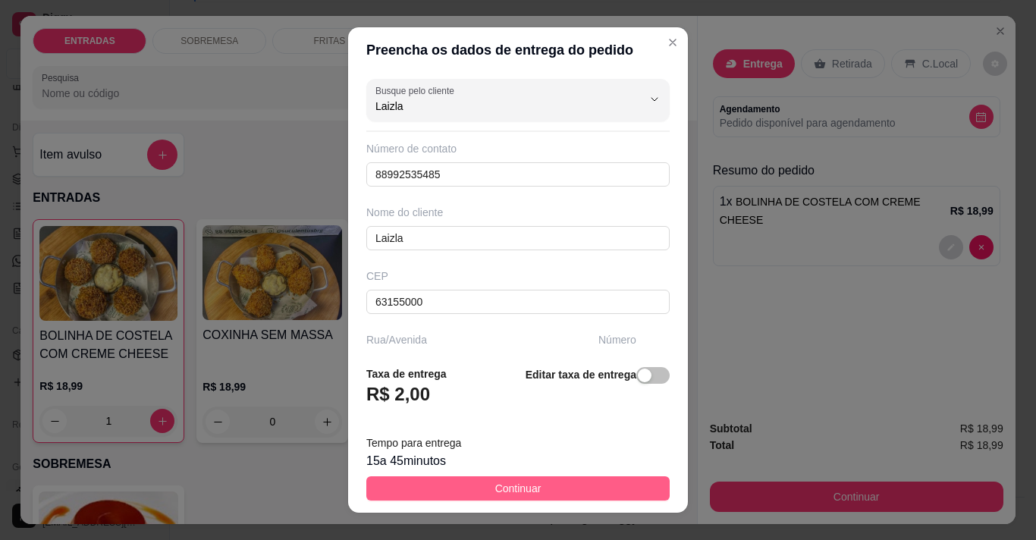
type input "Laizla"
click at [549, 495] on button "Continuar" at bounding box center [517, 488] width 303 height 24
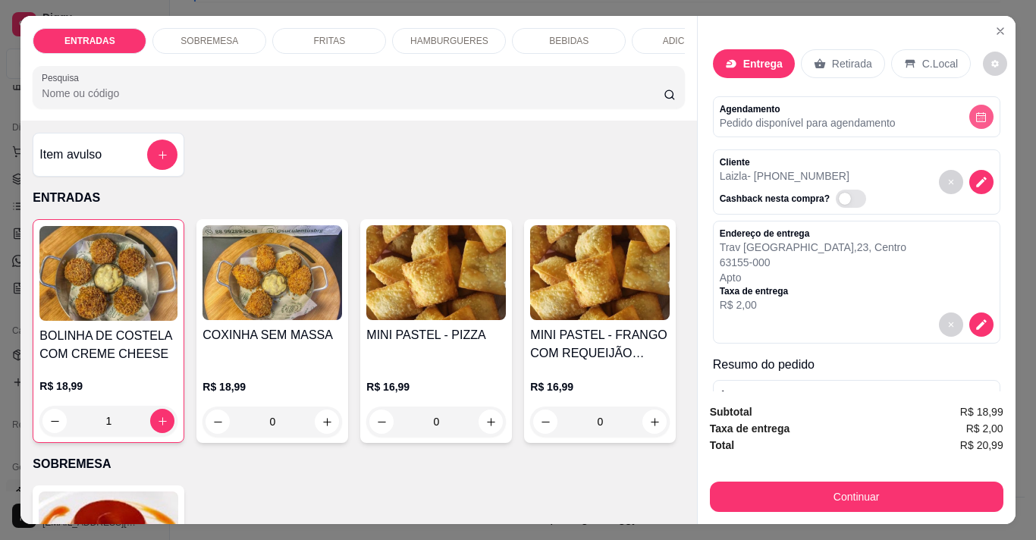
click at [976, 116] on icon "decrease-product-quantity" at bounding box center [981, 117] width 11 height 11
click at [859, 171] on div "Cliente Laizla - [PHONE_NUMBER] Cashback nesta compra?" at bounding box center [856, 181] width 287 height 65
click at [975, 182] on icon "decrease-product-quantity" at bounding box center [982, 182] width 14 height 14
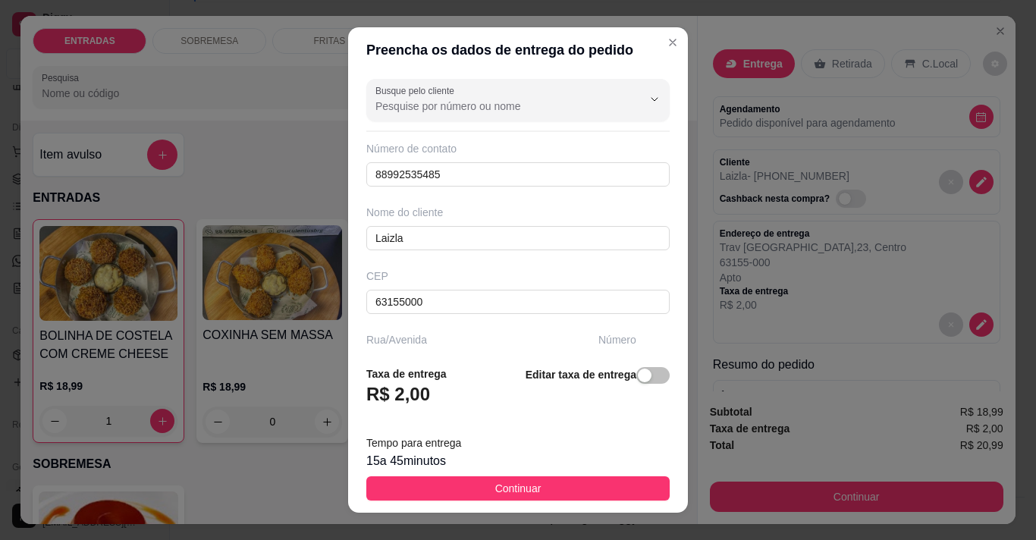
click at [537, 490] on button "Continuar" at bounding box center [517, 488] width 303 height 24
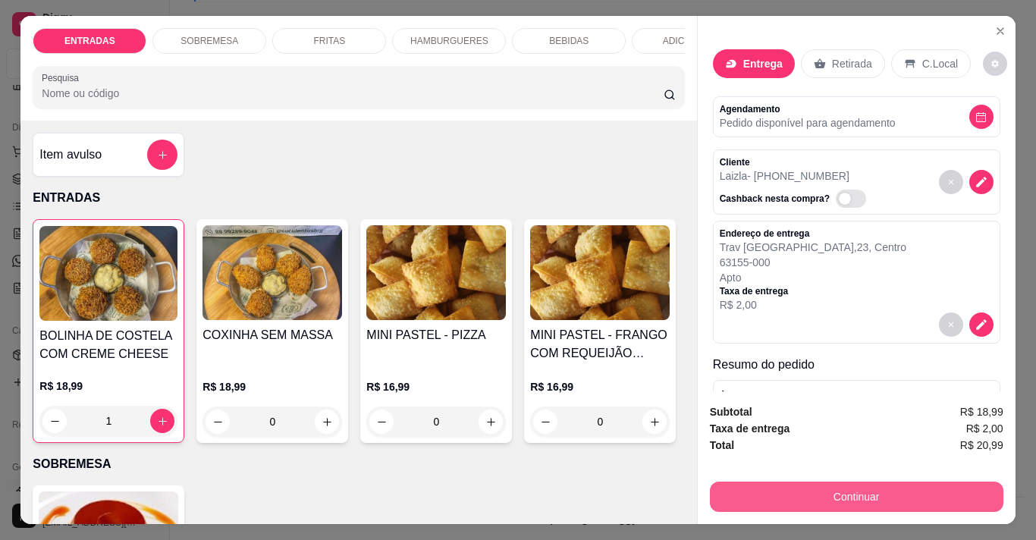
click at [789, 501] on button "Continuar" at bounding box center [857, 497] width 294 height 30
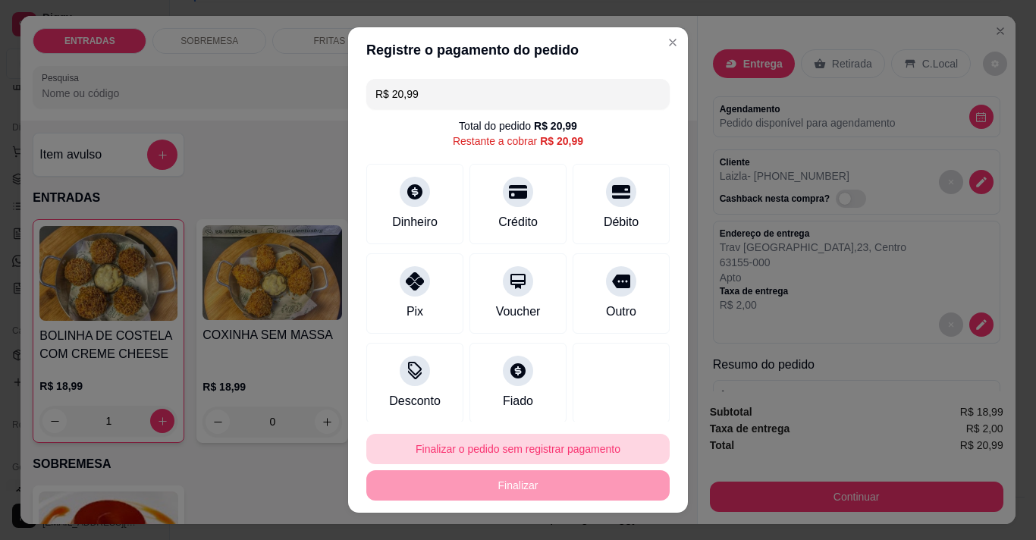
click at [478, 449] on button "Finalizar o pedido sem registrar pagamento" at bounding box center [517, 449] width 303 height 30
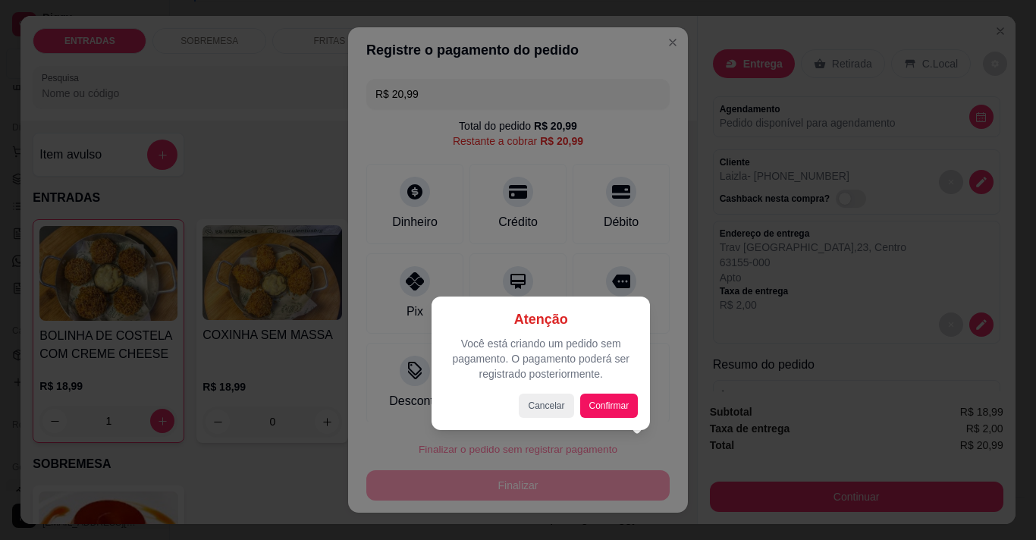
click at [603, 442] on div at bounding box center [518, 270] width 1036 height 540
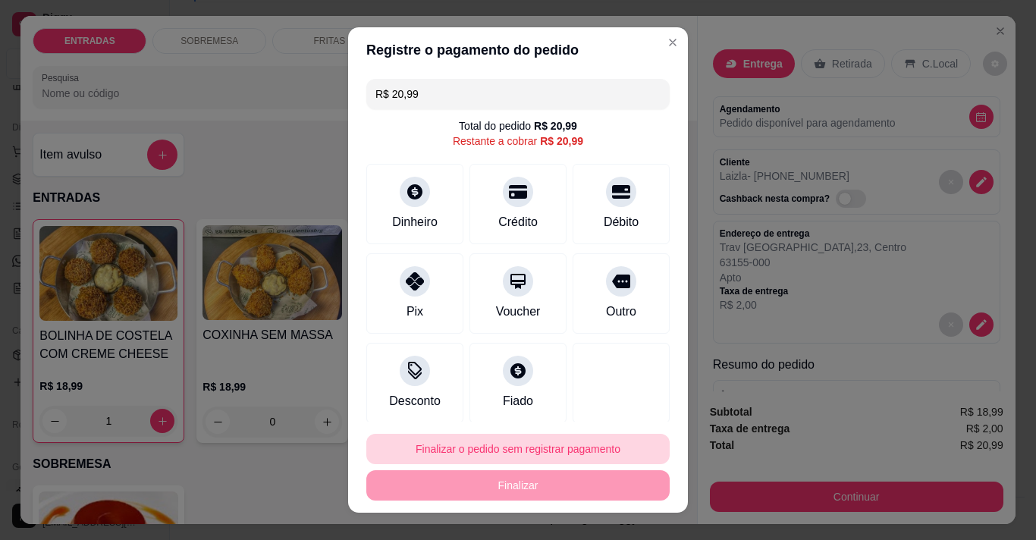
click at [572, 450] on button "Finalizar o pedido sem registrar pagamento" at bounding box center [517, 449] width 303 height 30
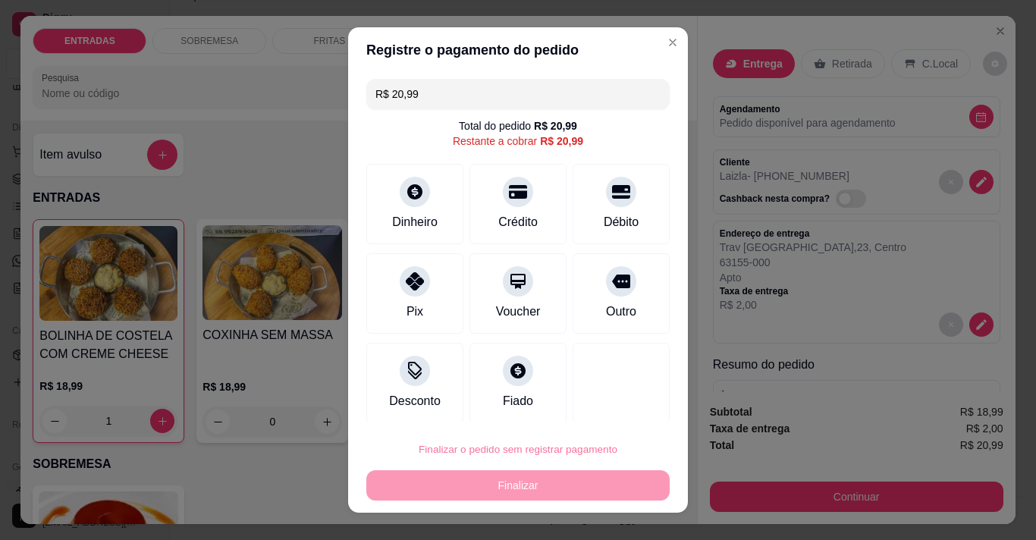
click at [609, 404] on button "Confirmar" at bounding box center [607, 406] width 54 height 23
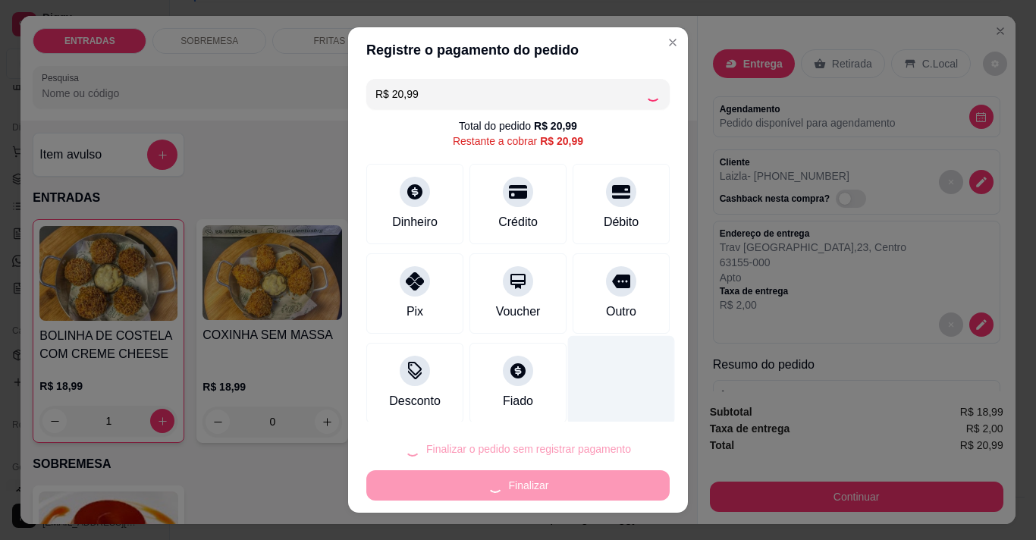
type input "0"
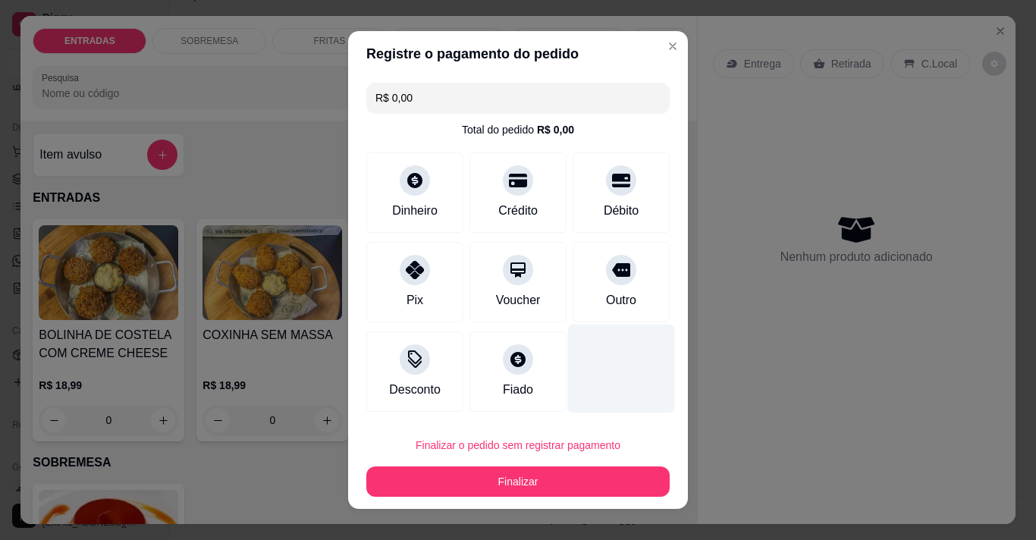
type input "R$ 0,00"
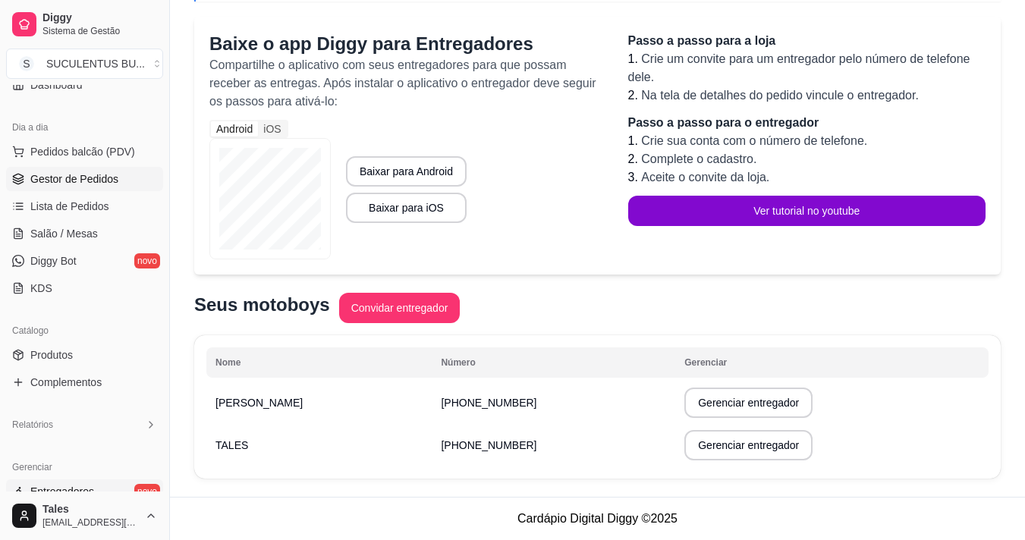
click at [87, 170] on link "Gestor de Pedidos" at bounding box center [84, 179] width 157 height 24
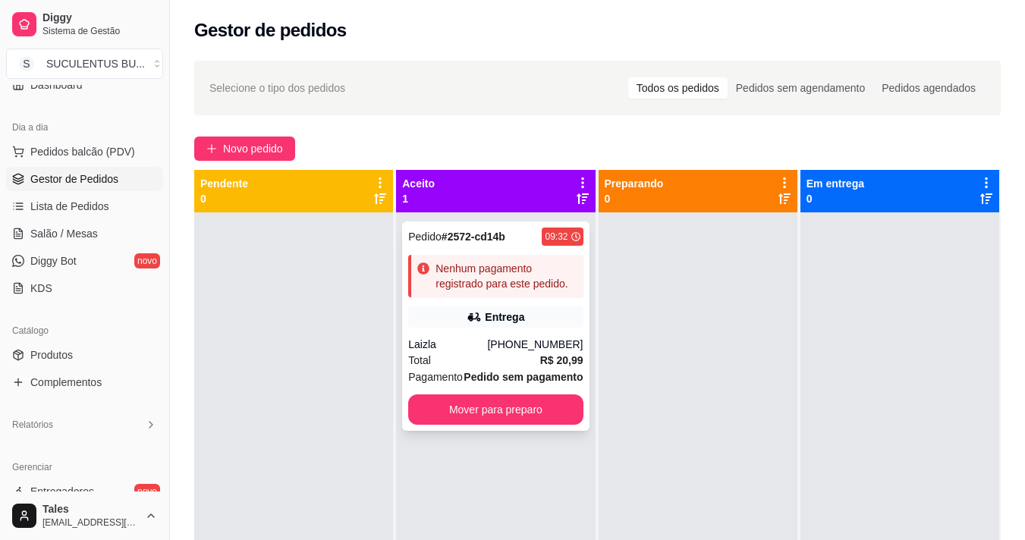
click at [507, 360] on div "Total R$ 20,99" at bounding box center [495, 360] width 174 height 17
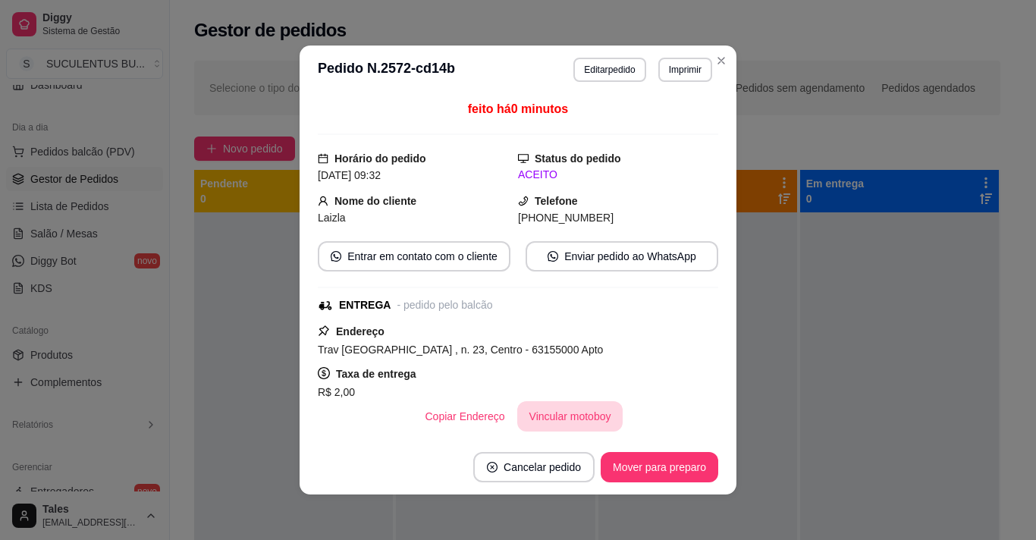
click at [549, 424] on button "Vincular motoboy" at bounding box center [570, 416] width 106 height 30
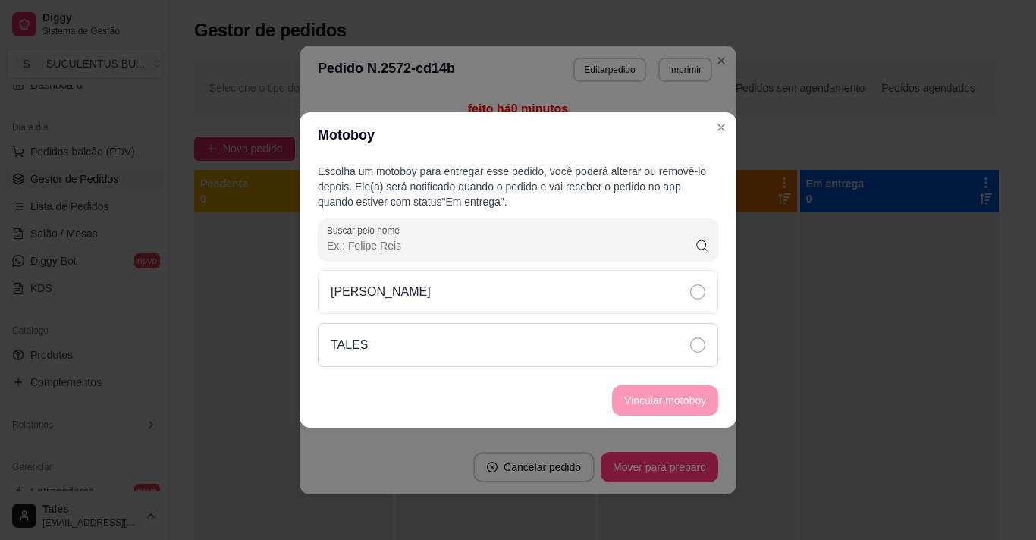
click at [511, 357] on div "TALES" at bounding box center [518, 345] width 401 height 44
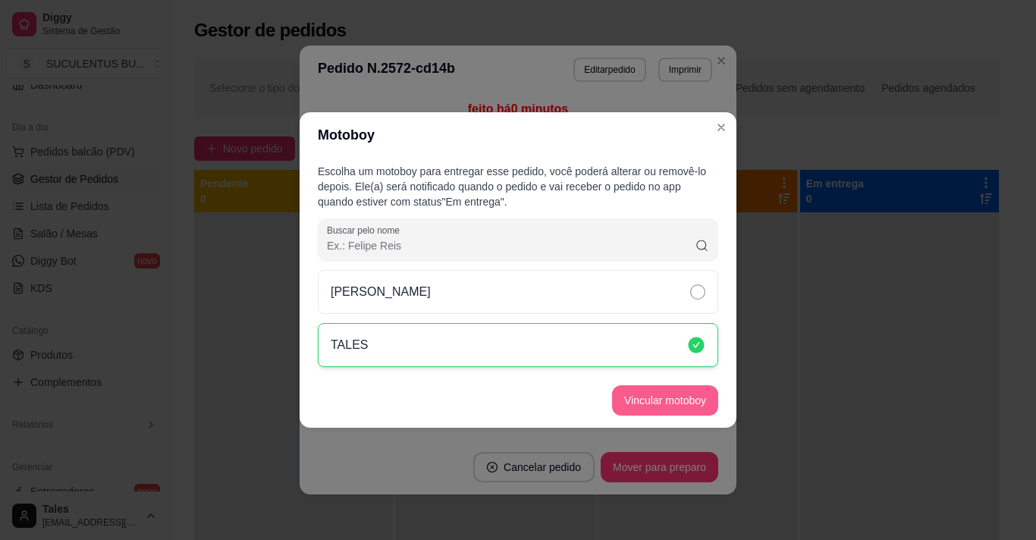
click at [652, 397] on button "Vincular motoboy" at bounding box center [665, 400] width 106 height 30
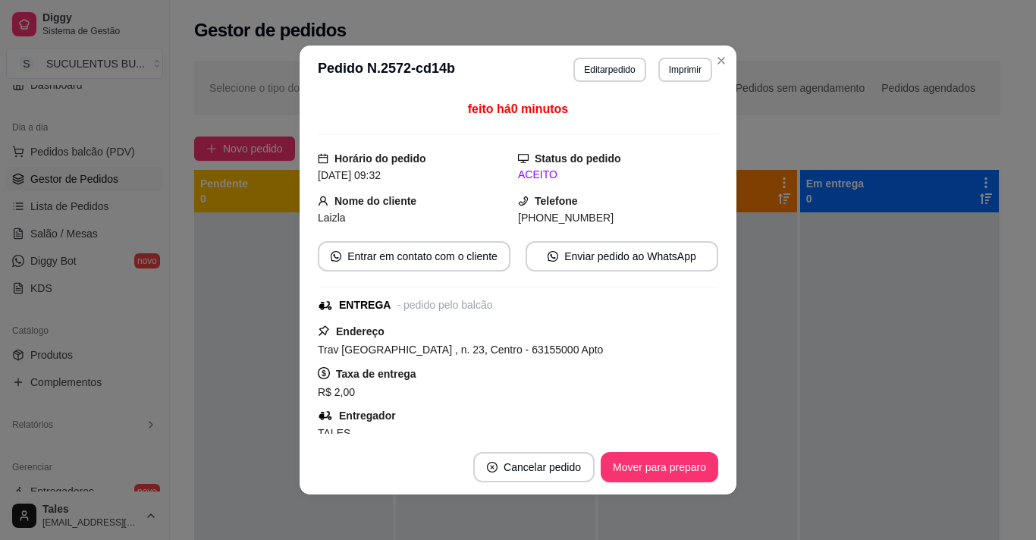
scroll to position [76, 0]
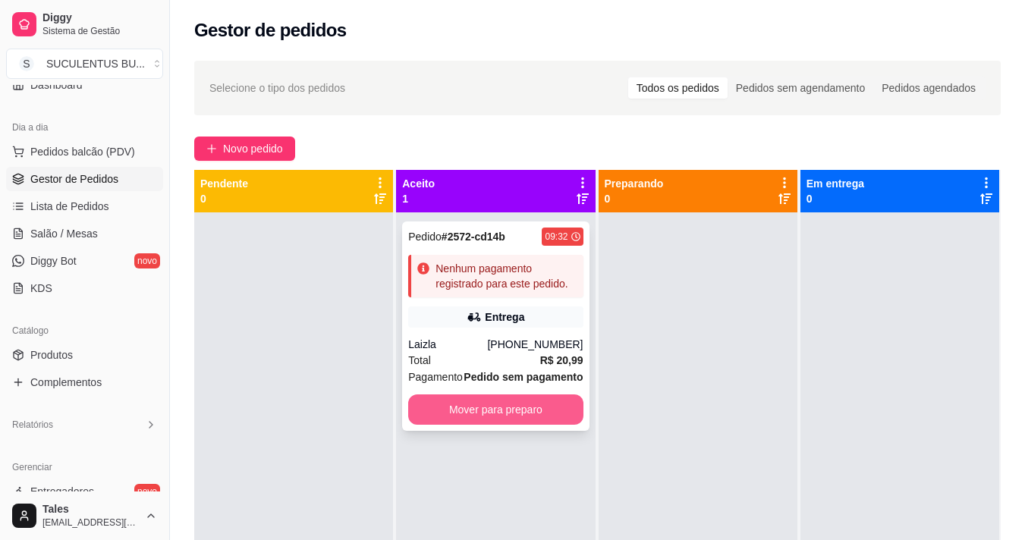
click at [558, 404] on button "Mover para preparo" at bounding box center [495, 409] width 174 height 30
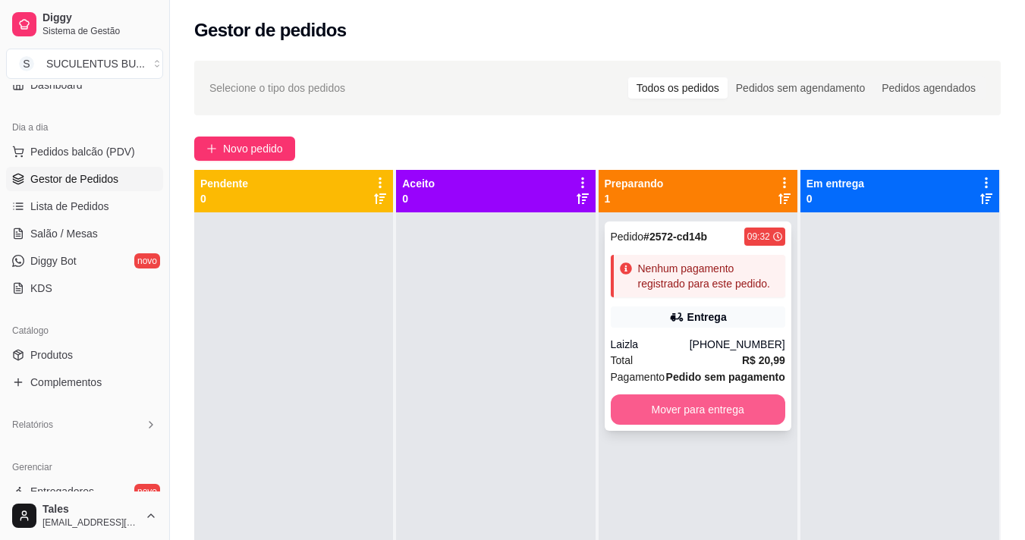
click at [649, 412] on button "Mover para entrega" at bounding box center [698, 409] width 174 height 30
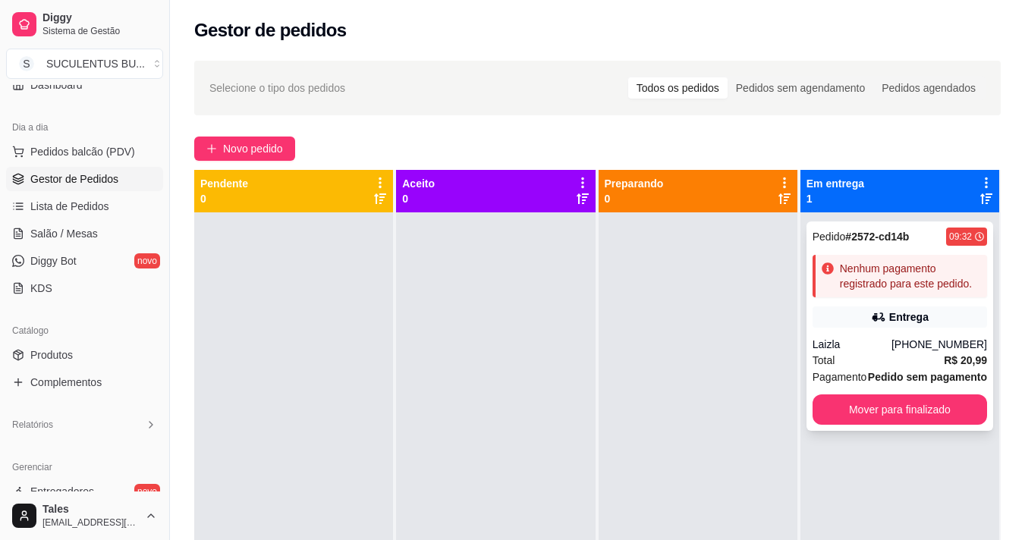
click at [867, 343] on div "Laizla" at bounding box center [851, 344] width 79 height 15
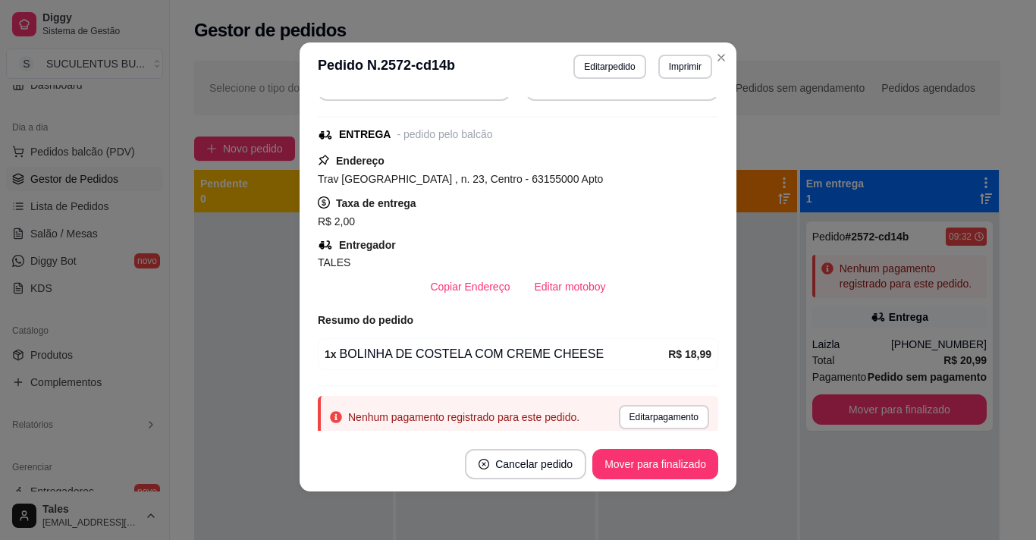
scroll to position [142, 0]
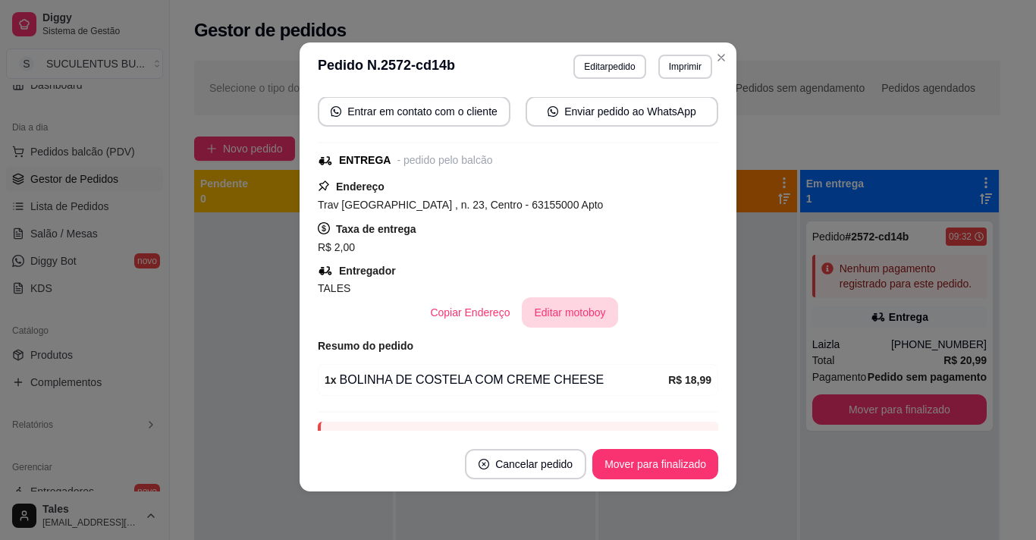
click at [580, 322] on button "Editar motoboy" at bounding box center [570, 312] width 96 height 30
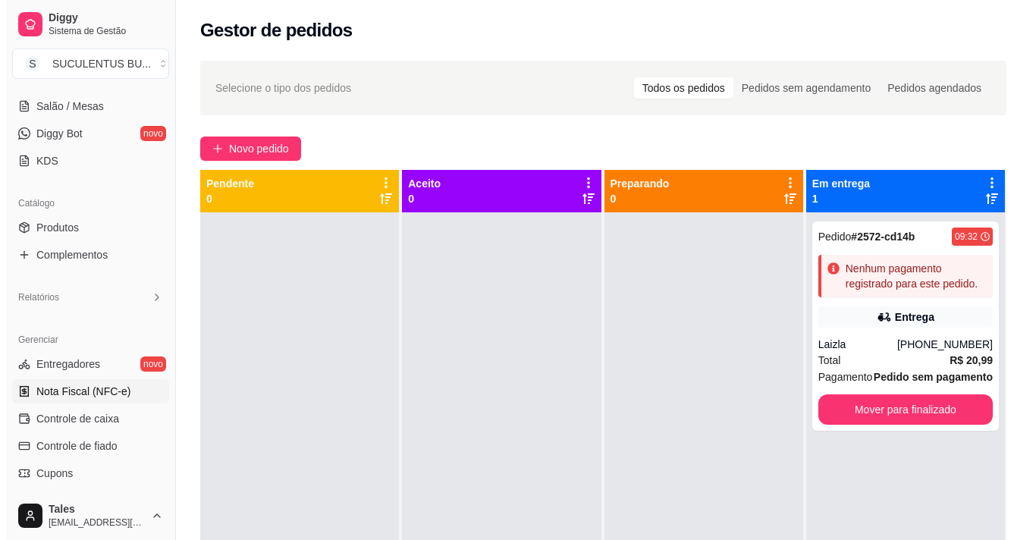
scroll to position [294, 0]
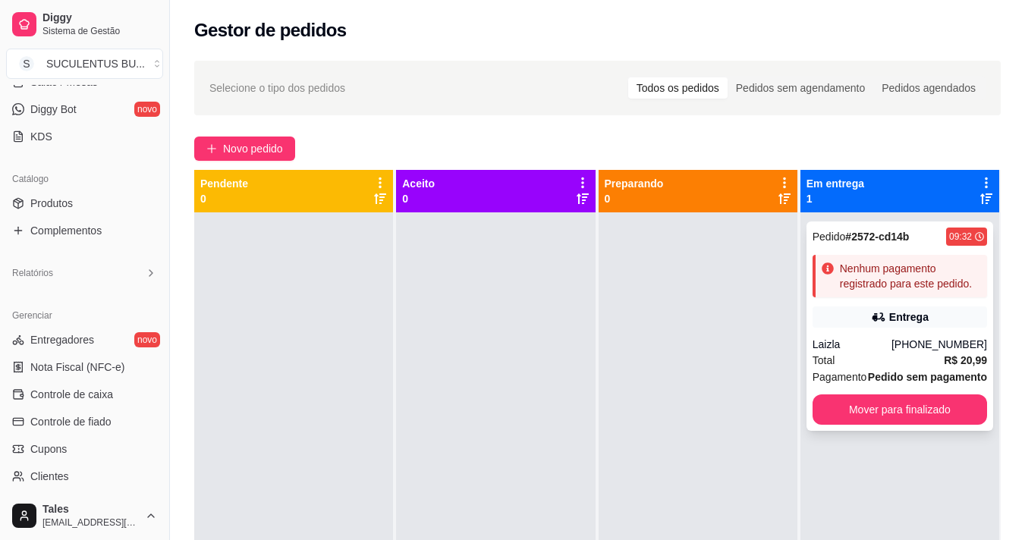
click at [955, 291] on div "Nenhum pagamento registrado para este pedido." at bounding box center [910, 276] width 141 height 30
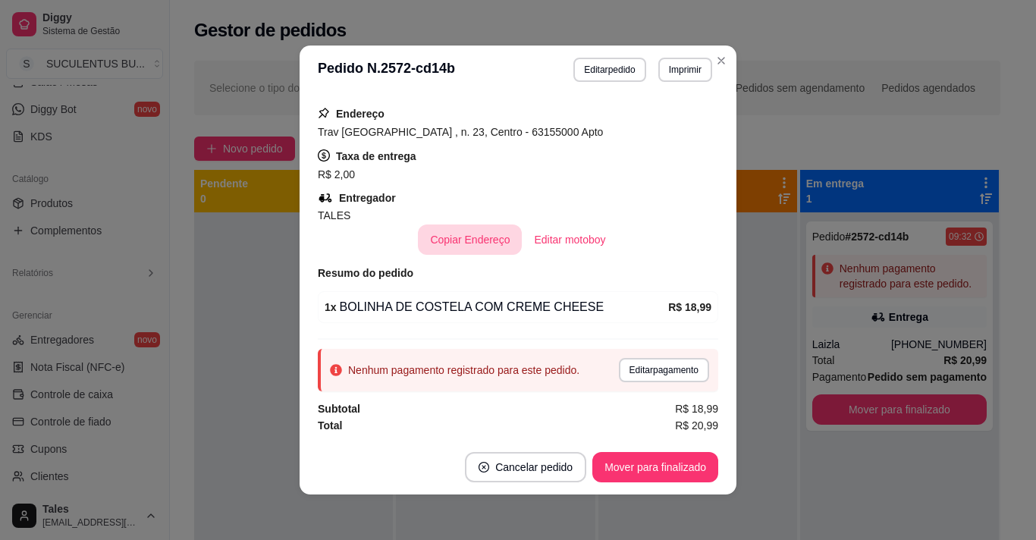
scroll to position [142, 0]
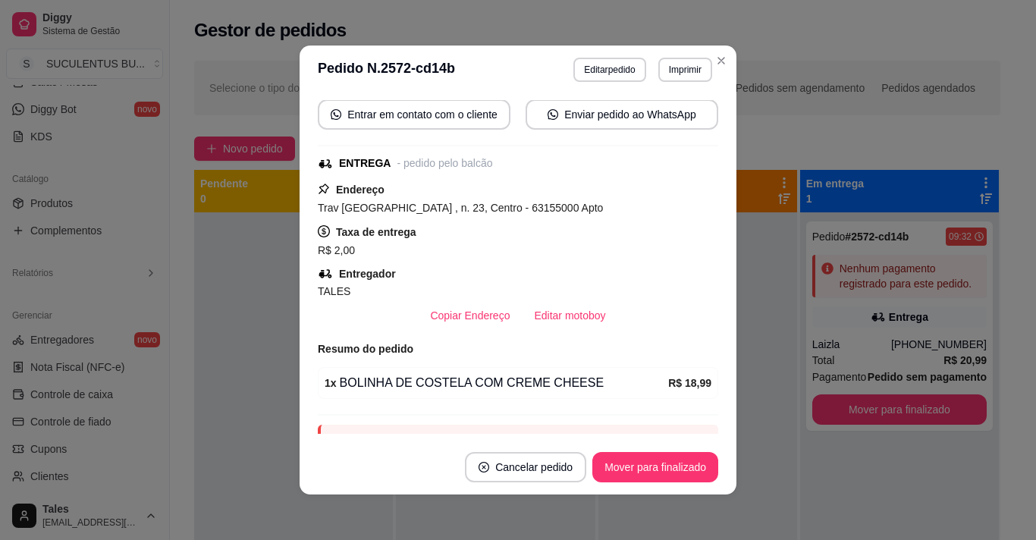
click at [325, 290] on span "TALES" at bounding box center [334, 291] width 33 height 12
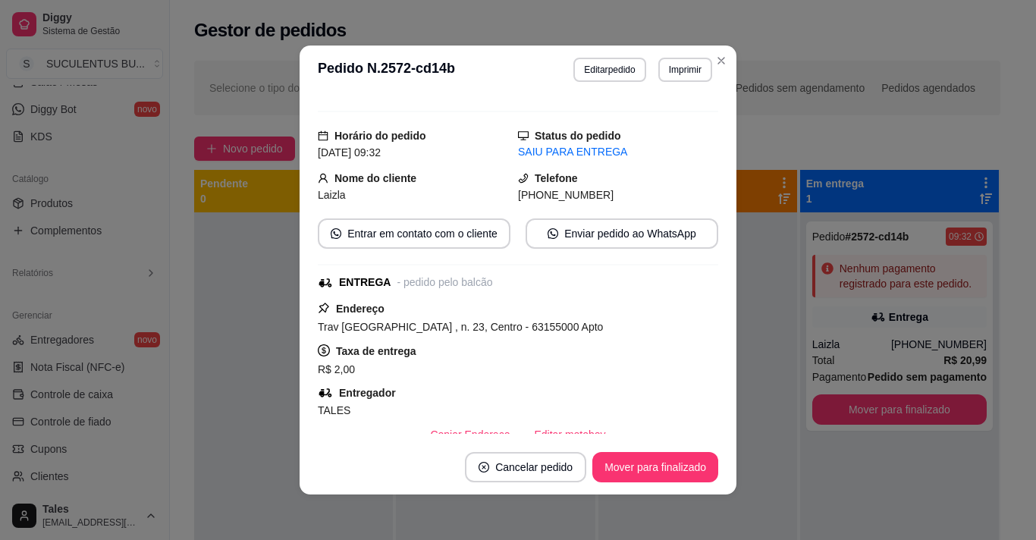
scroll to position [0, 0]
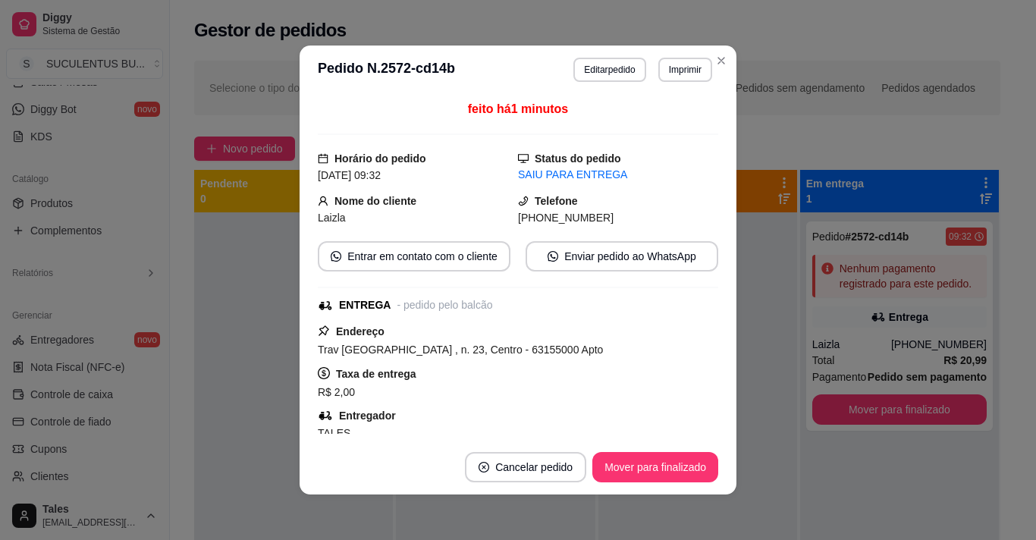
click at [553, 180] on div "SAIU PARA ENTREGA" at bounding box center [618, 175] width 200 height 16
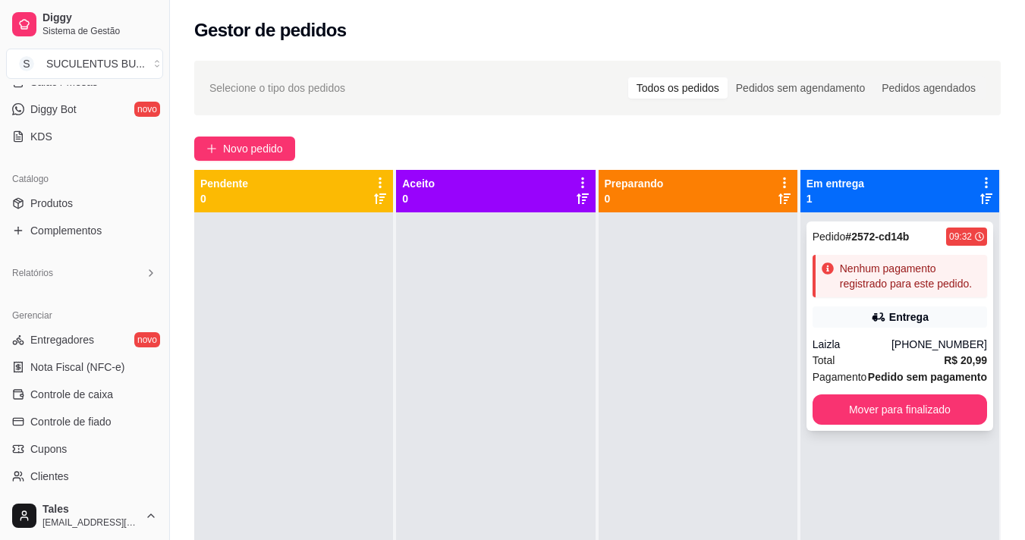
click at [869, 355] on div "Total R$ 20,99" at bounding box center [899, 360] width 174 height 17
click at [956, 234] on div "09:32" at bounding box center [960, 237] width 23 height 12
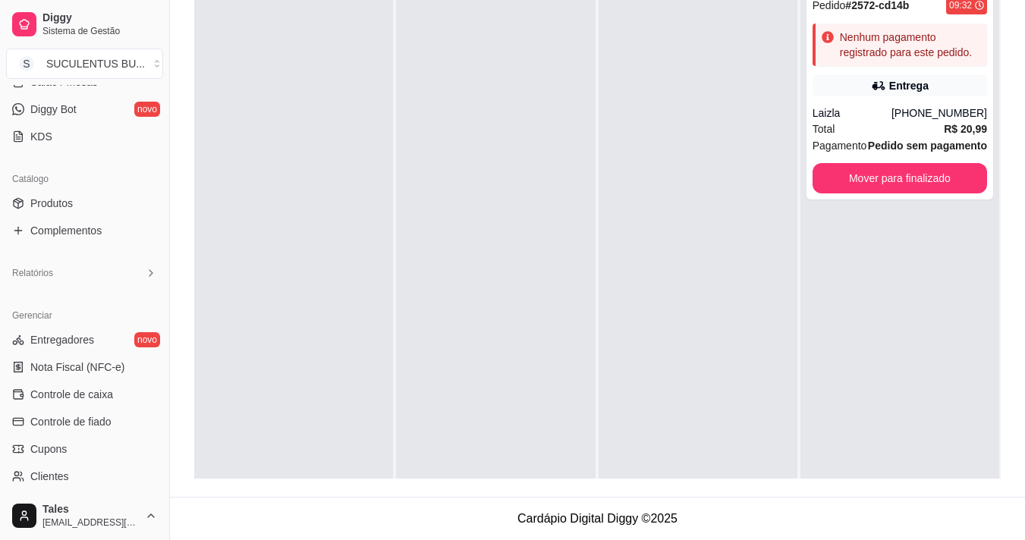
click at [716, 63] on div at bounding box center [697, 251] width 199 height 540
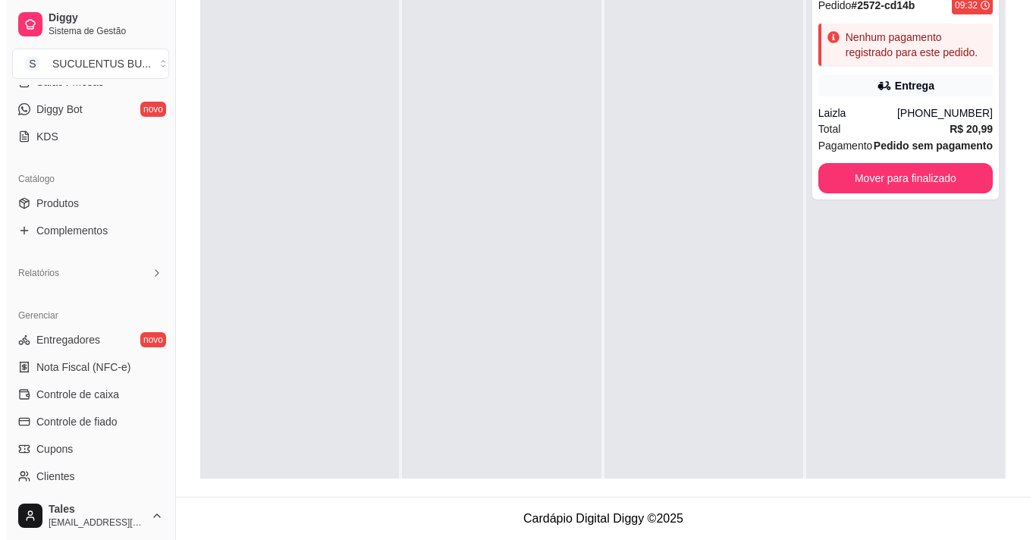
scroll to position [156, 0]
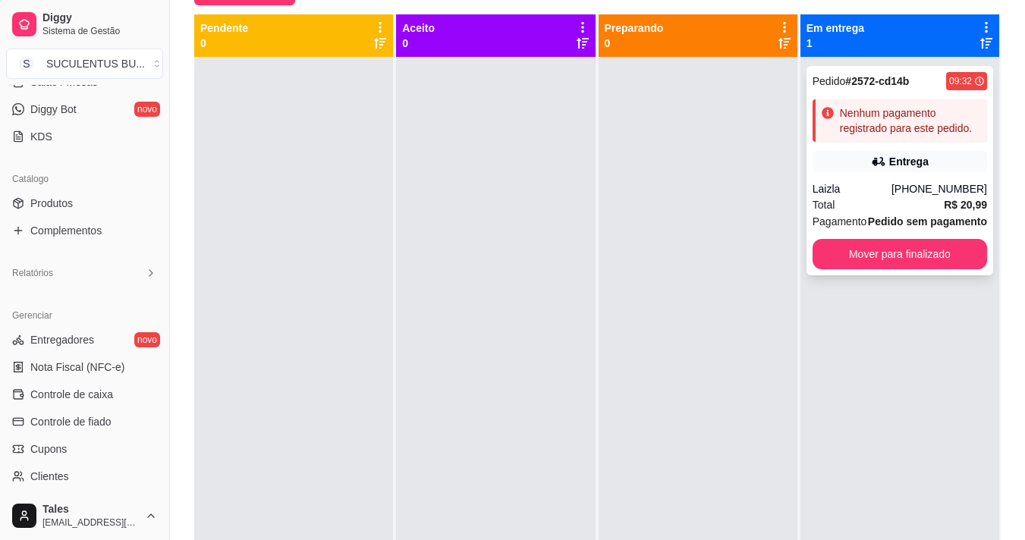
click at [846, 210] on div "Total R$ 20,99" at bounding box center [899, 204] width 174 height 17
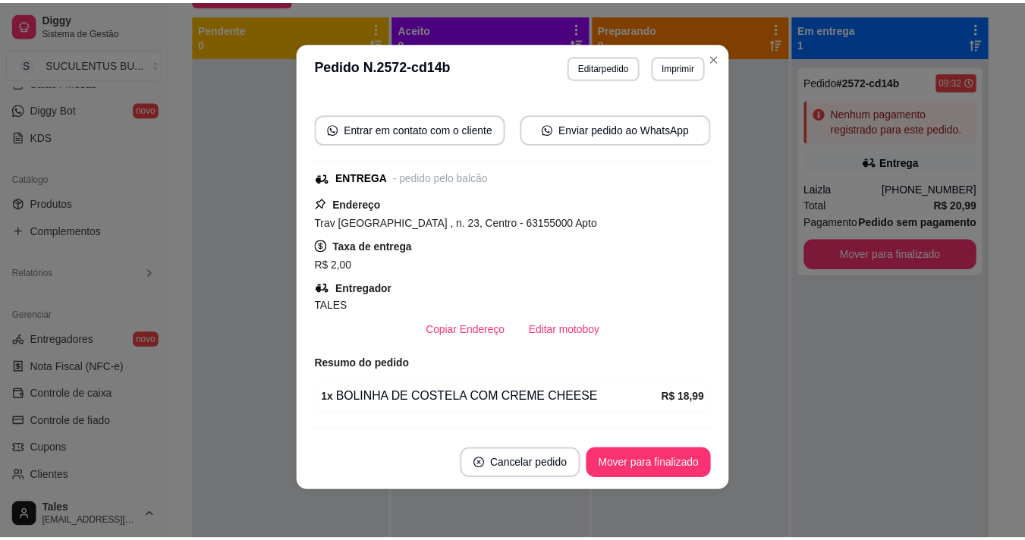
scroll to position [0, 0]
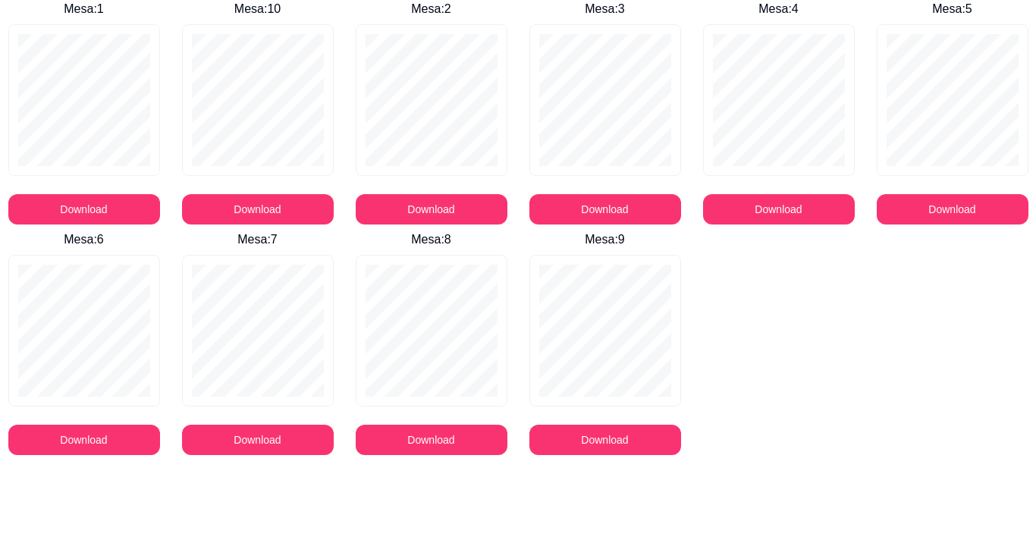
click at [815, 380] on div "Mesa : 1 Download Mesa : 10 Download Mesa : 2 Download Mesa : 3 Download Mesa :…" at bounding box center [518, 227] width 1036 height 455
